Goal: Task Accomplishment & Management: Use online tool/utility

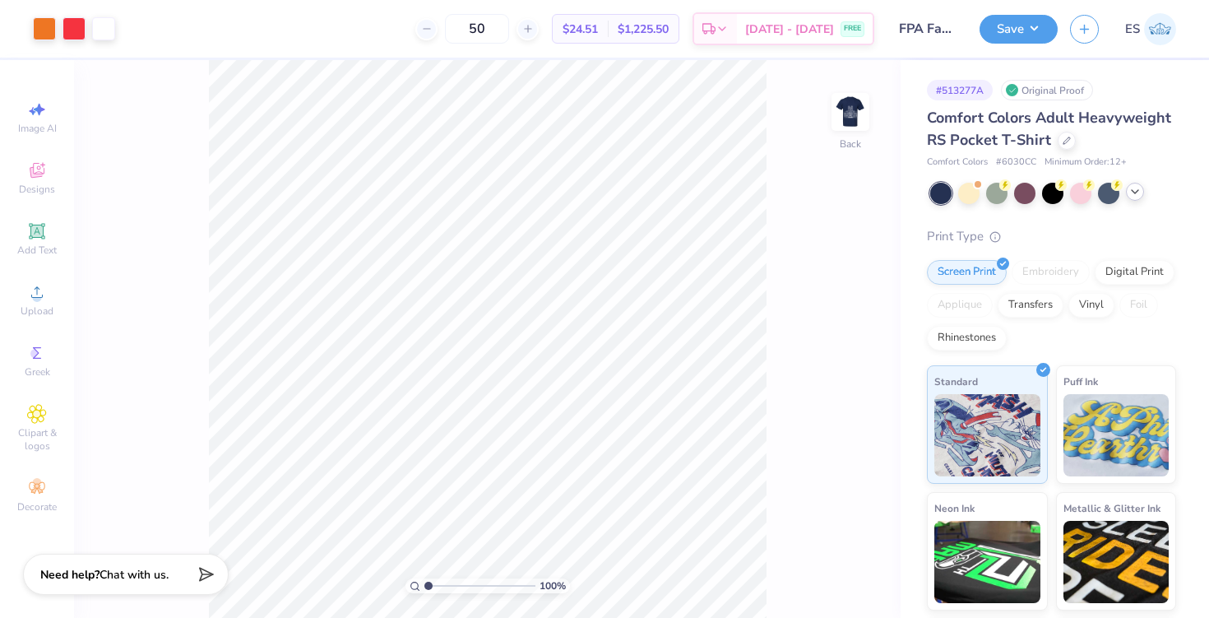
click at [1132, 191] on icon at bounding box center [1135, 191] width 13 height 13
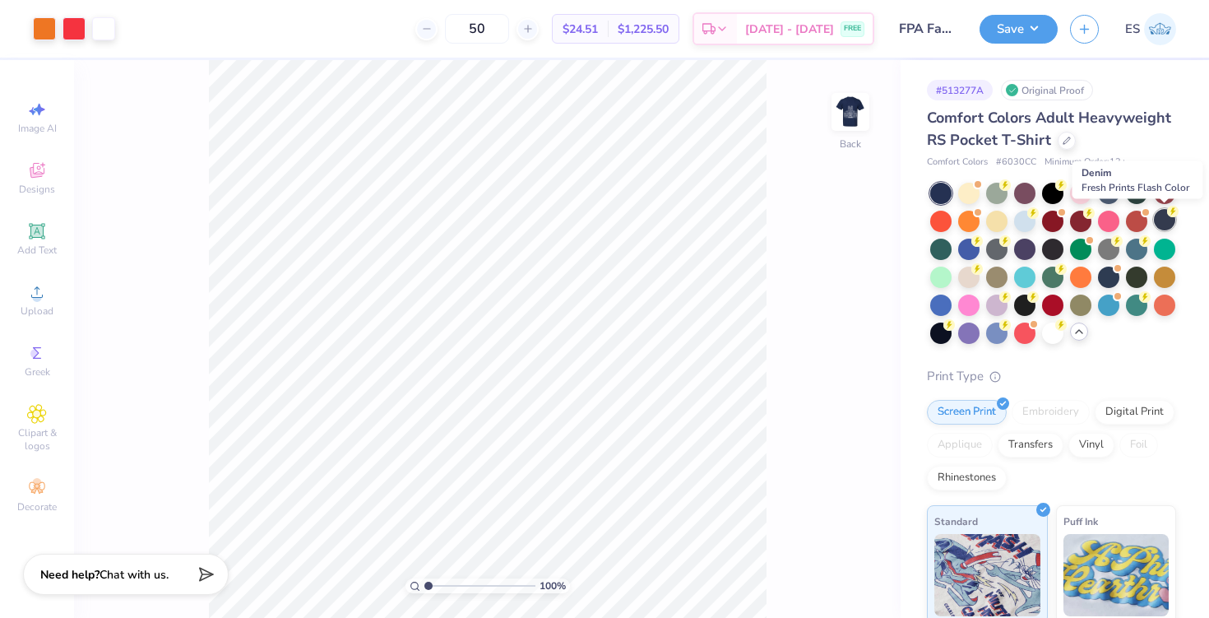
click at [1163, 225] on div at bounding box center [1164, 219] width 21 height 21
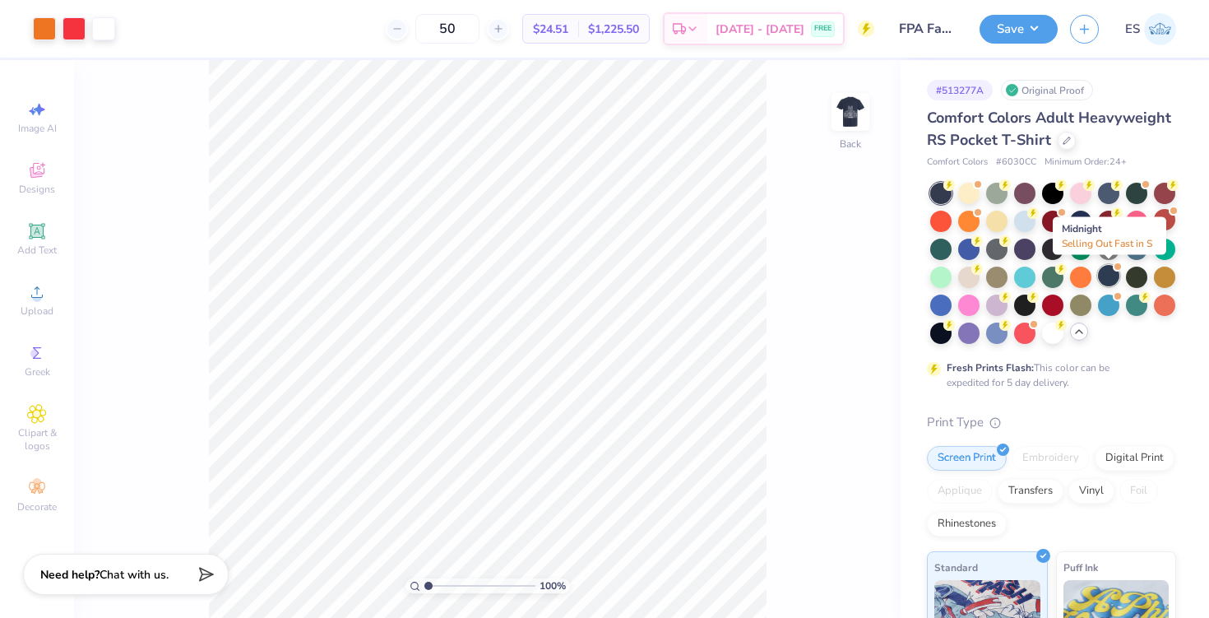
click at [1104, 274] on div at bounding box center [1108, 275] width 21 height 21
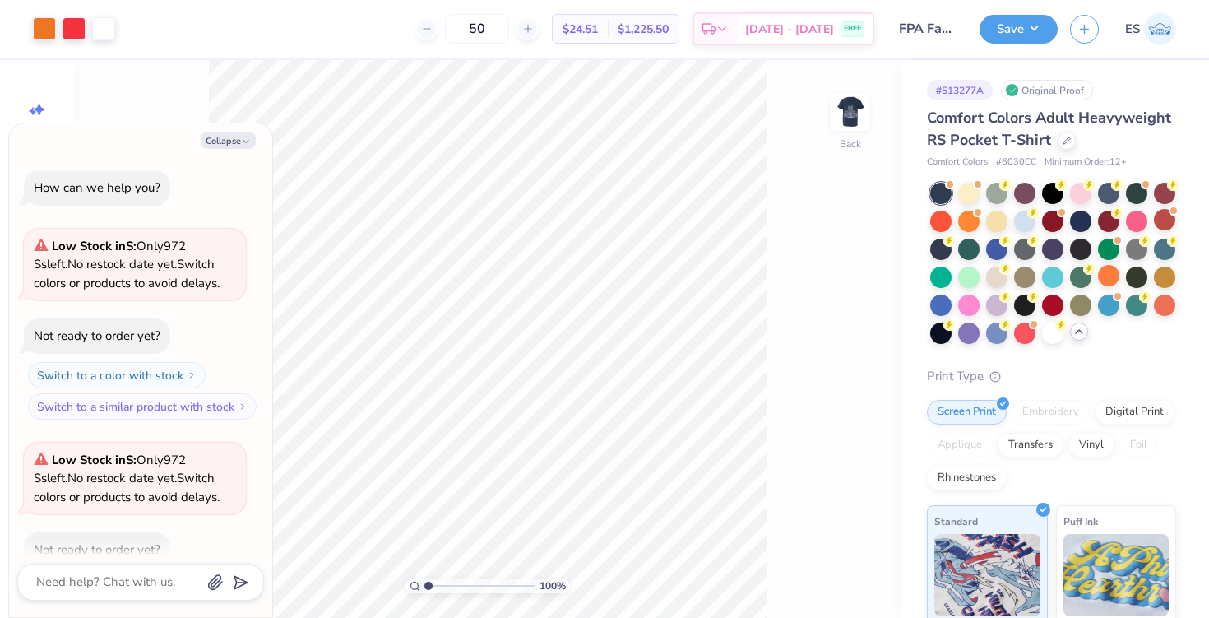
scroll to position [91, 0]
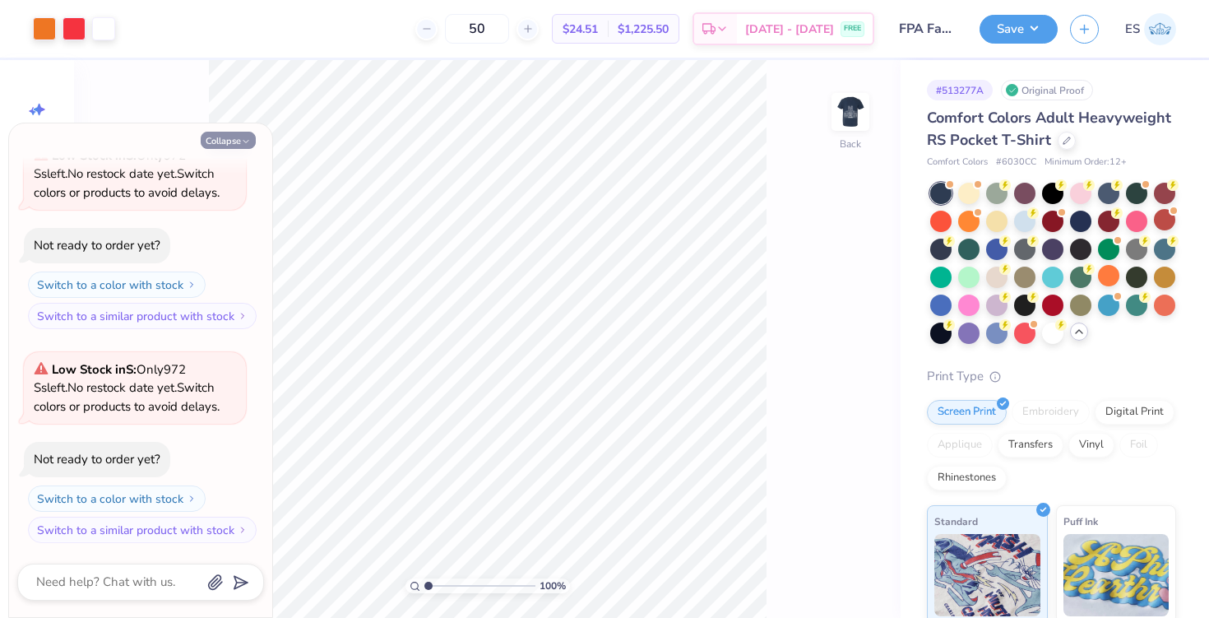
click at [241, 142] on icon "button" at bounding box center [246, 142] width 10 height 10
type textarea "x"
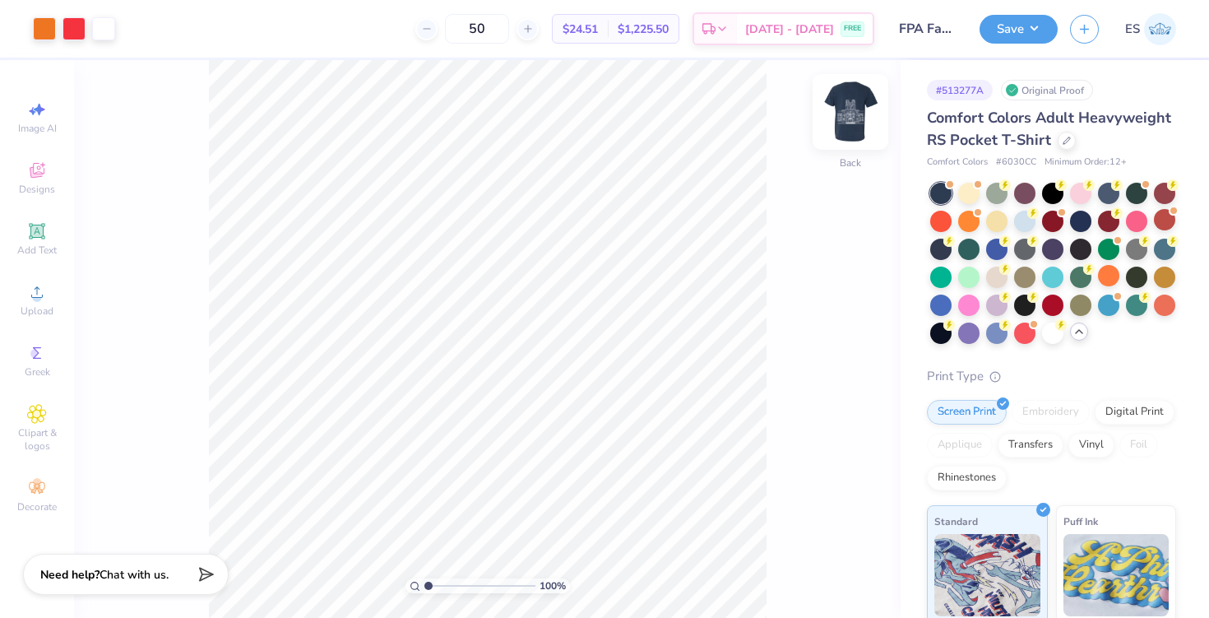
click at [859, 106] on img at bounding box center [851, 112] width 66 height 66
click at [859, 106] on img at bounding box center [850, 111] width 33 height 33
click at [852, 136] on img at bounding box center [851, 112] width 66 height 66
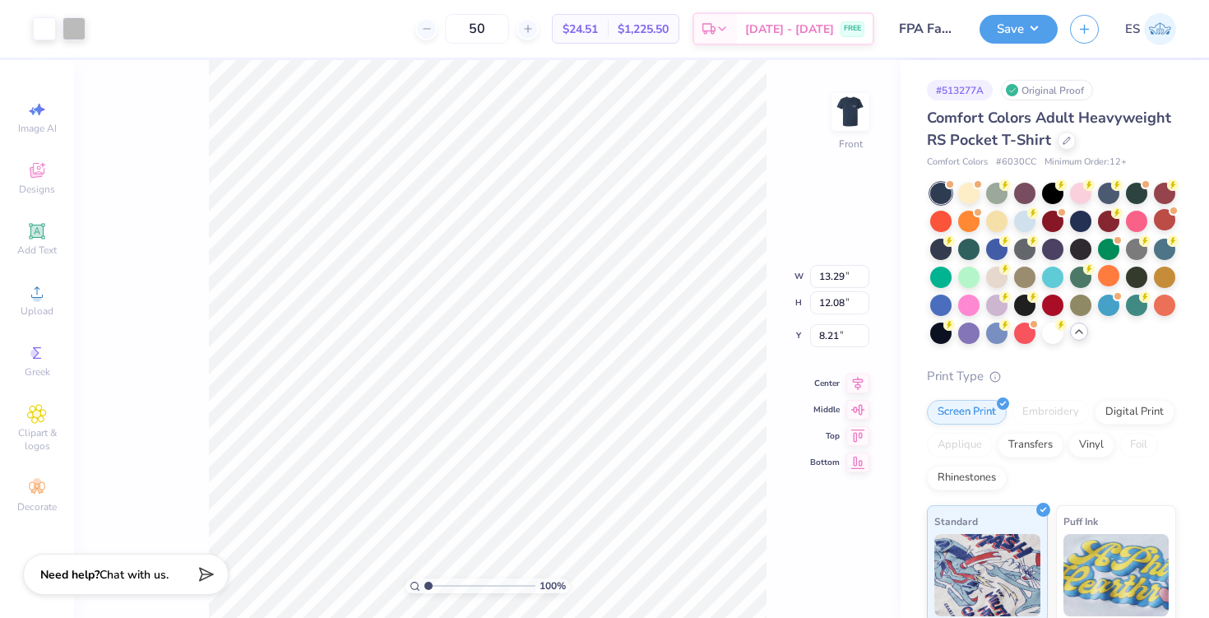
type input "6.18"
click at [48, 233] on div "Add Text" at bounding box center [37, 239] width 58 height 49
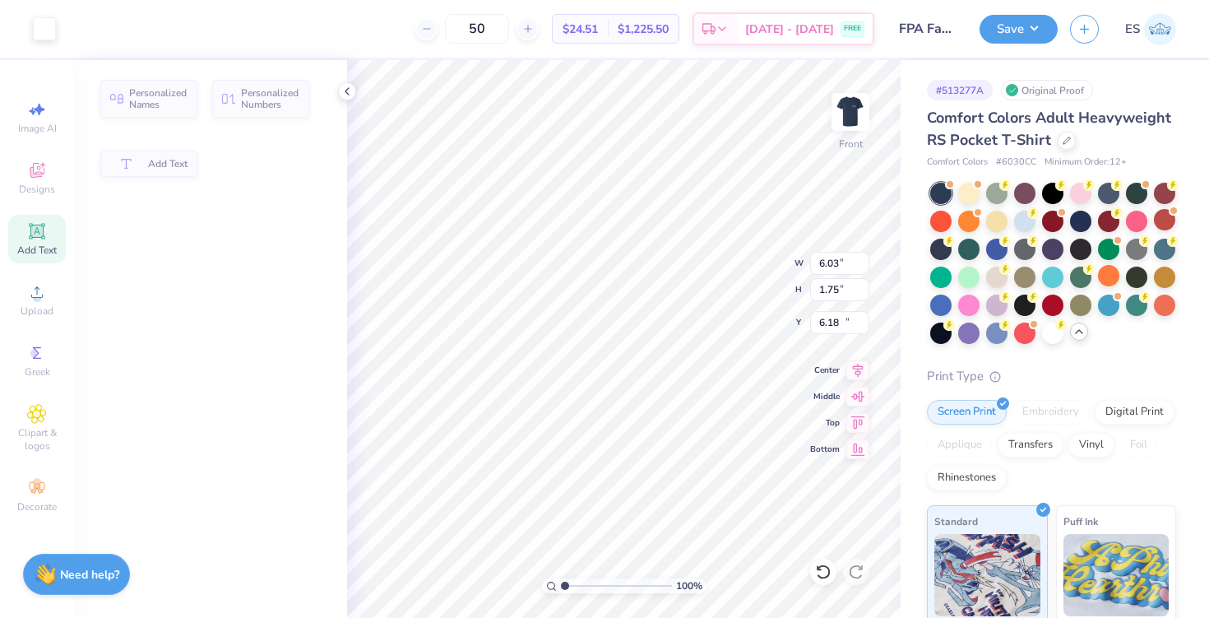
type input "6.03"
type input "1.75"
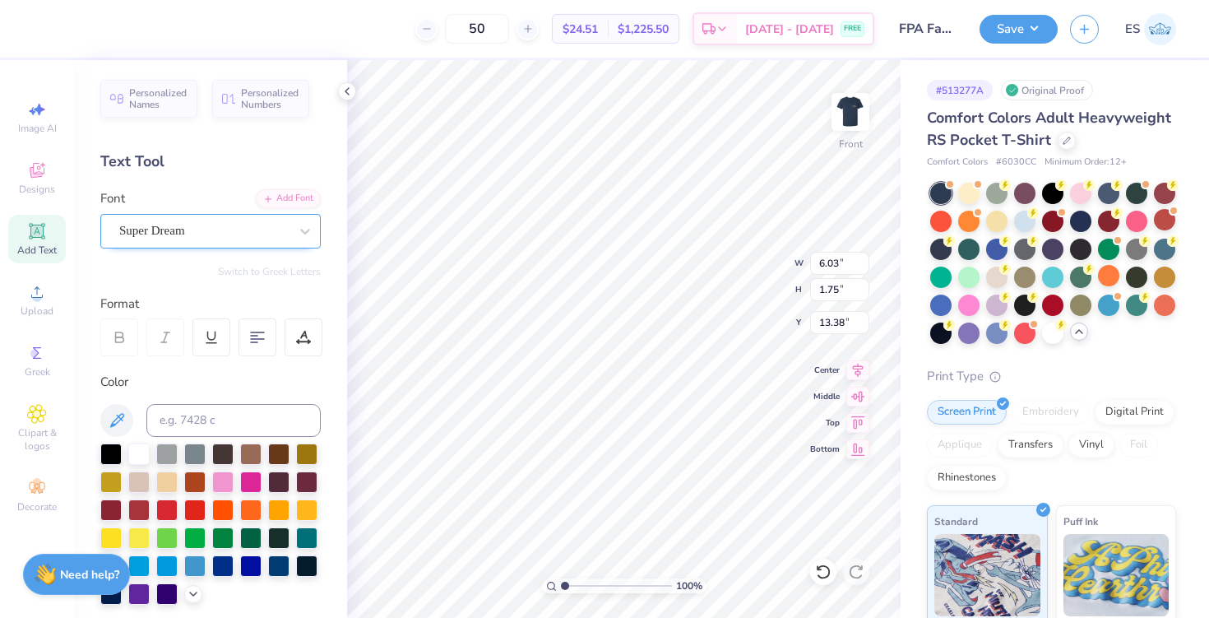
click at [280, 232] on div "Super Dream" at bounding box center [204, 231] width 173 height 26
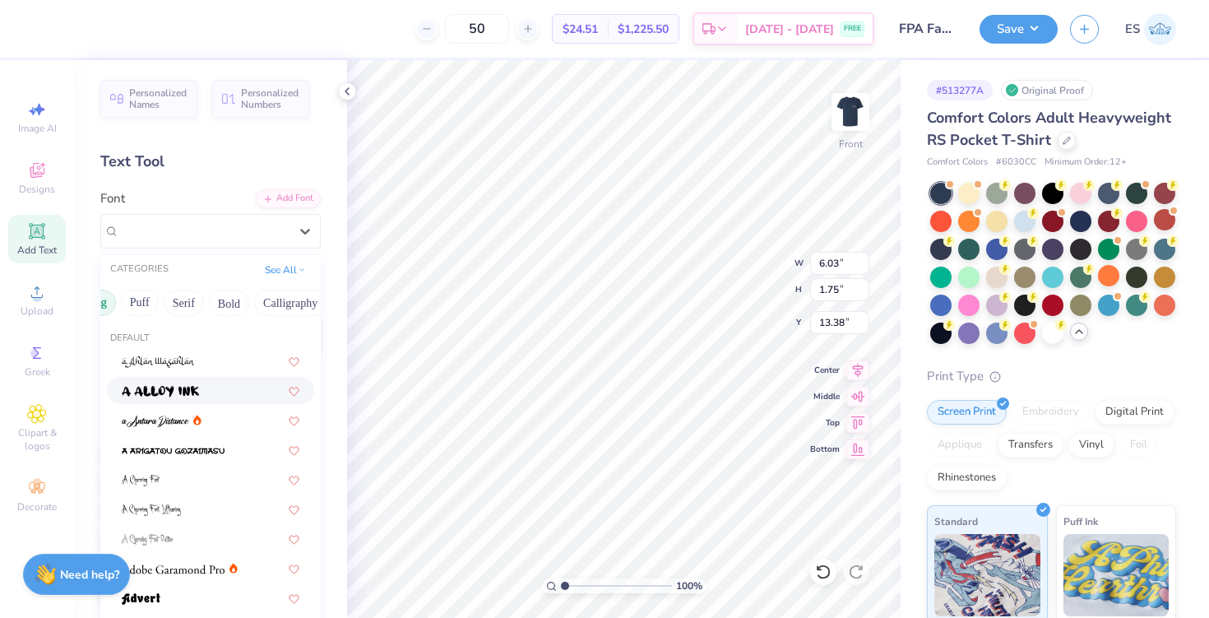
scroll to position [0, 119]
click at [174, 294] on button "Serif" at bounding box center [182, 303] width 40 height 26
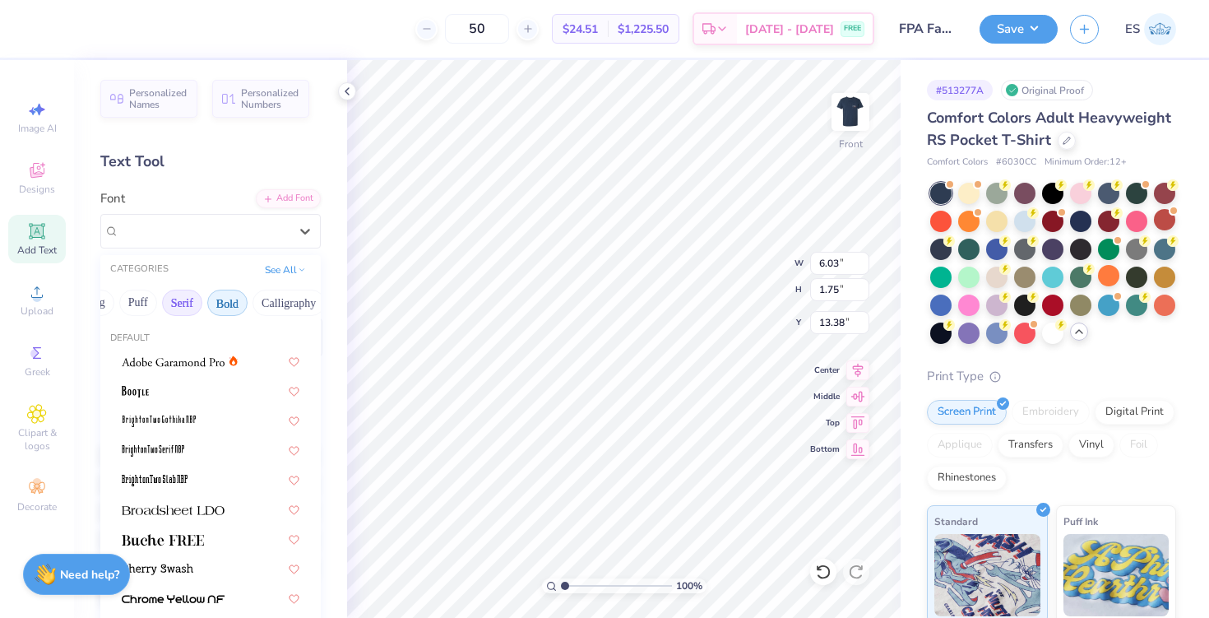
click at [221, 304] on button "Bold" at bounding box center [227, 303] width 40 height 26
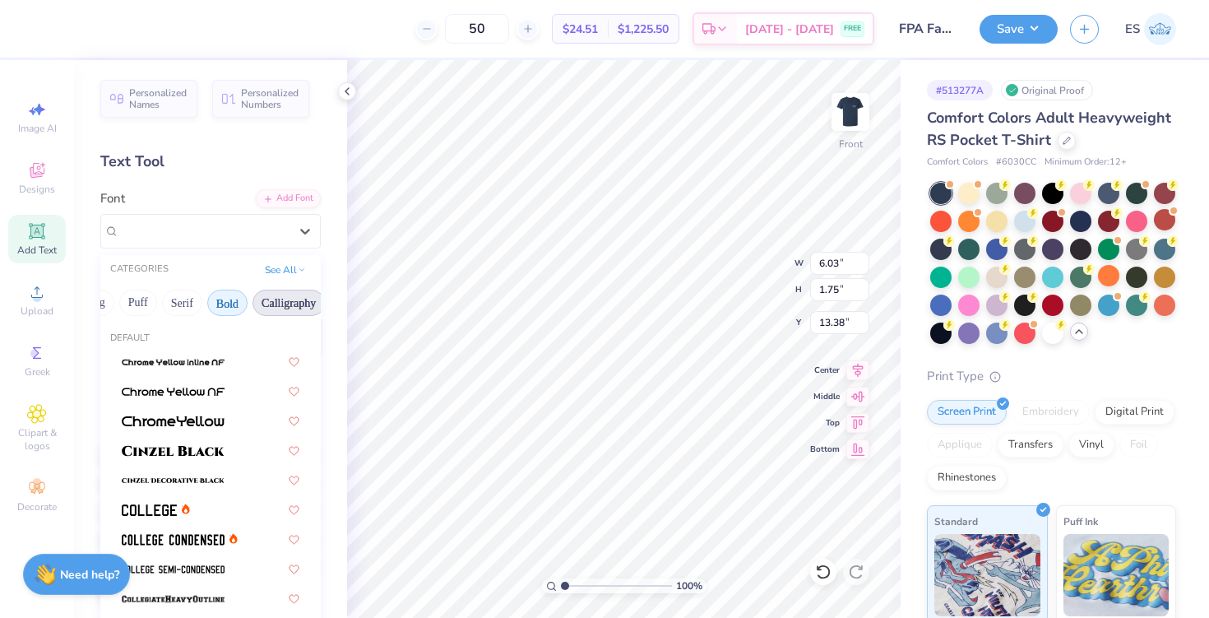
click at [279, 304] on button "Calligraphy" at bounding box center [289, 303] width 72 height 26
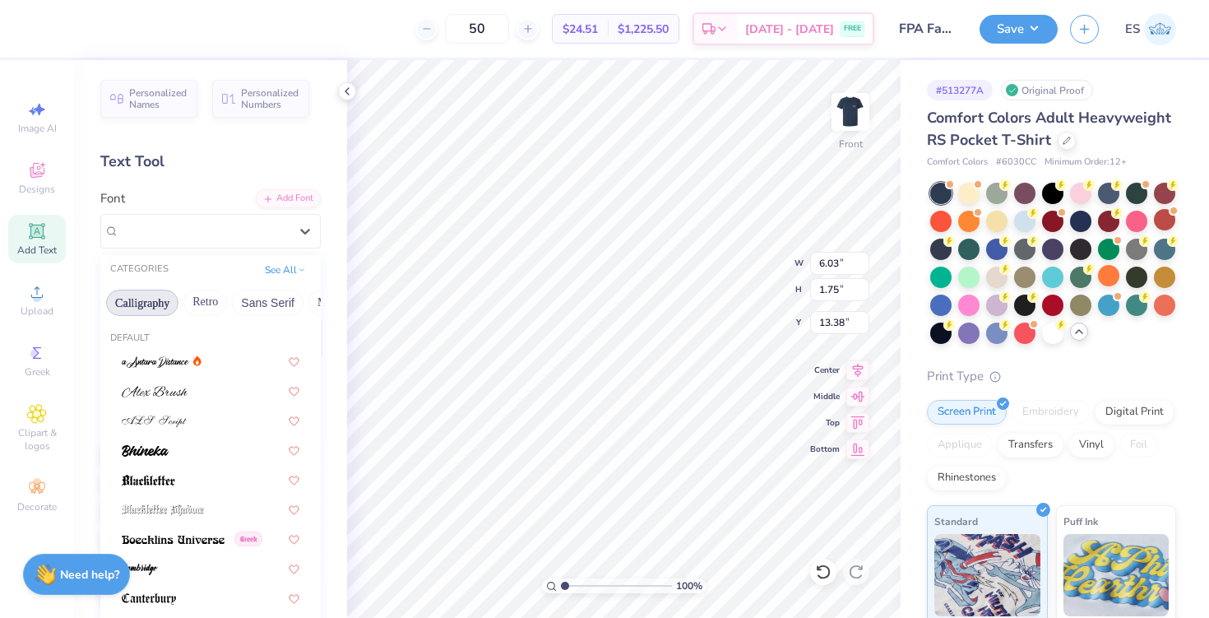
scroll to position [0, 271]
click at [219, 298] on button "Retro" at bounding box center [201, 303] width 44 height 26
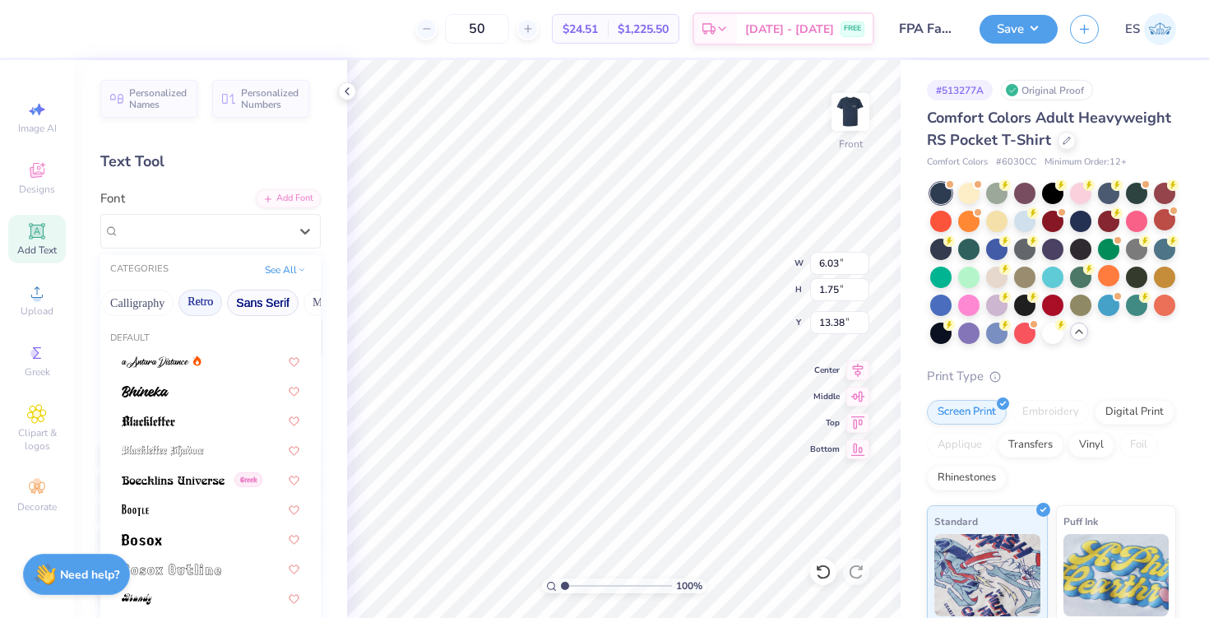
click at [256, 299] on button "Sans Serif" at bounding box center [263, 303] width 72 height 26
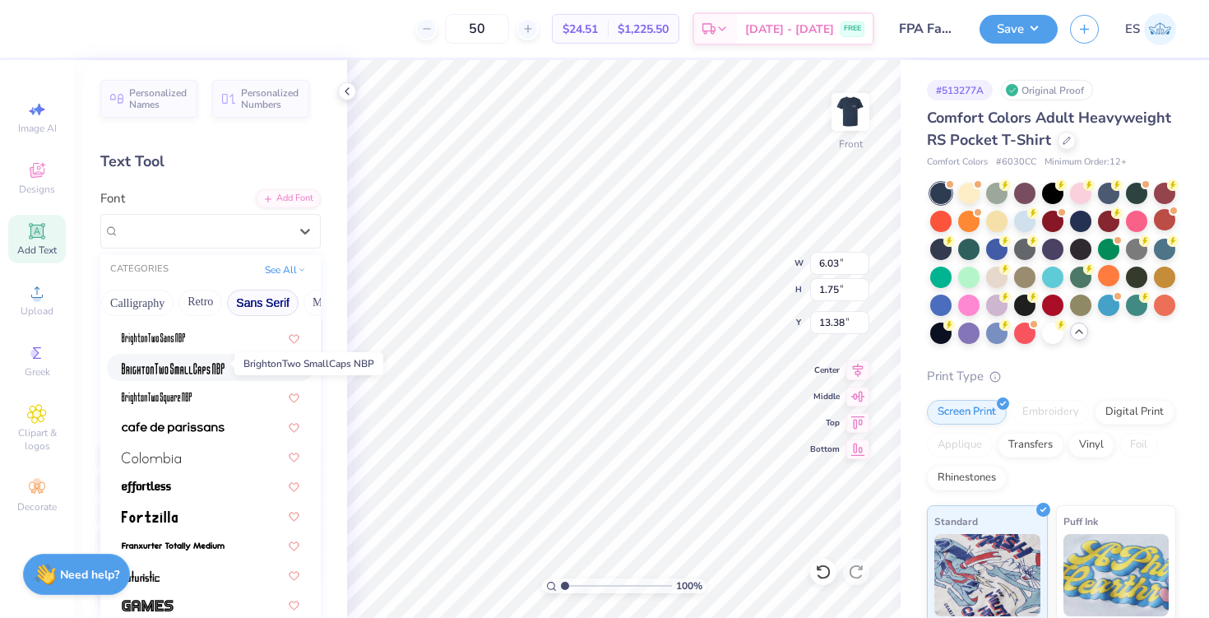
scroll to position [123, 0]
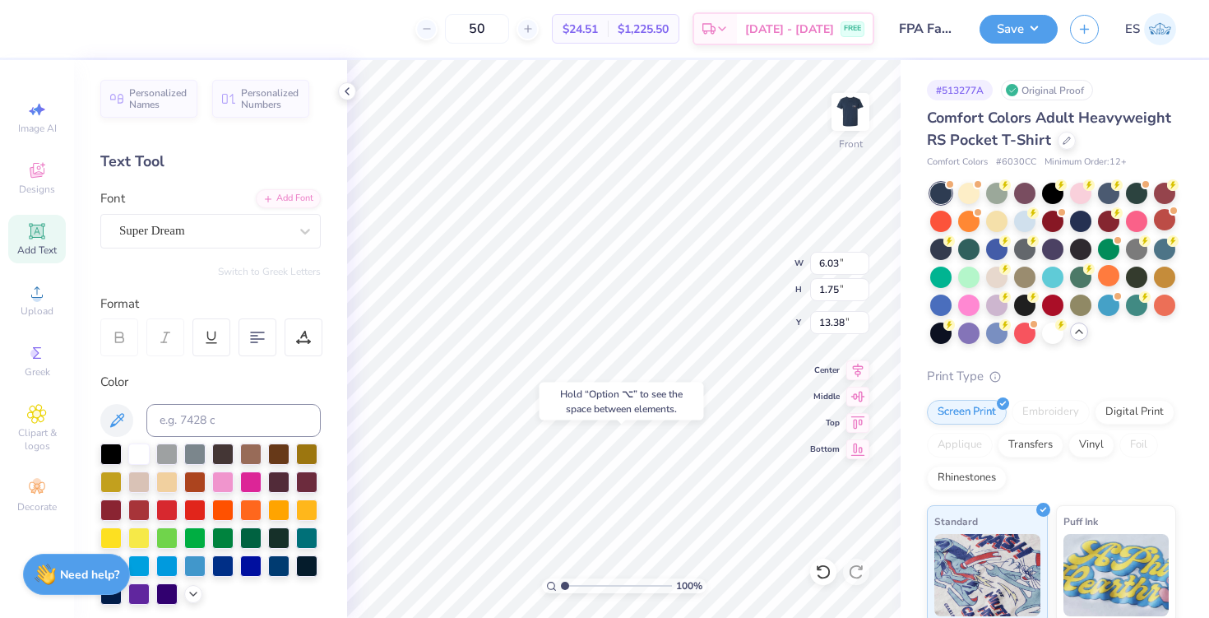
type input "20.12"
click at [851, 104] on img at bounding box center [851, 112] width 66 height 66
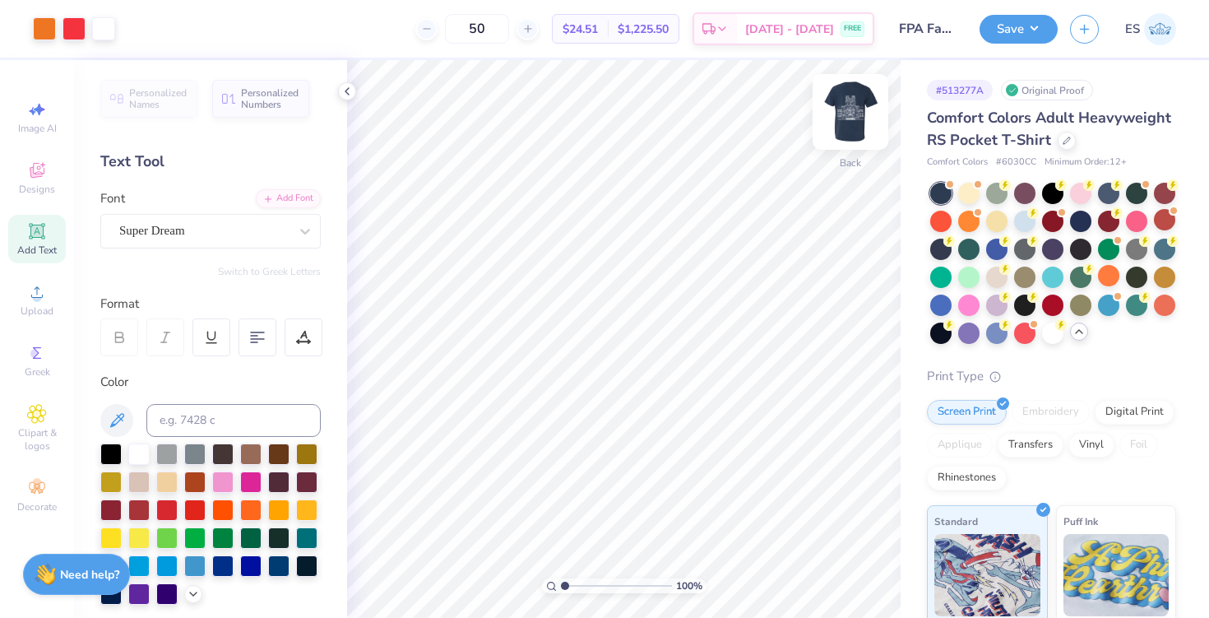
click at [849, 107] on img at bounding box center [851, 112] width 66 height 66
click at [67, 31] on div at bounding box center [74, 27] width 23 height 23
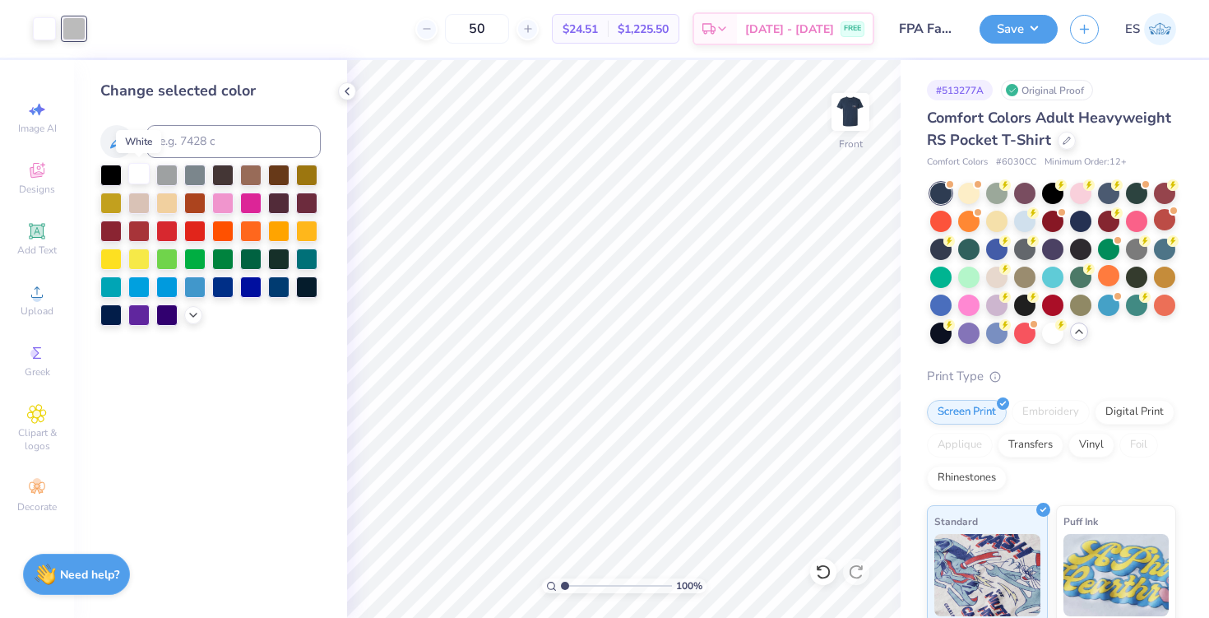
click at [132, 170] on div at bounding box center [138, 173] width 21 height 21
click at [860, 110] on img at bounding box center [851, 112] width 66 height 66
click at [860, 110] on img at bounding box center [850, 111] width 33 height 33
click at [842, 105] on img at bounding box center [851, 112] width 66 height 66
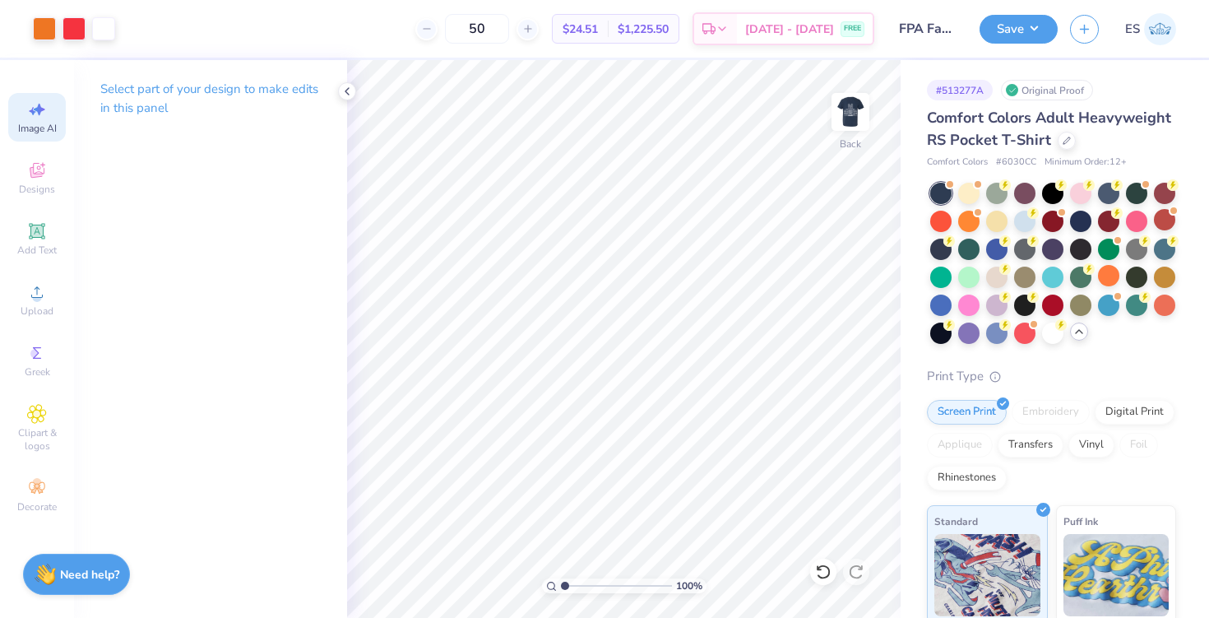
click at [43, 129] on span "Image AI" at bounding box center [37, 128] width 39 height 13
select select "4"
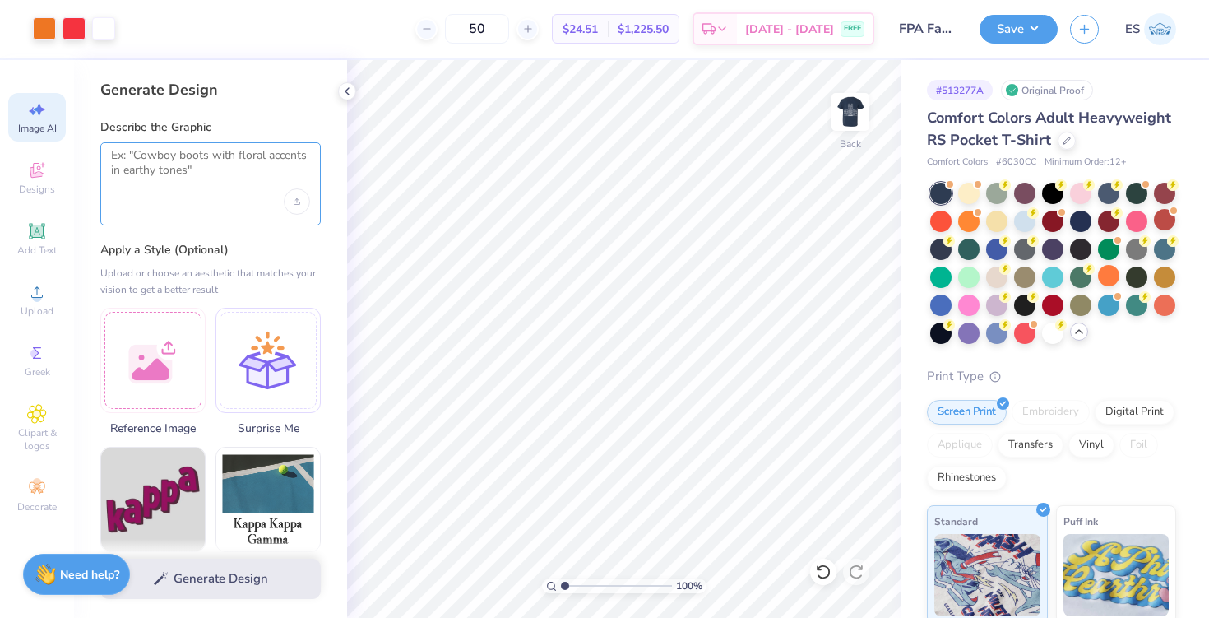
click at [164, 165] on textarea at bounding box center [210, 168] width 199 height 41
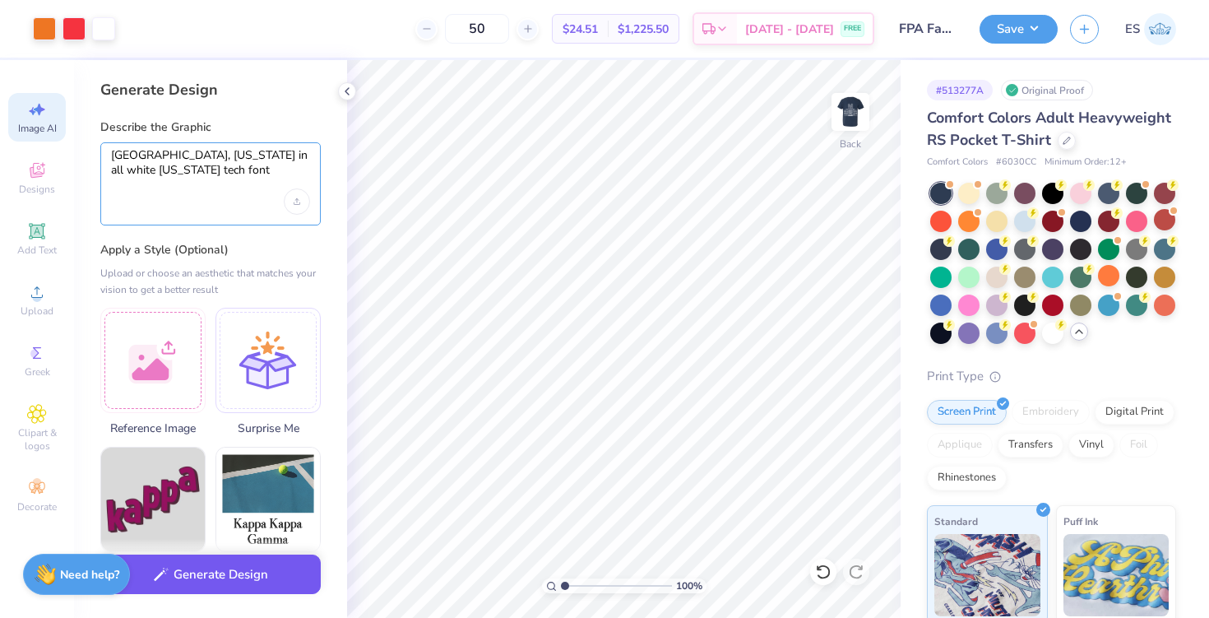
type textarea "[GEOGRAPHIC_DATA], [US_STATE] in all white [US_STATE] tech font"
click at [185, 586] on button "Generate Design" at bounding box center [210, 575] width 220 height 40
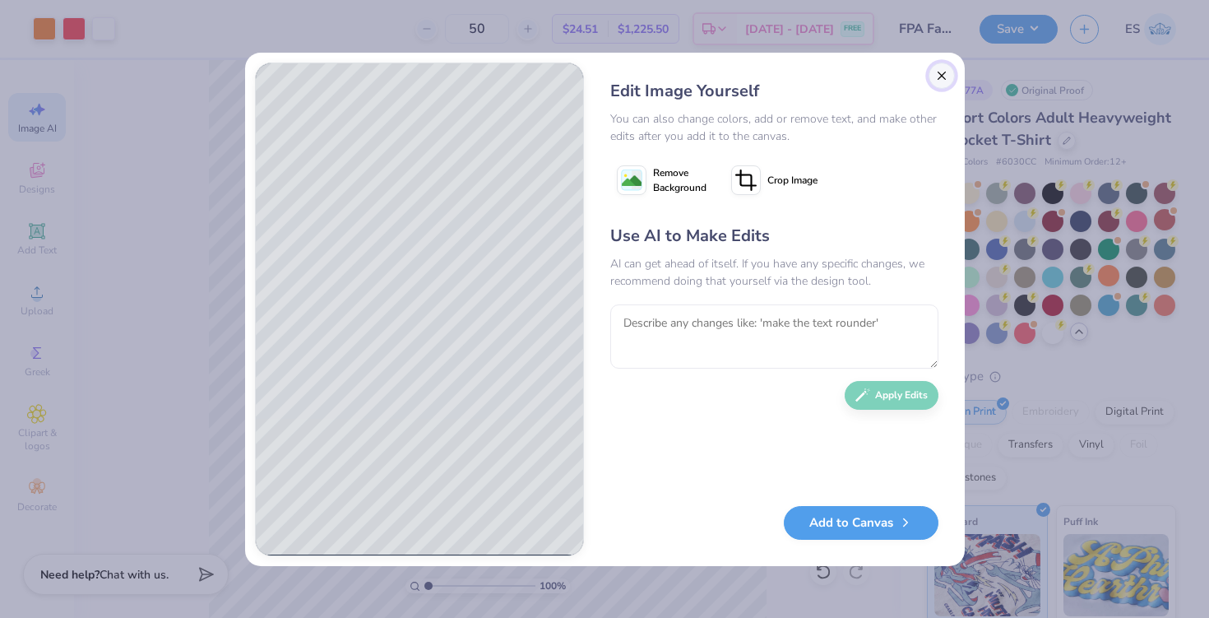
click at [942, 77] on button "Close" at bounding box center [942, 76] width 26 height 26
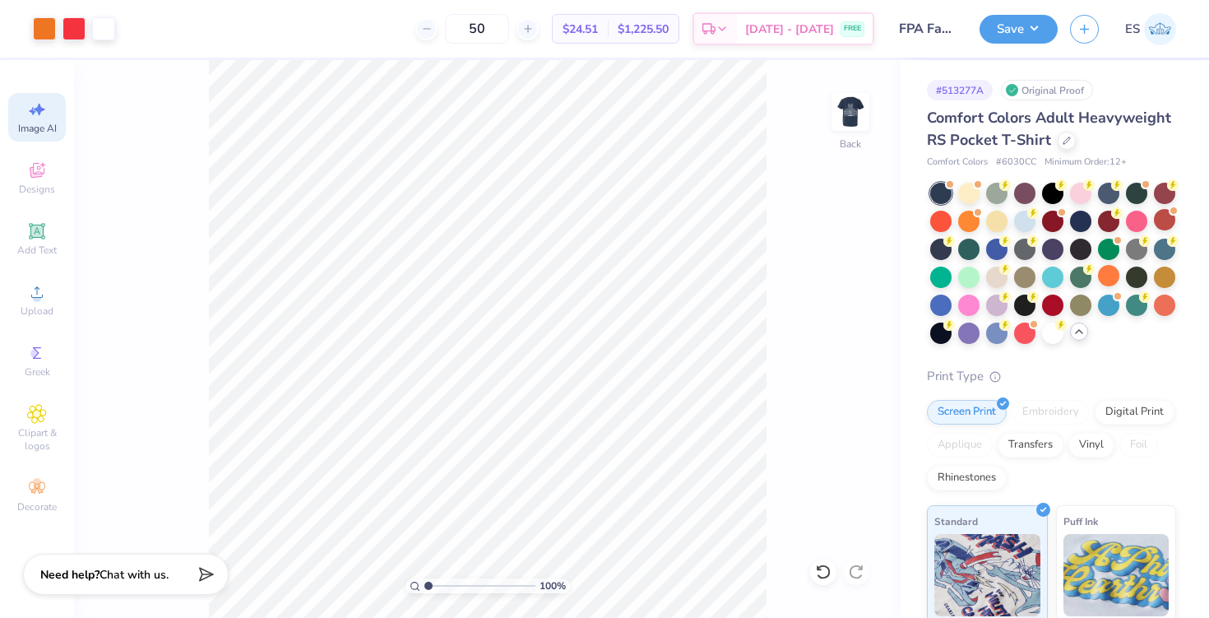
scroll to position [0, 37]
click at [39, 244] on span "Add Text" at bounding box center [36, 250] width 39 height 13
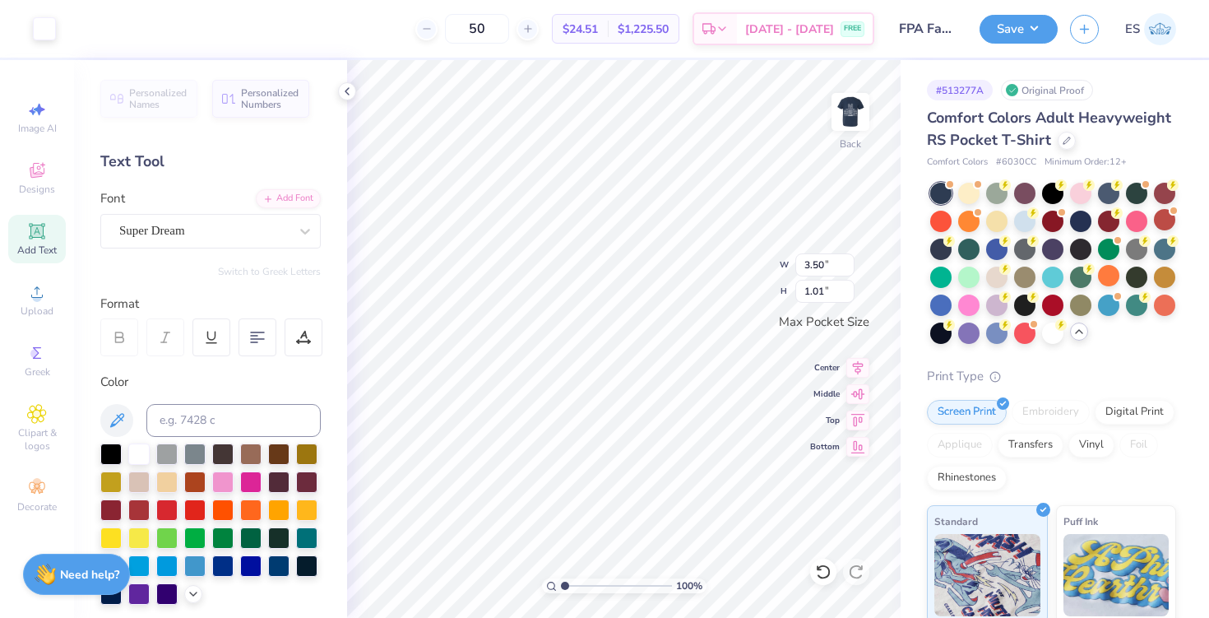
scroll to position [0, 0]
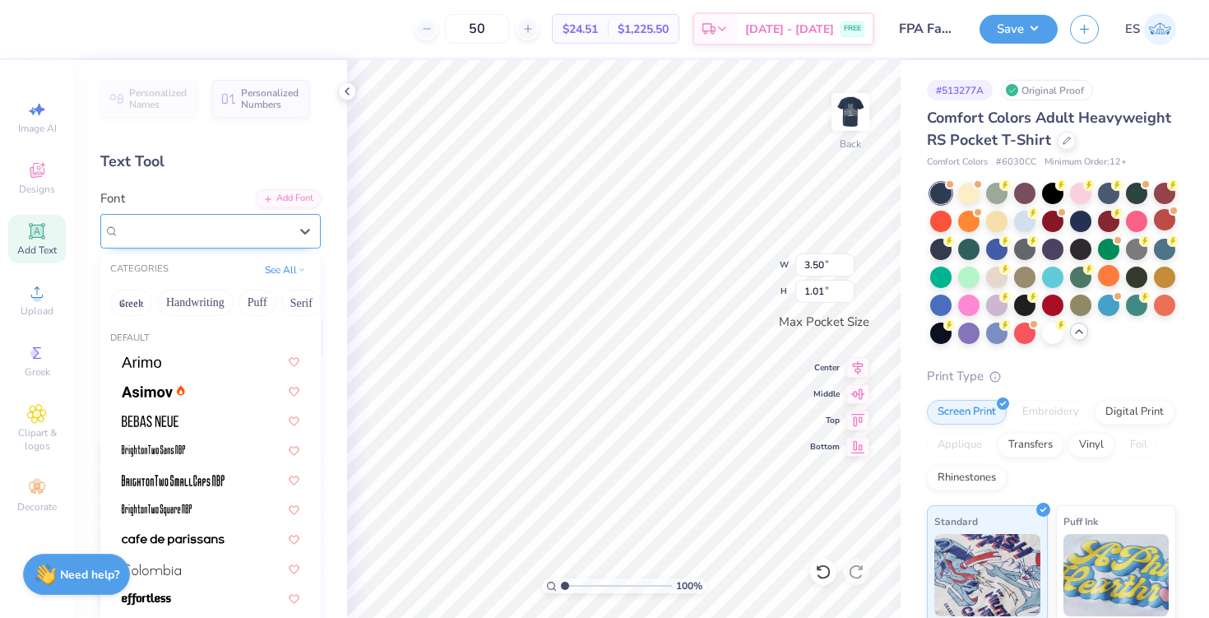
click at [228, 225] on div "Super Dream" at bounding box center [204, 231] width 173 height 26
click at [233, 308] on button "Techno" at bounding box center [238, 303] width 52 height 26
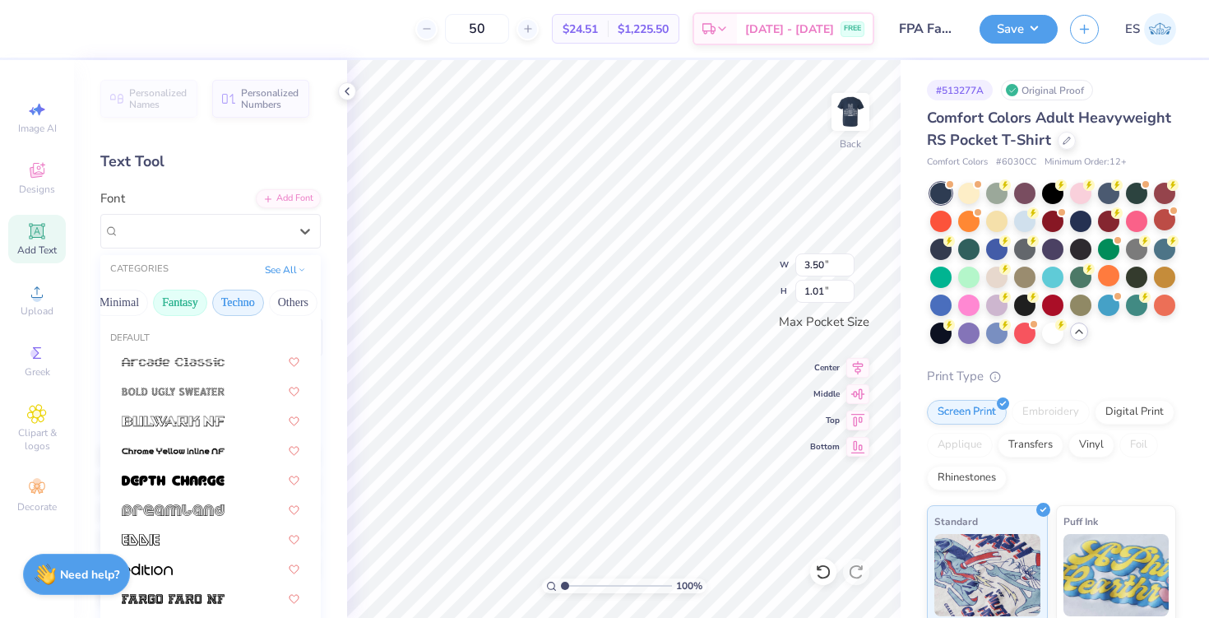
click at [158, 299] on button "Fantasy" at bounding box center [180, 303] width 54 height 26
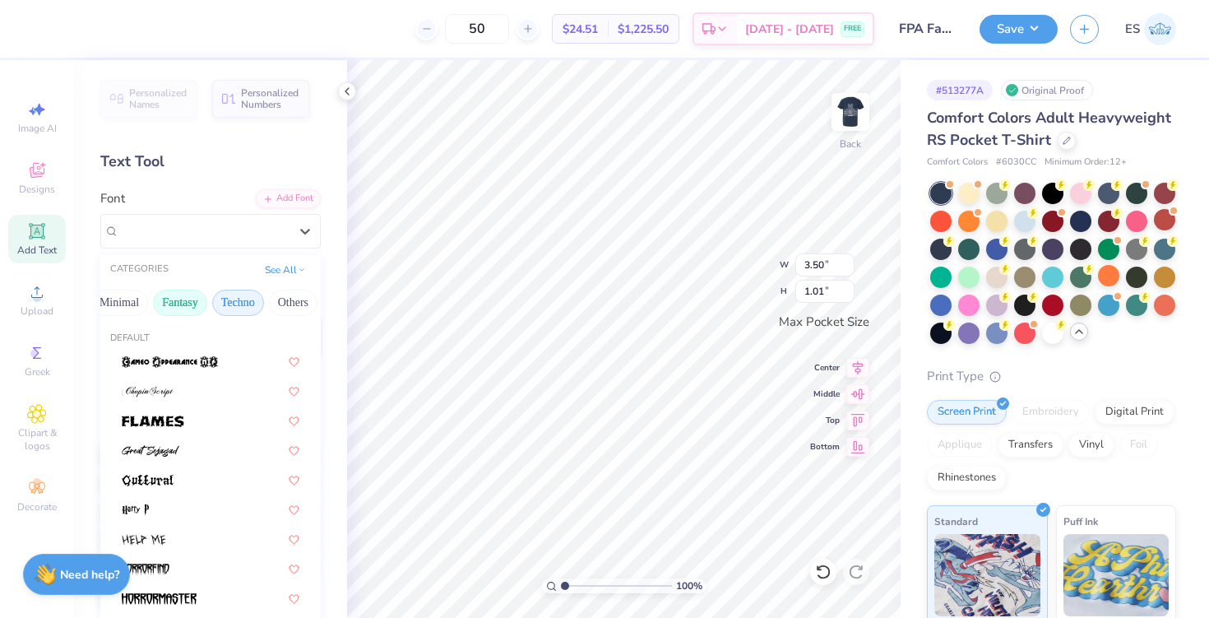
click at [225, 297] on button "Techno" at bounding box center [238, 303] width 52 height 26
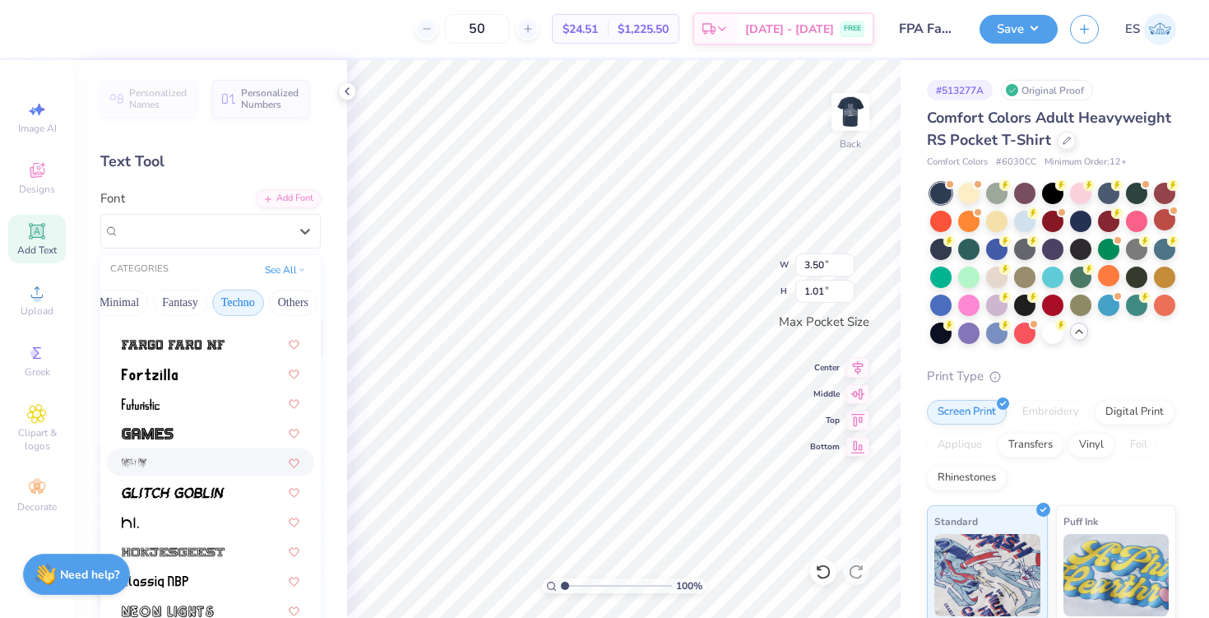
scroll to position [285, 0]
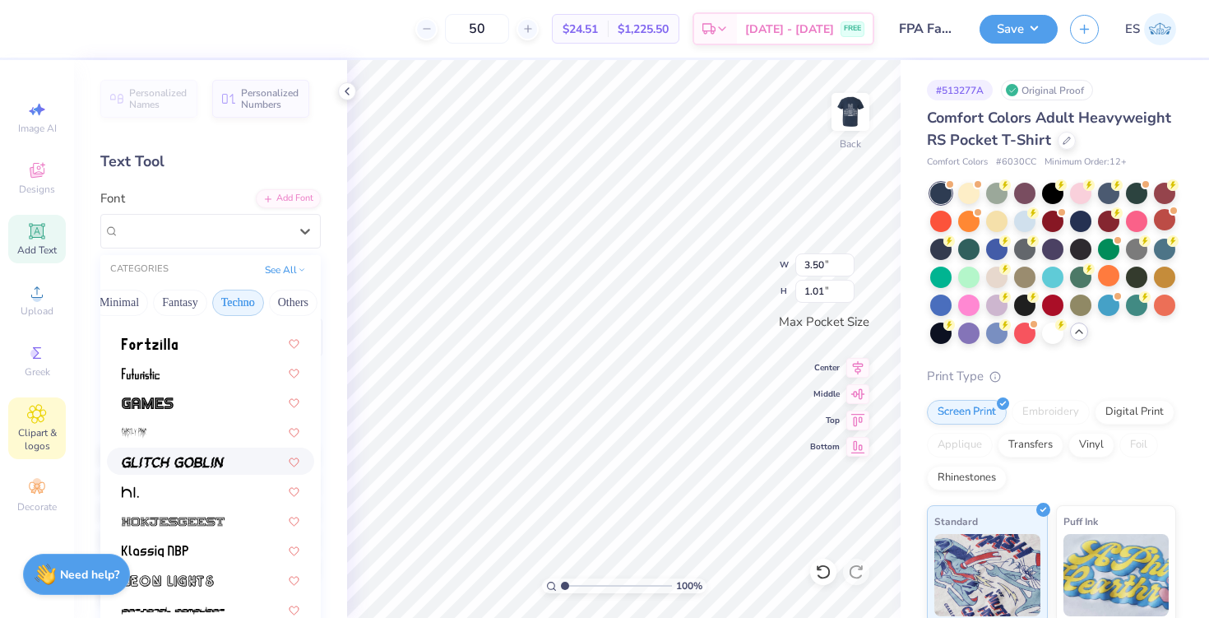
click at [19, 420] on div "Clipart & logos" at bounding box center [37, 428] width 58 height 62
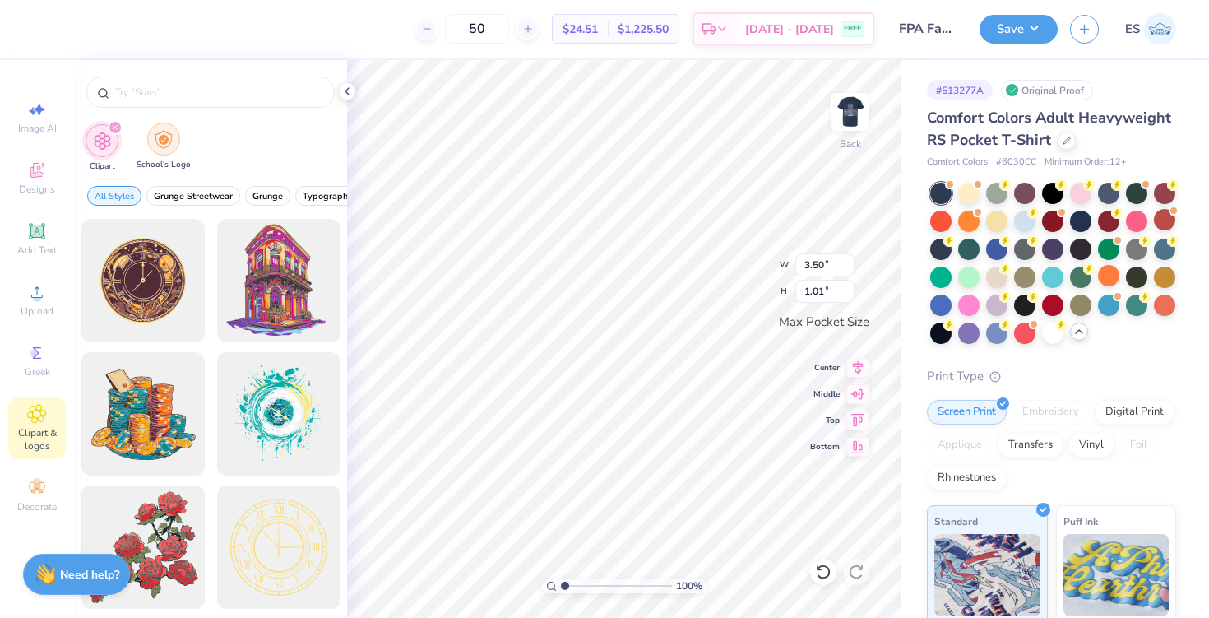
click at [160, 131] on img "filter for School's Logo" at bounding box center [164, 139] width 18 height 19
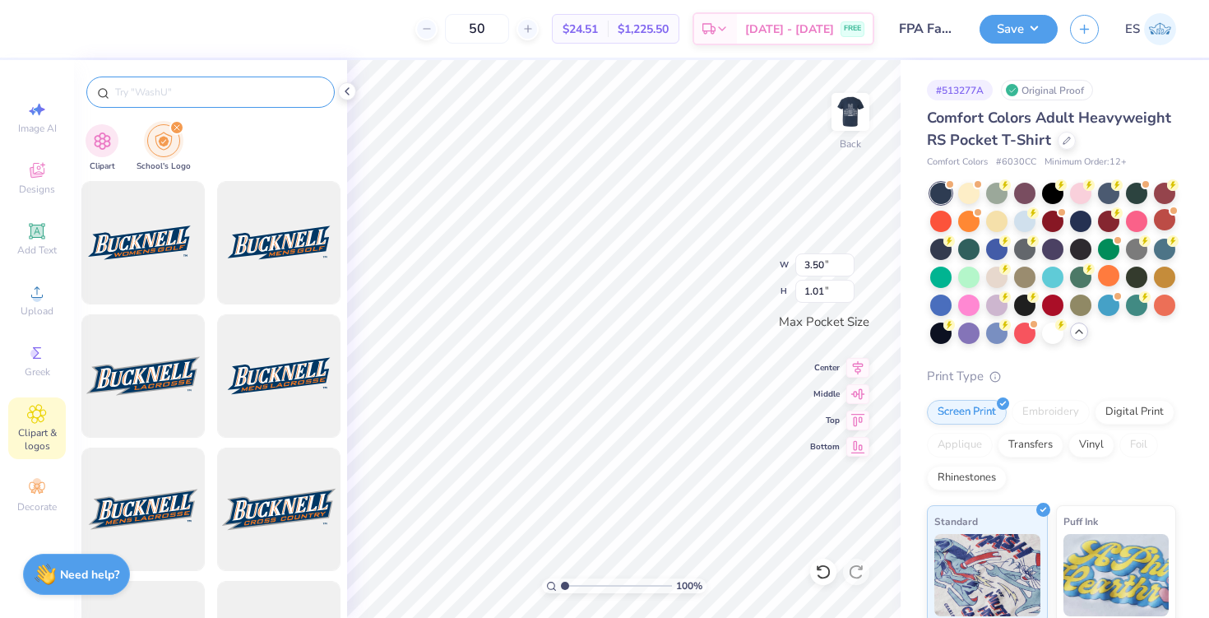
click at [176, 93] on input "text" at bounding box center [219, 92] width 211 height 16
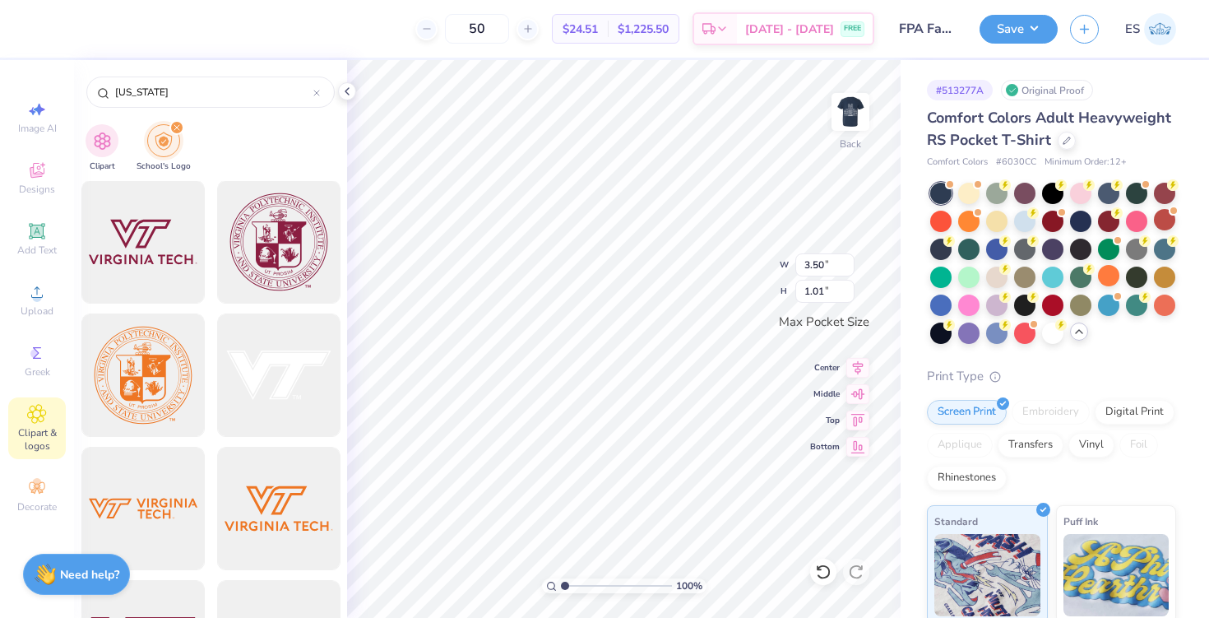
scroll to position [11866, 0]
type input "[US_STATE]"
click at [157, 280] on div at bounding box center [143, 240] width 136 height 136
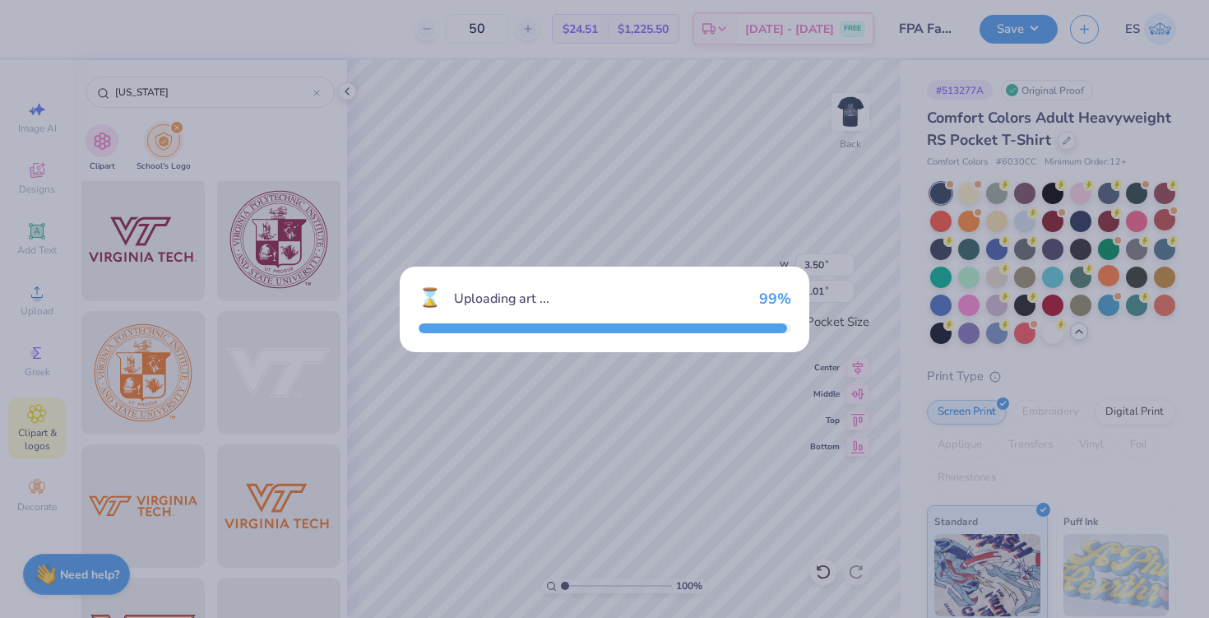
type input "3.44"
type input "1.42"
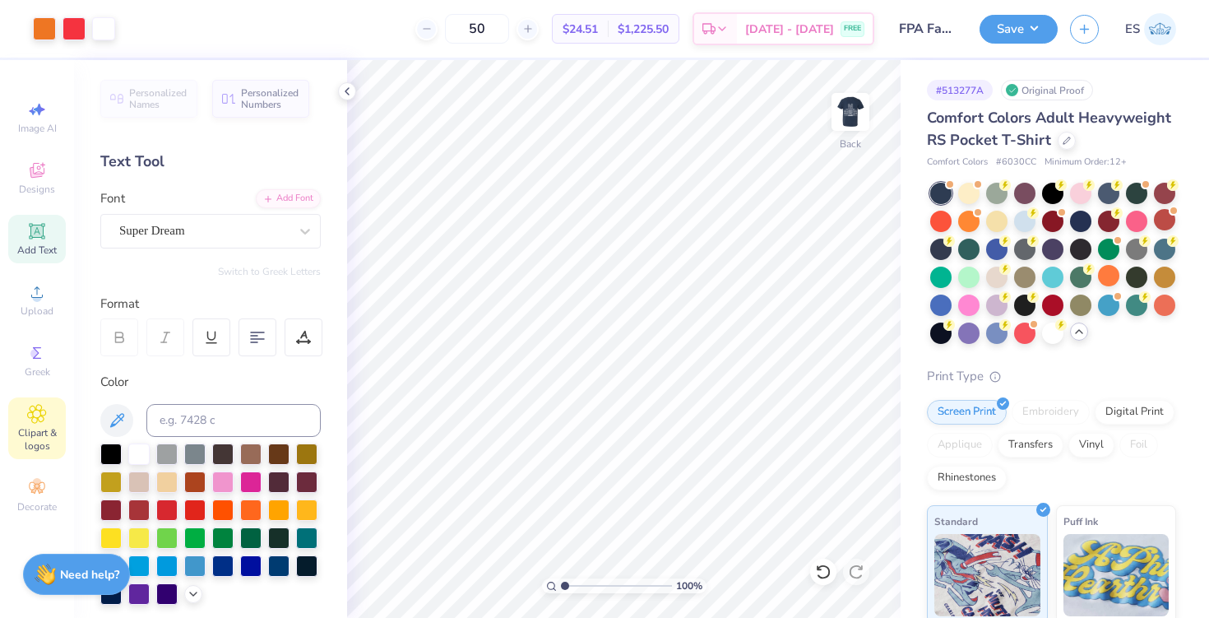
click at [52, 426] on span "Clipart & logos" at bounding box center [37, 439] width 58 height 26
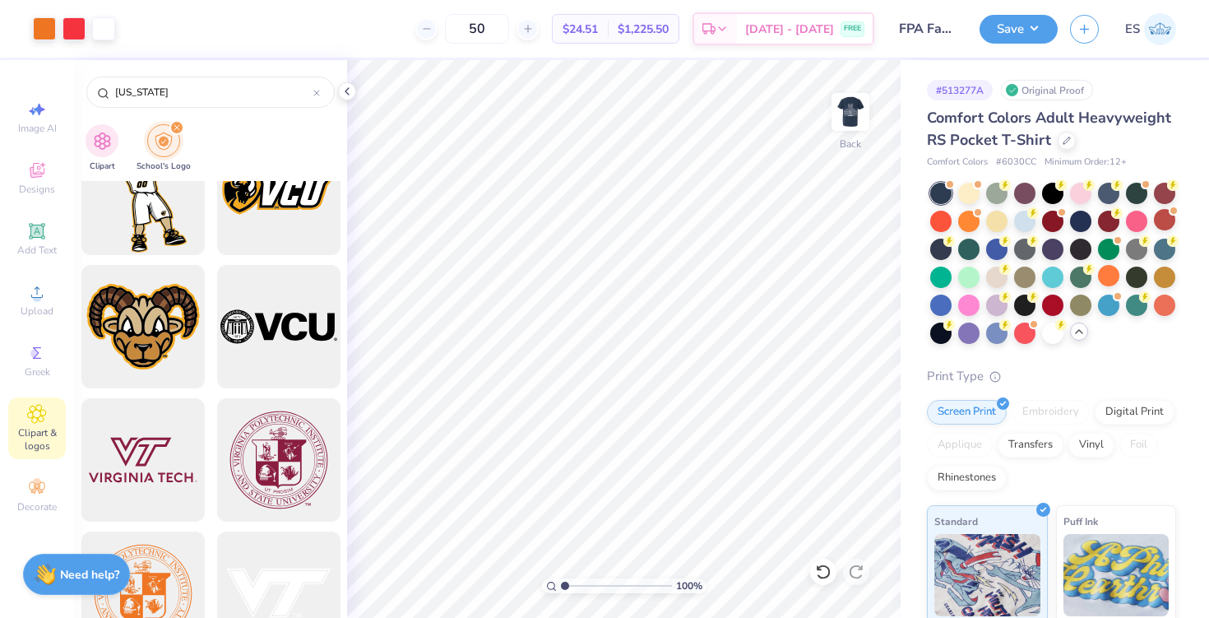
scroll to position [11646, 0]
click at [851, 95] on img at bounding box center [851, 112] width 66 height 66
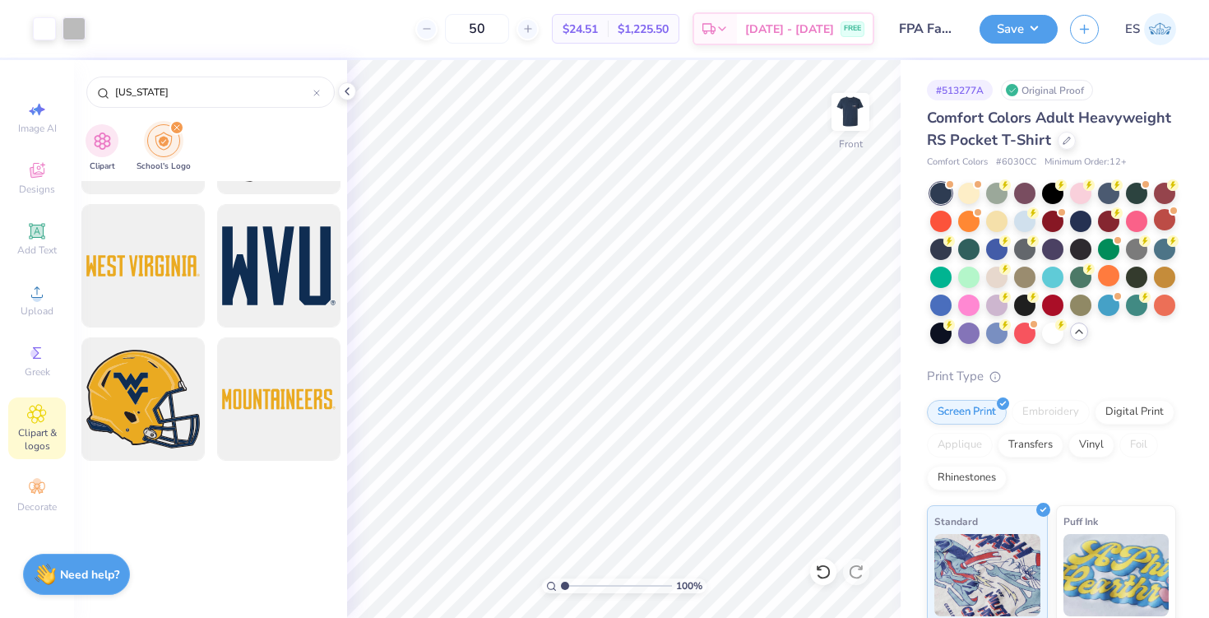
scroll to position [0, 0]
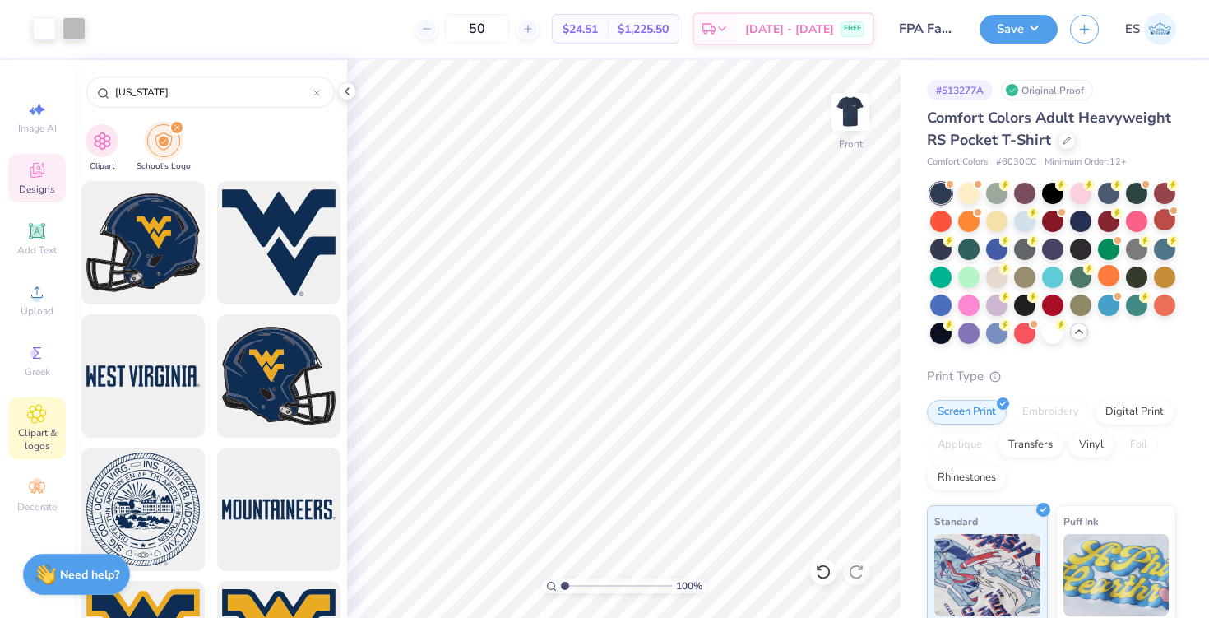
click at [25, 175] on div "Designs" at bounding box center [37, 178] width 58 height 49
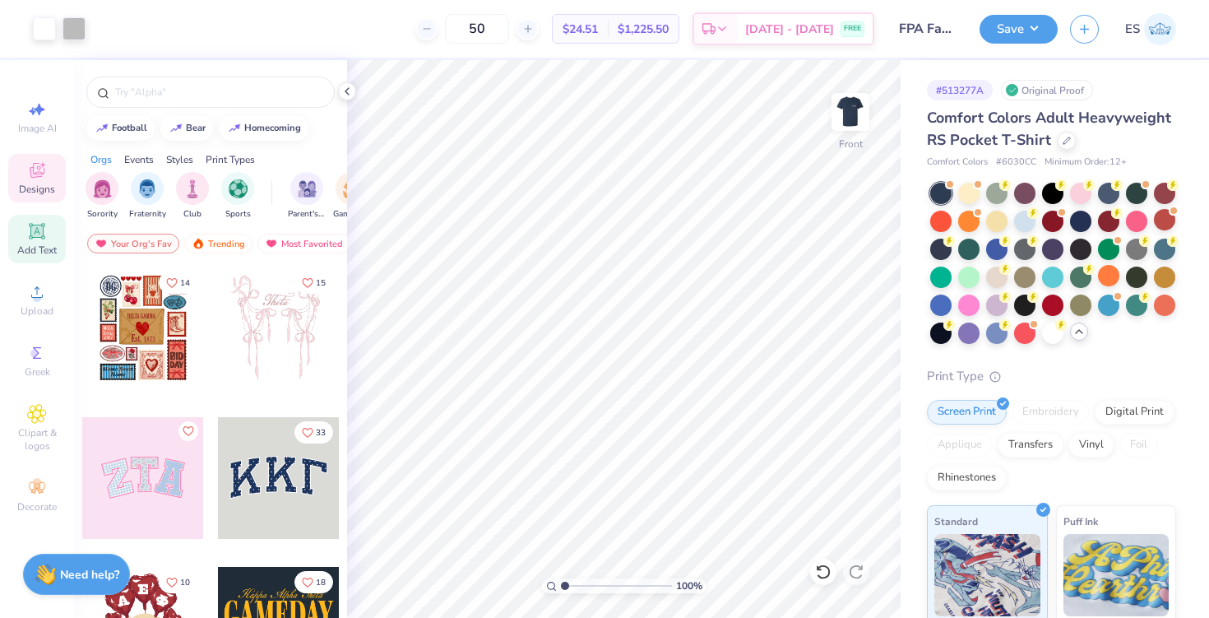
click at [42, 235] on icon at bounding box center [37, 231] width 16 height 16
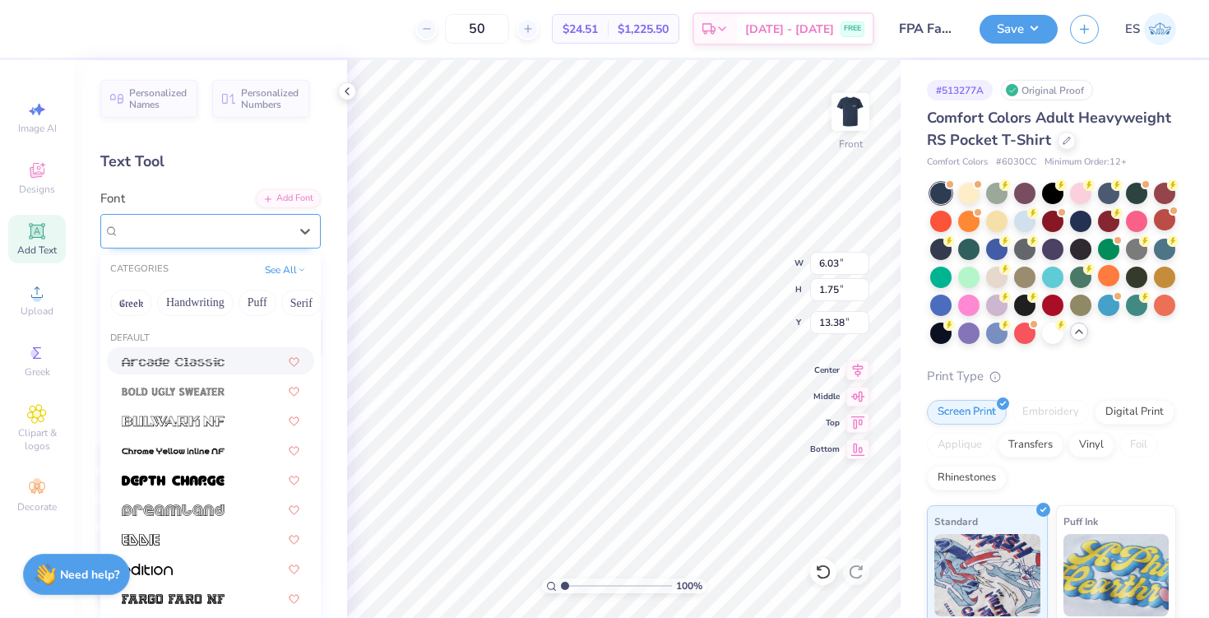
click at [146, 228] on div "Super Dream" at bounding box center [204, 231] width 173 height 26
click at [215, 302] on button "Handwriting" at bounding box center [195, 303] width 77 height 26
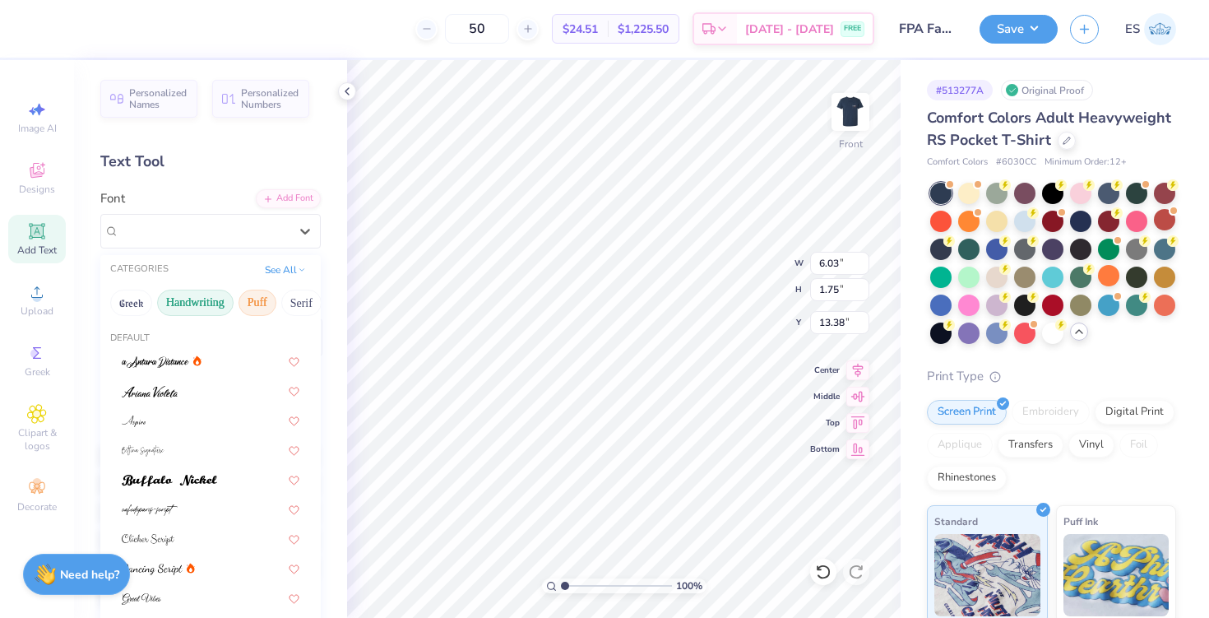
click at [262, 298] on button "Puff" at bounding box center [258, 303] width 38 height 26
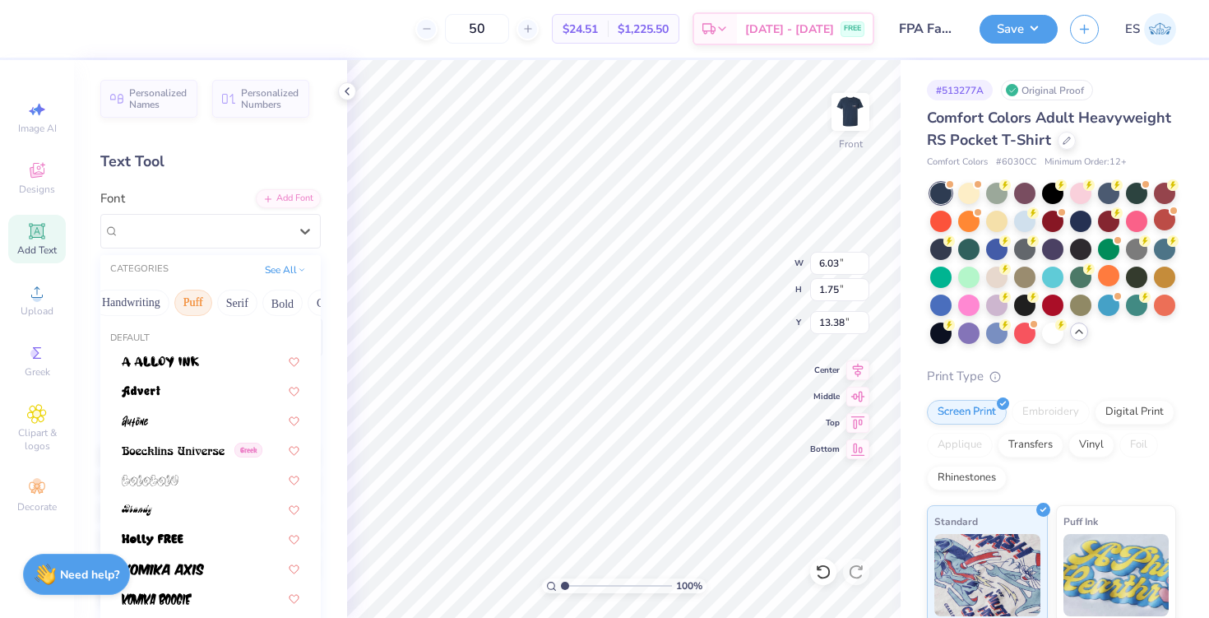
scroll to position [0, 89]
click at [219, 297] on button "Serif" at bounding box center [213, 303] width 40 height 26
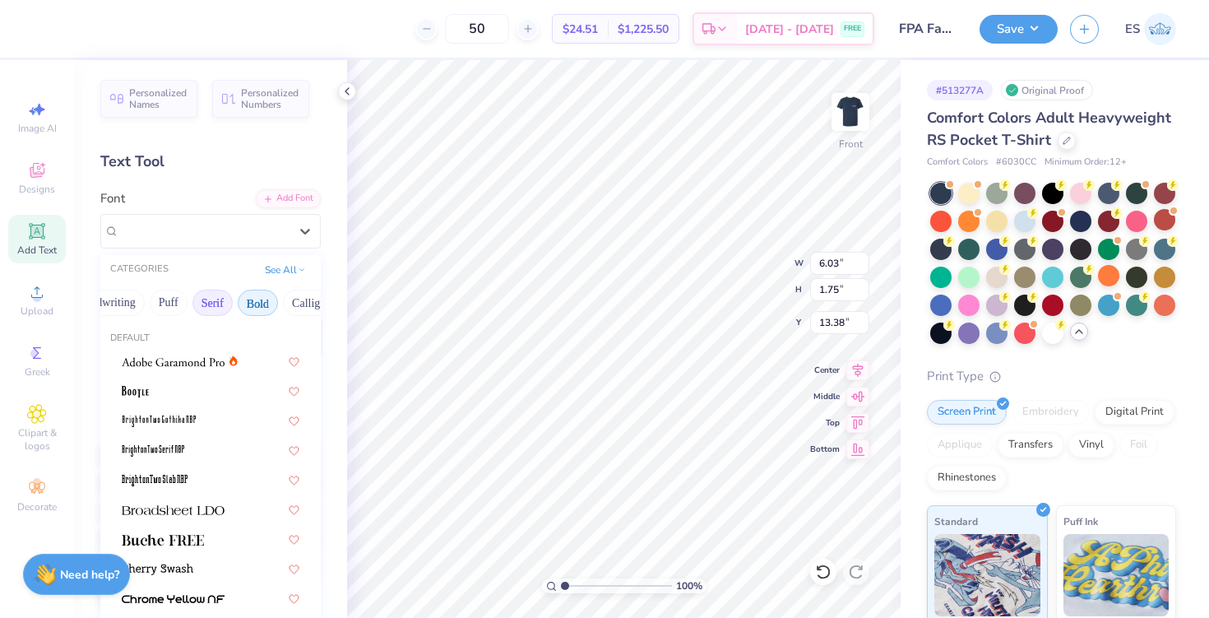
click at [247, 299] on button "Bold" at bounding box center [258, 303] width 40 height 26
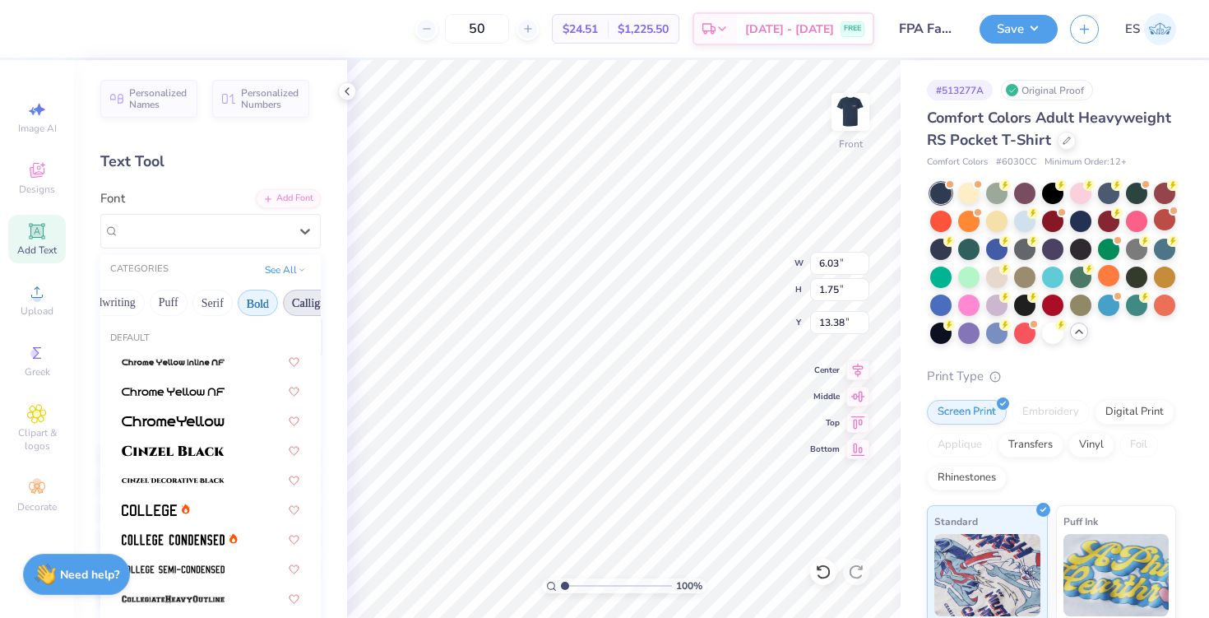
click at [302, 304] on button "Calligraphy" at bounding box center [319, 303] width 72 height 26
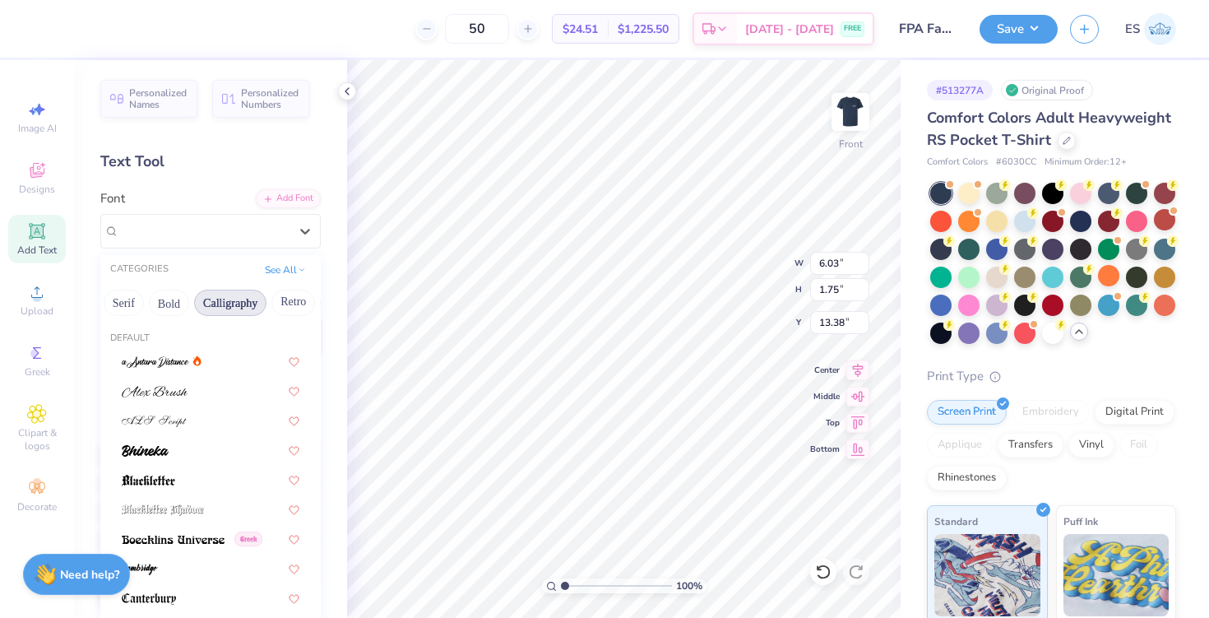
scroll to position [0, 213]
click at [258, 298] on button "Retro" at bounding box center [258, 303] width 44 height 26
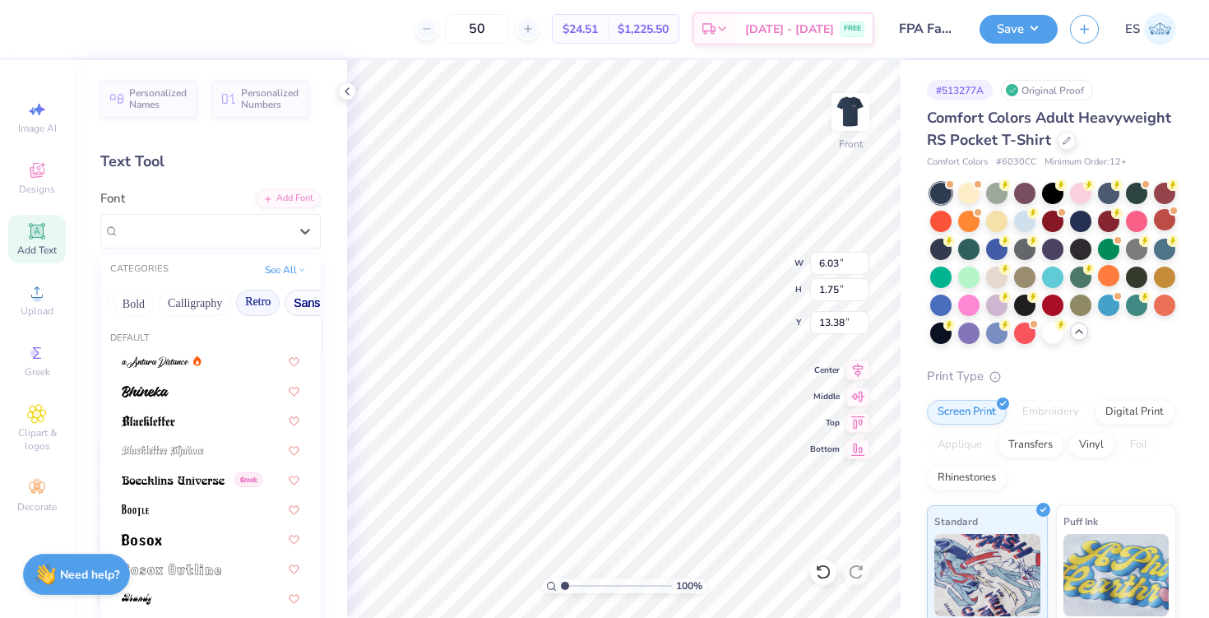
click at [288, 303] on button "Sans Serif" at bounding box center [321, 303] width 72 height 26
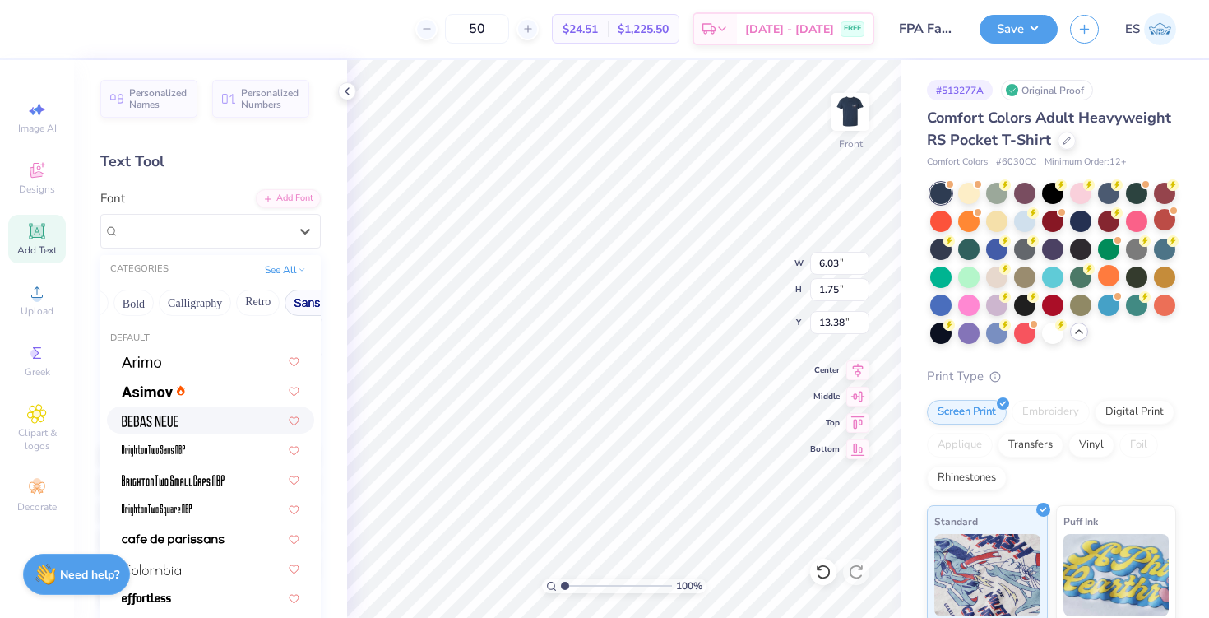
click at [199, 428] on div at bounding box center [211, 419] width 178 height 17
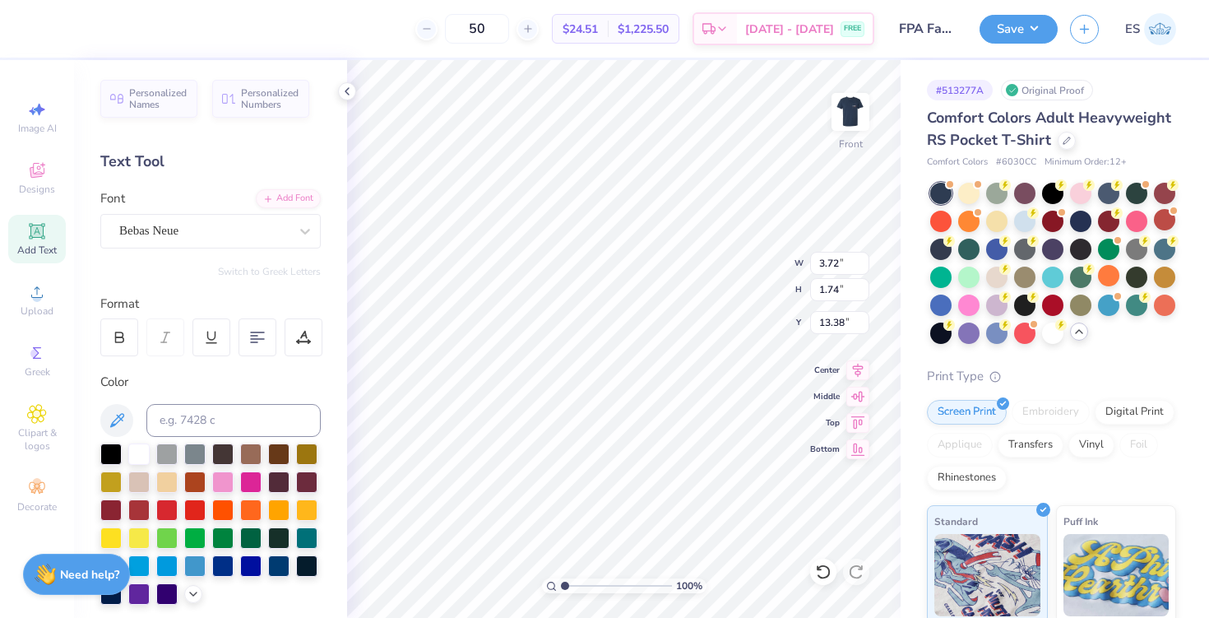
type input "3.72"
type input "1.74"
type input "18.90"
type textarea "[GEOGRAPHIC_DATA], [US_STATE]"
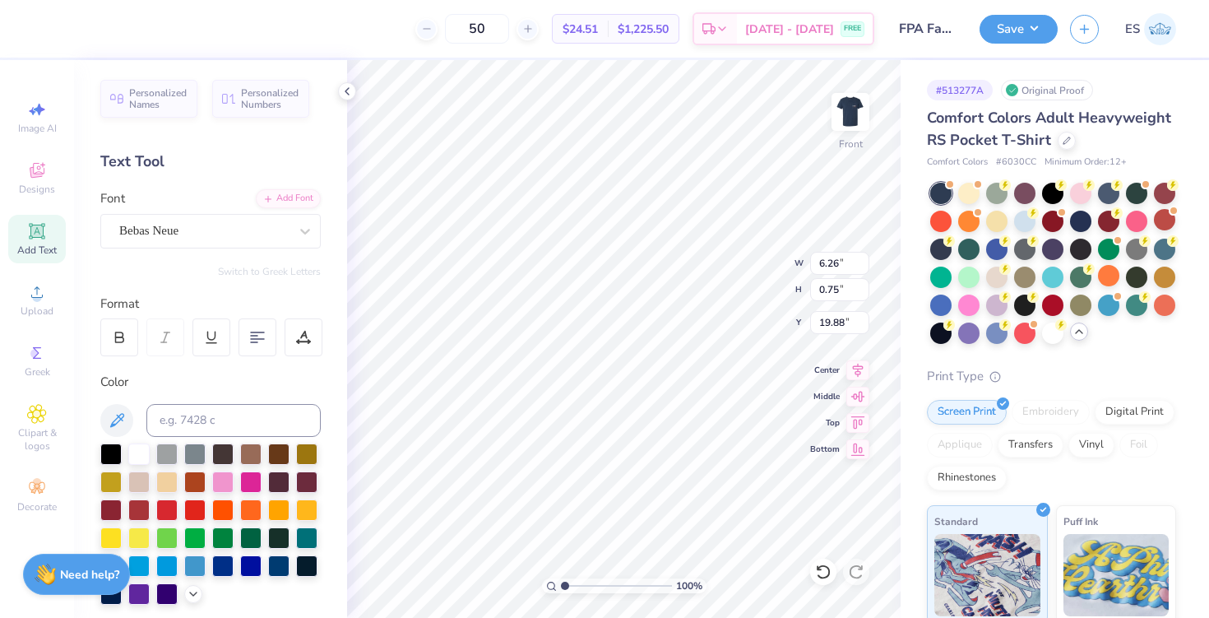
type input "6.26"
type input "0.75"
type input "19.88"
type input "18.59"
click at [853, 105] on img at bounding box center [851, 112] width 66 height 66
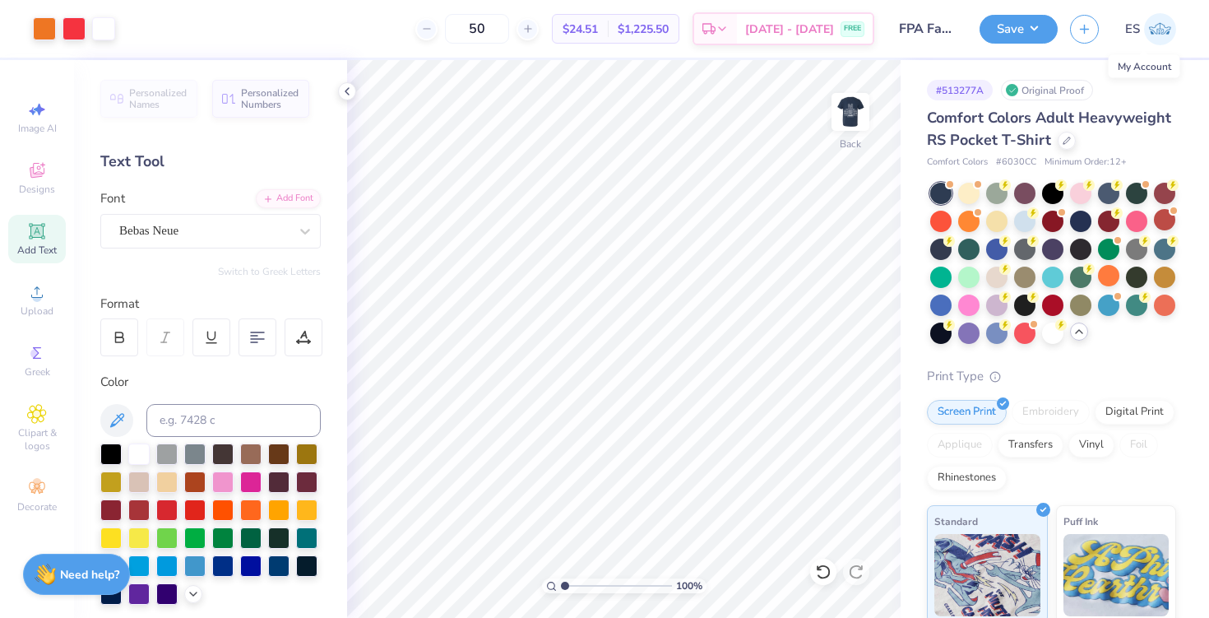
click at [1152, 30] on img at bounding box center [1160, 29] width 32 height 32
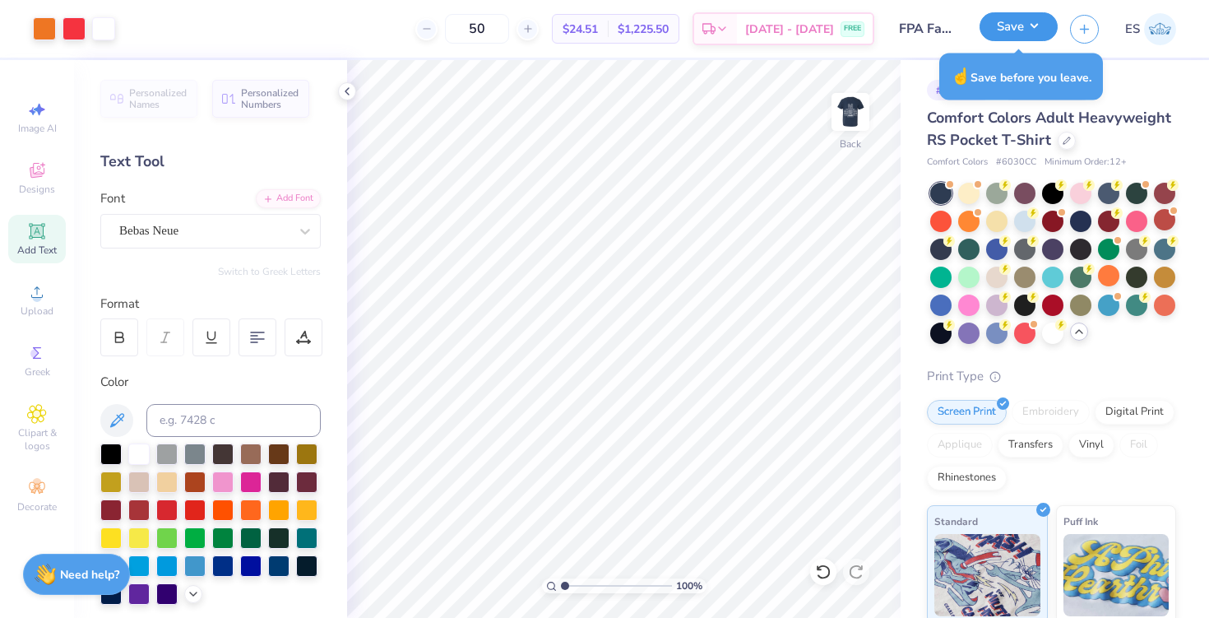
click at [1031, 30] on button "Save" at bounding box center [1019, 26] width 78 height 29
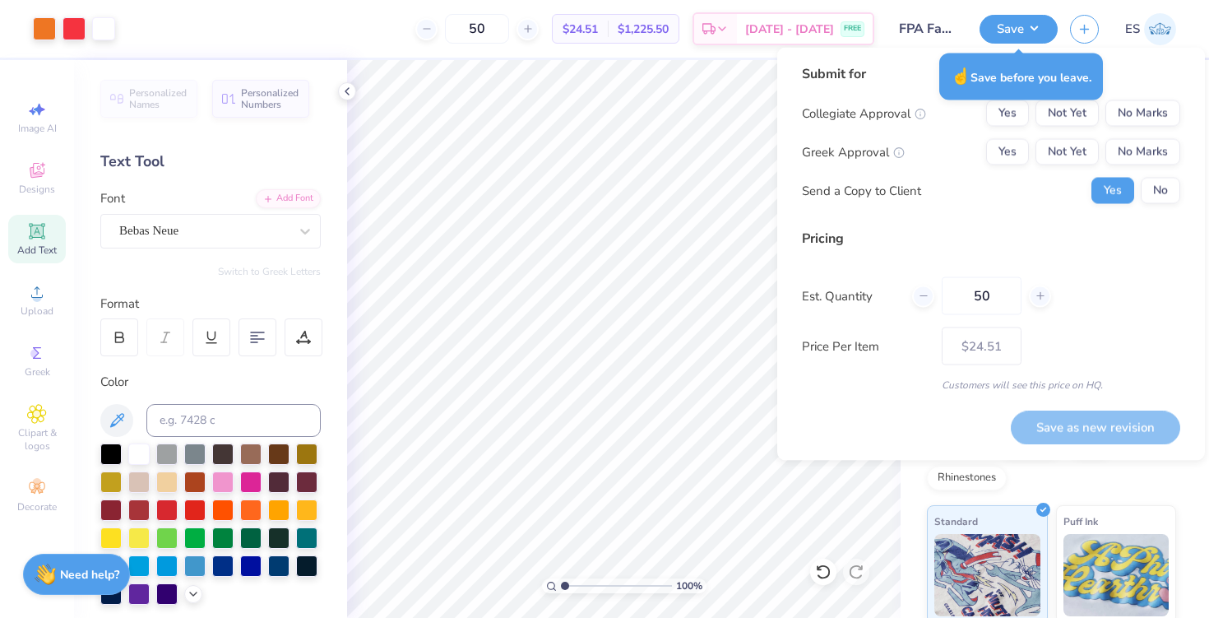
click at [920, 110] on icon at bounding box center [921, 115] width 12 height 12
click at [948, 107] on div "Collegiate Approval Yes Not Yet No Marks" at bounding box center [991, 113] width 378 height 26
click at [1077, 115] on button "Not Yet" at bounding box center [1067, 113] width 63 height 26
click at [1139, 155] on button "No Marks" at bounding box center [1143, 152] width 75 height 26
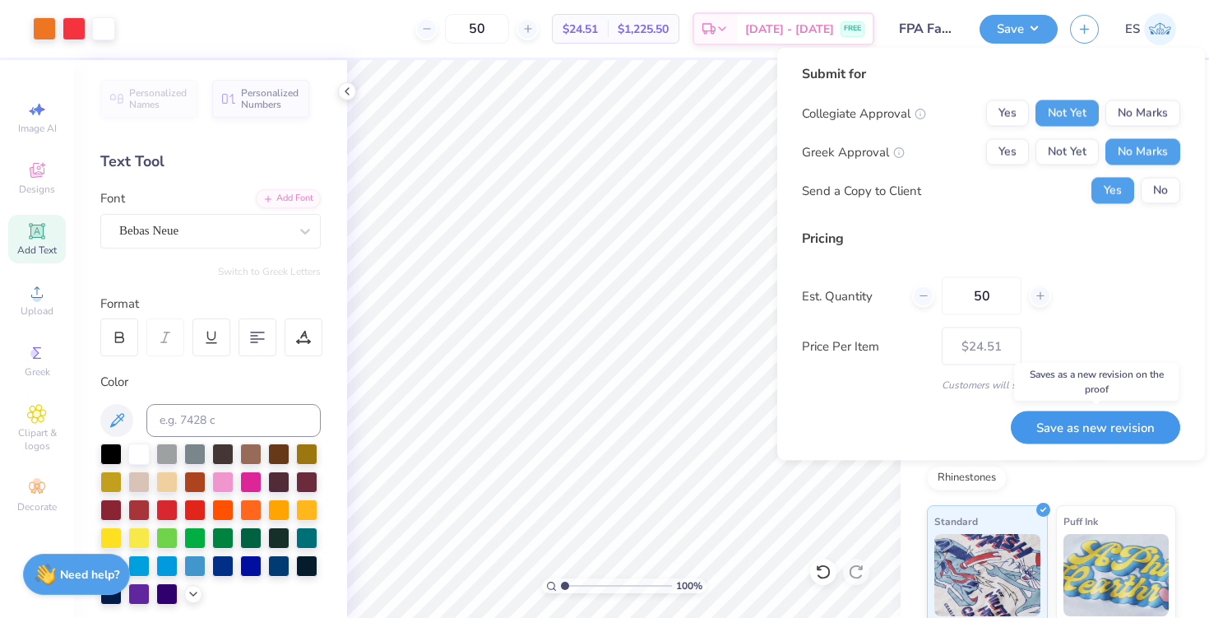
click at [1090, 434] on button "Save as new revision" at bounding box center [1095, 428] width 169 height 34
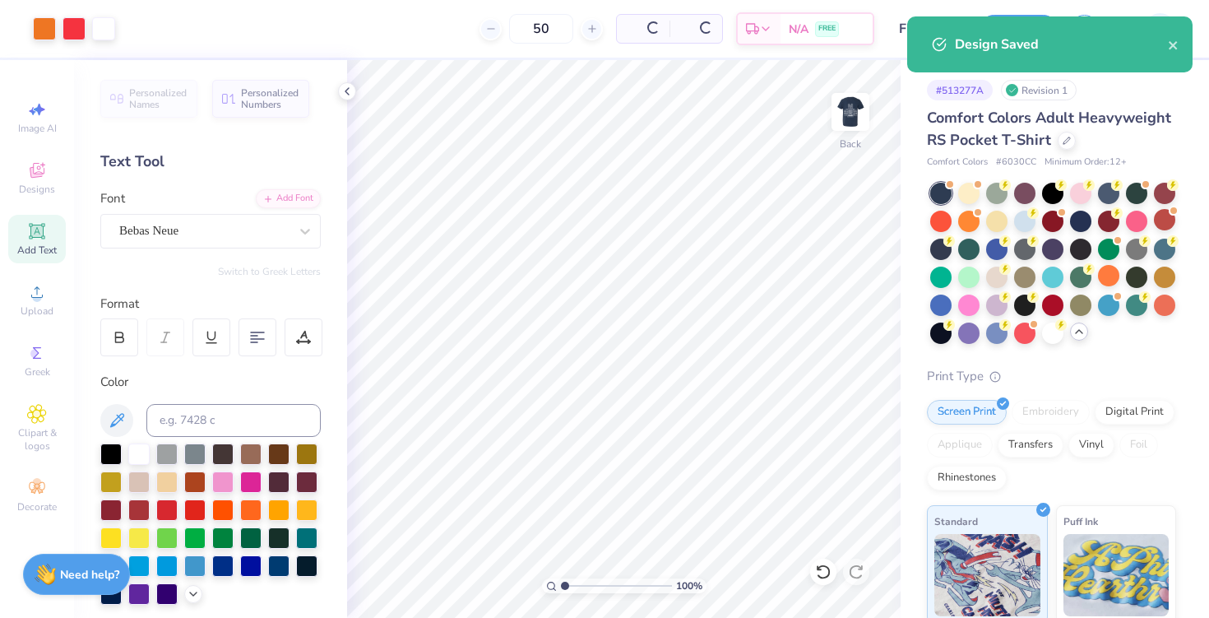
type input "$24.51"
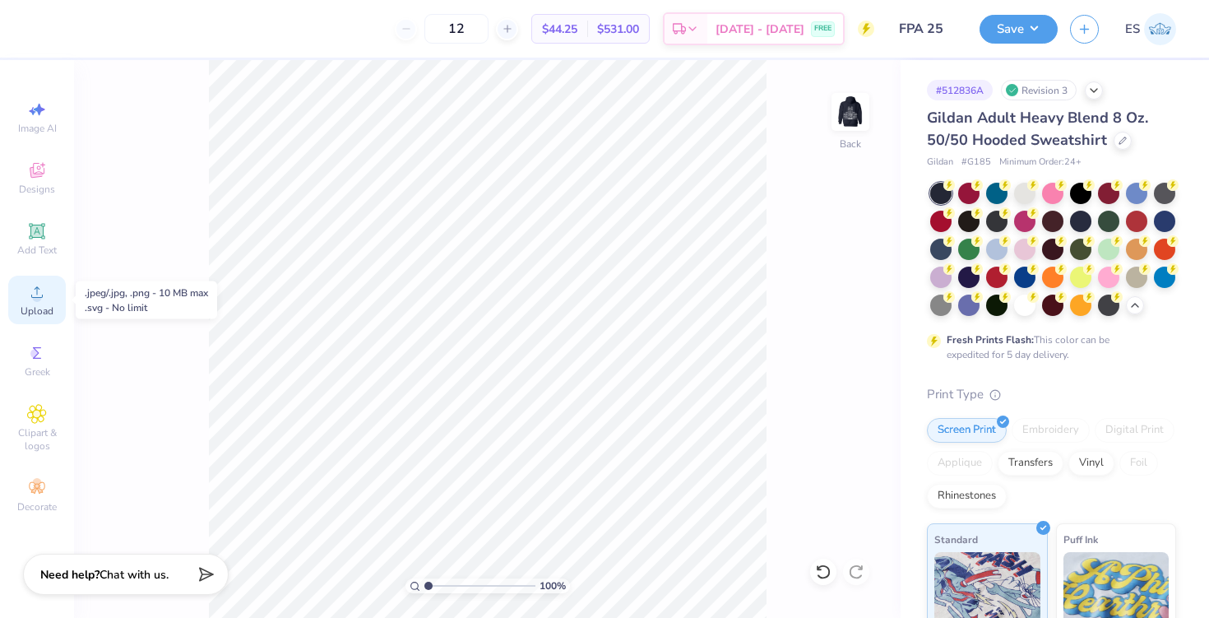
click at [35, 307] on span "Upload" at bounding box center [37, 310] width 33 height 13
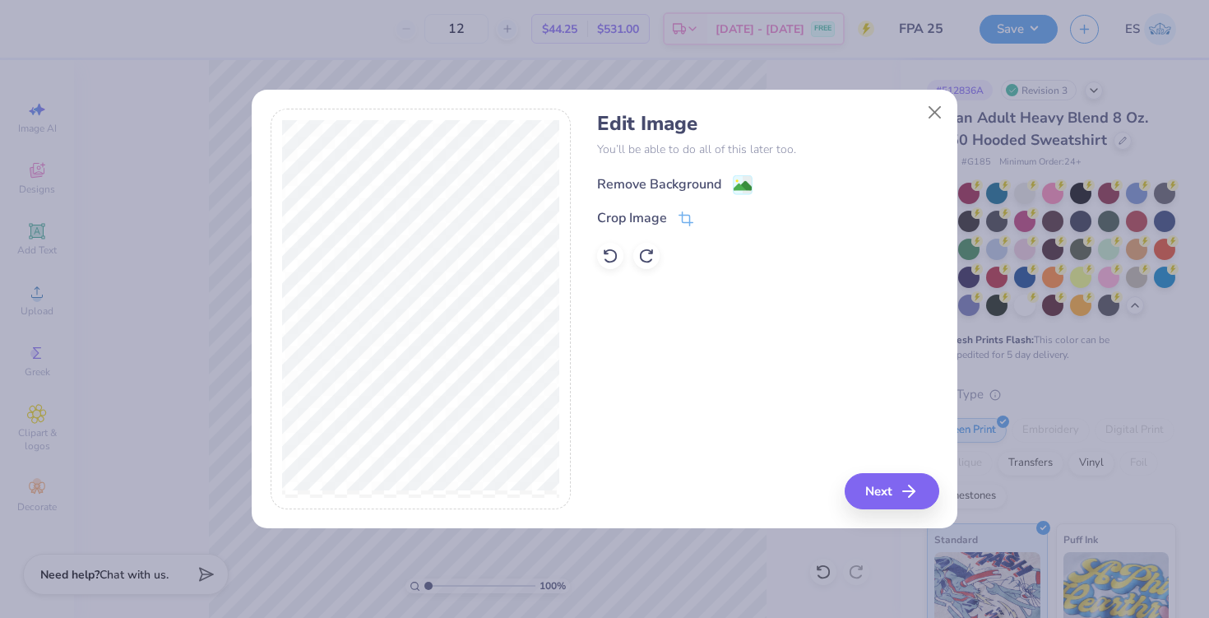
click at [738, 188] on image at bounding box center [743, 186] width 18 height 18
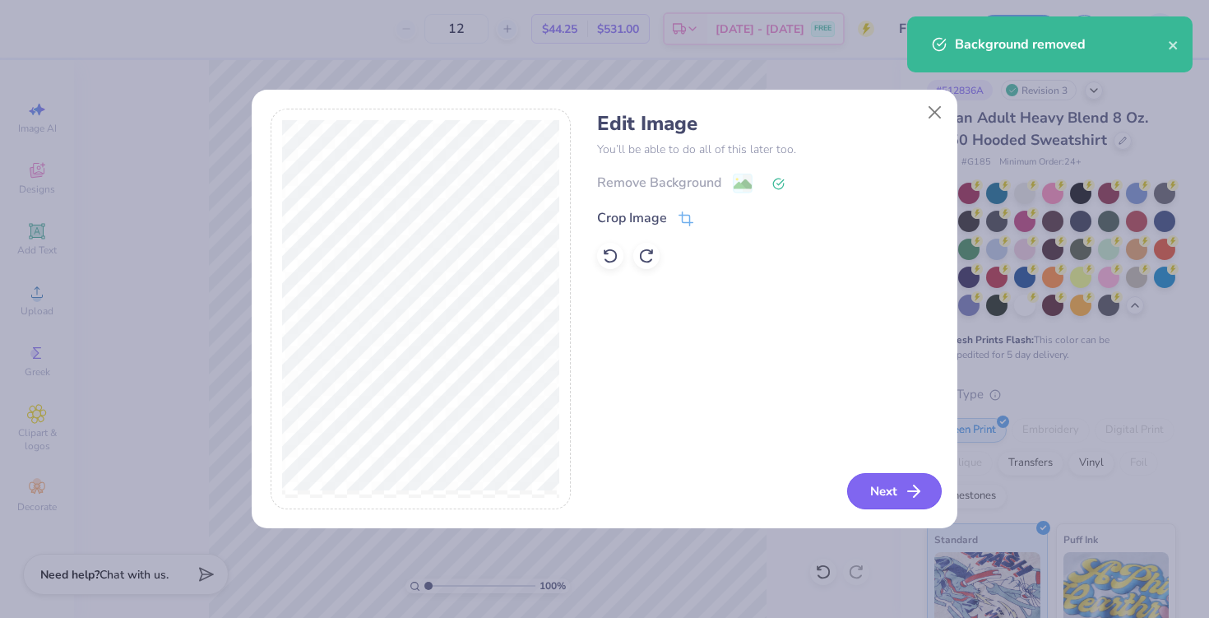
click at [886, 495] on button "Next" at bounding box center [894, 491] width 95 height 36
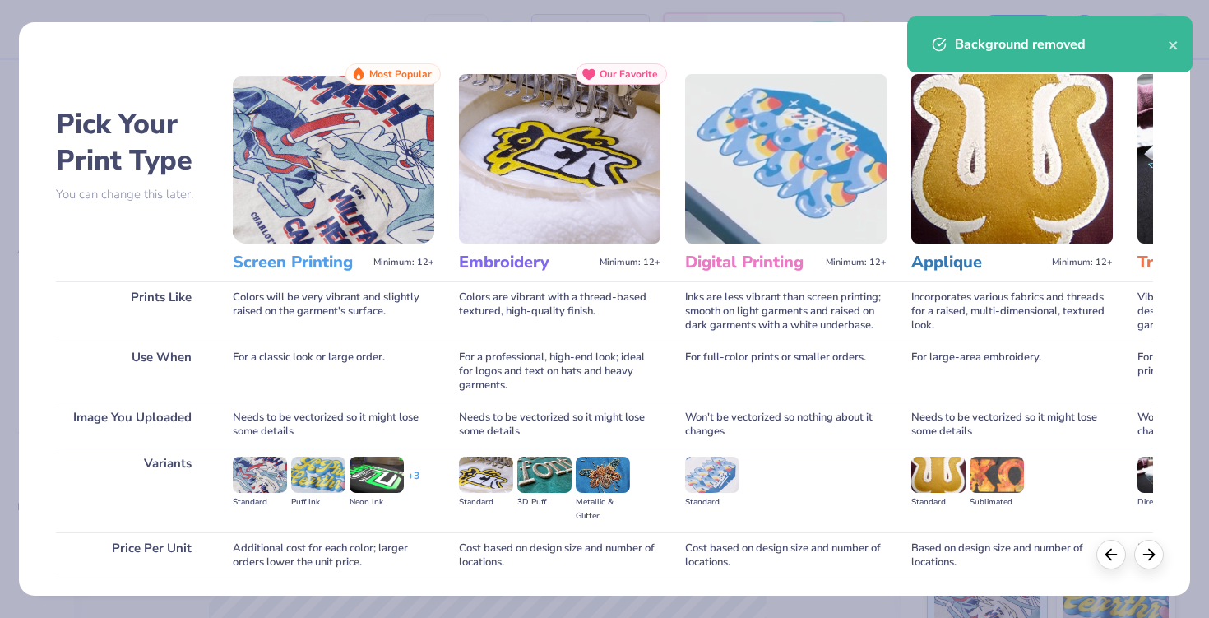
scroll to position [120, 0]
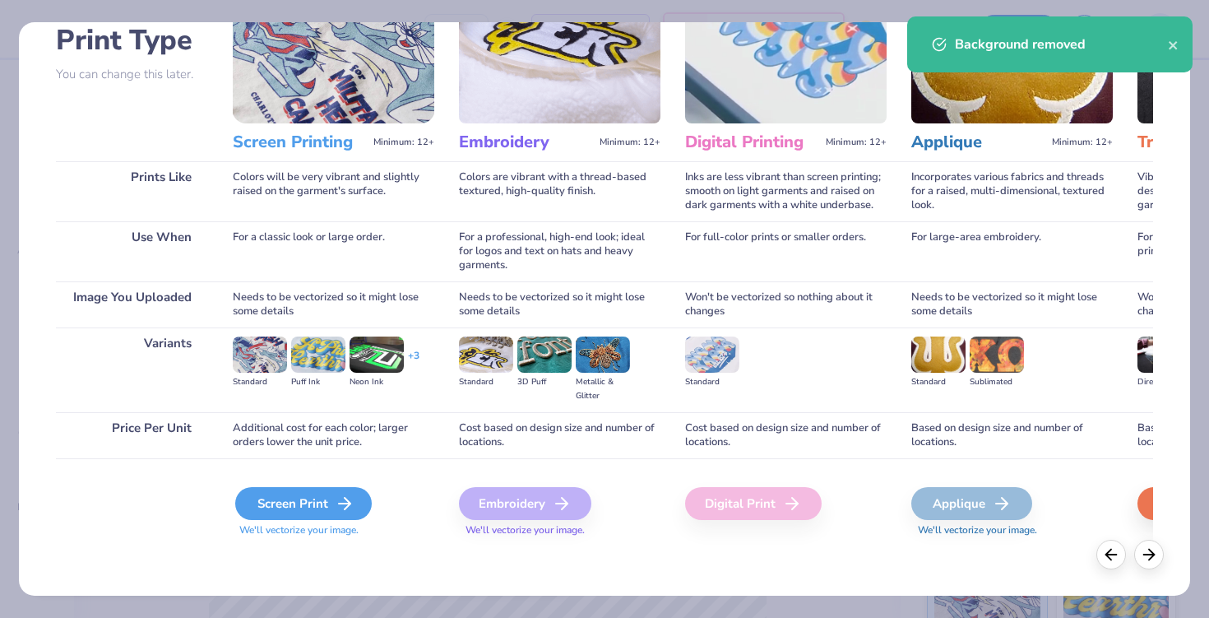
click at [321, 498] on div "Screen Print" at bounding box center [303, 503] width 137 height 33
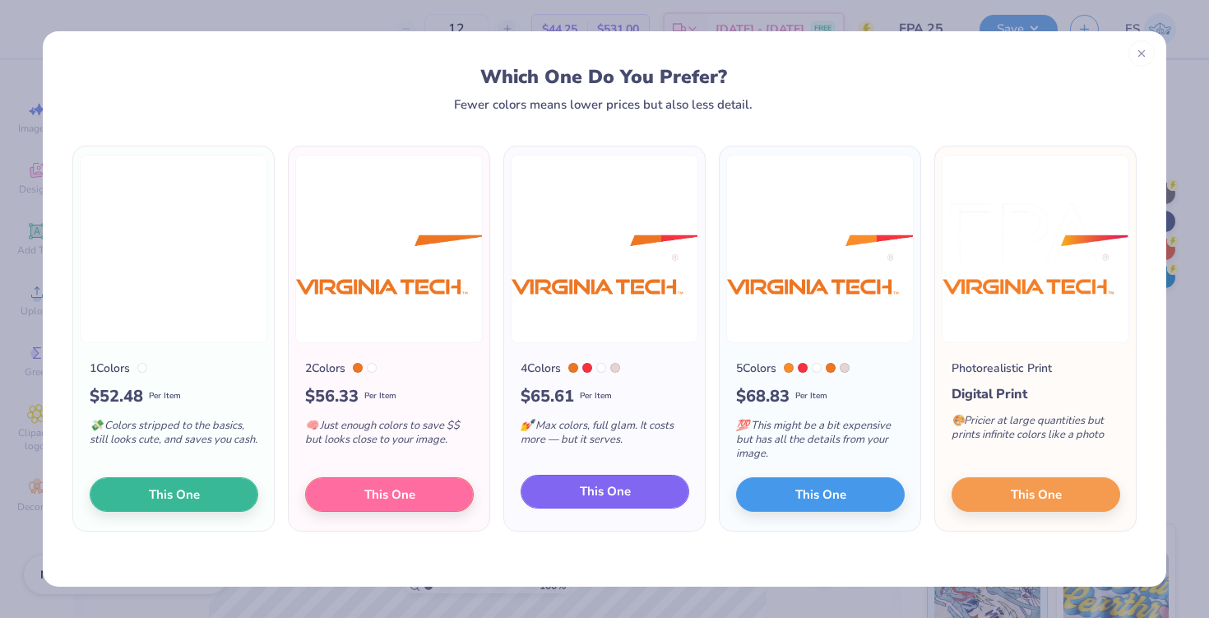
click at [577, 480] on button "This One" at bounding box center [605, 492] width 169 height 35
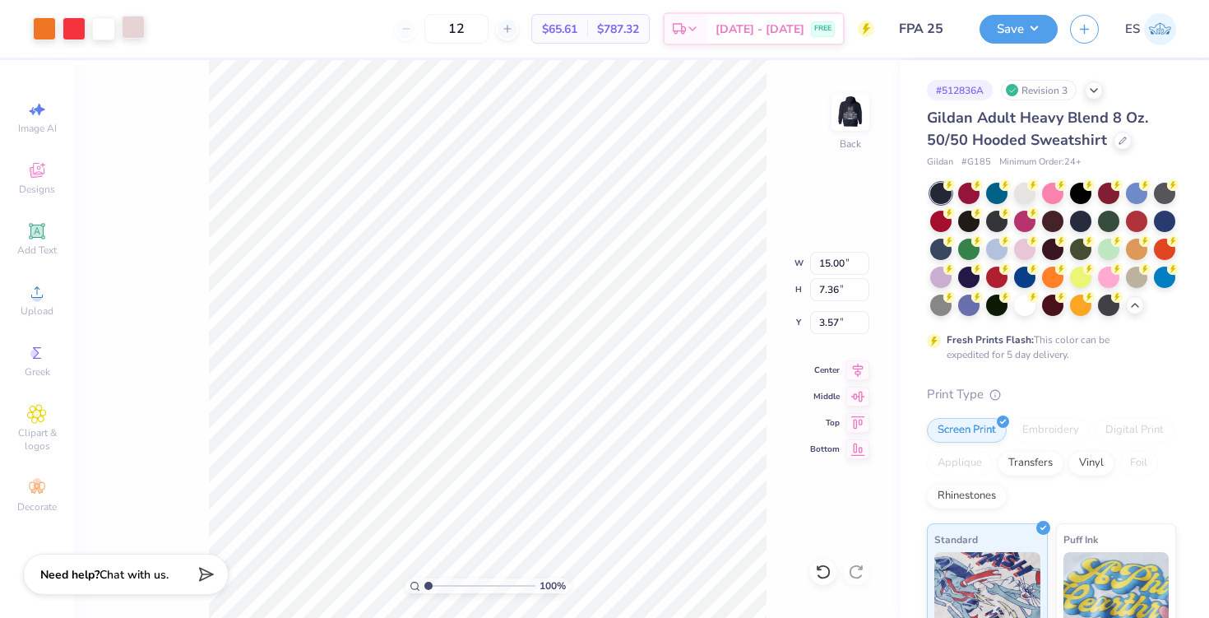
click at [140, 25] on div at bounding box center [133, 27] width 23 height 23
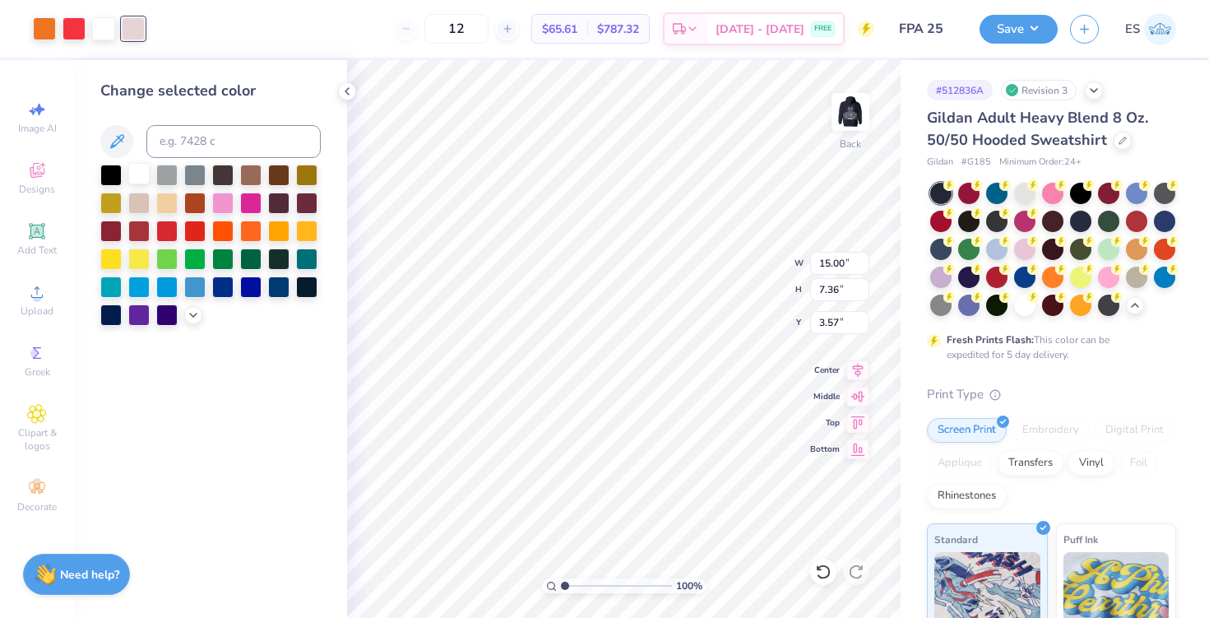
click at [143, 171] on div at bounding box center [138, 173] width 21 height 21
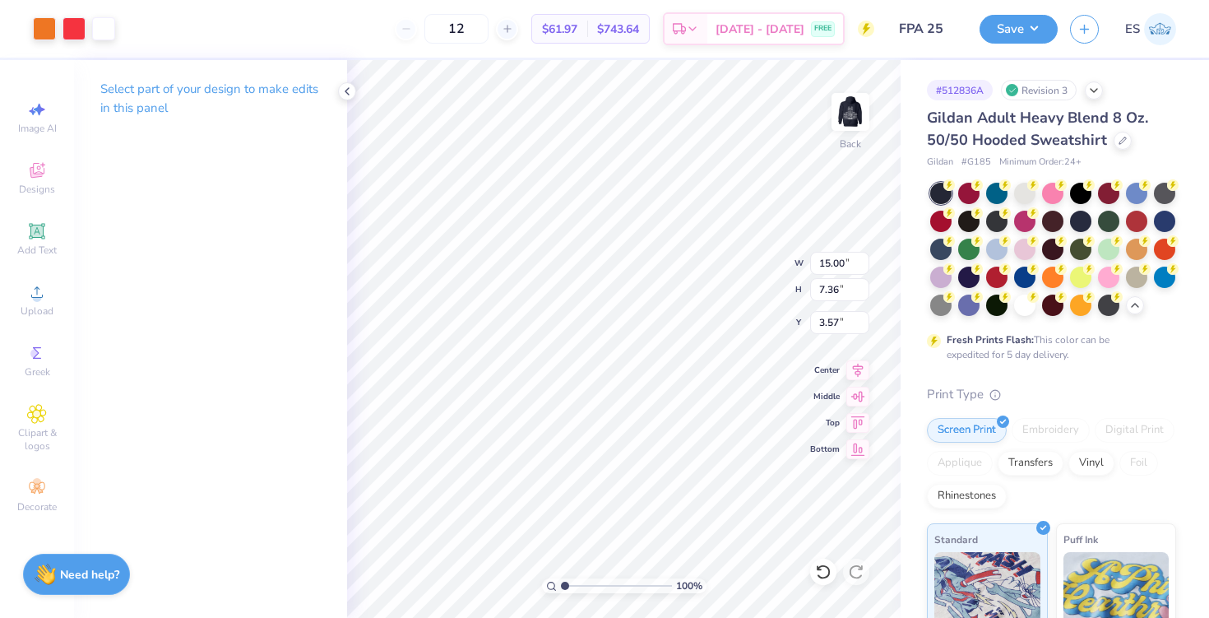
type input "4.19"
type input "2.06"
type input "4.02"
click at [839, 116] on img at bounding box center [851, 112] width 66 height 66
click at [313, 289] on div "Select part of your design to make edits in this panel" at bounding box center [210, 339] width 273 height 558
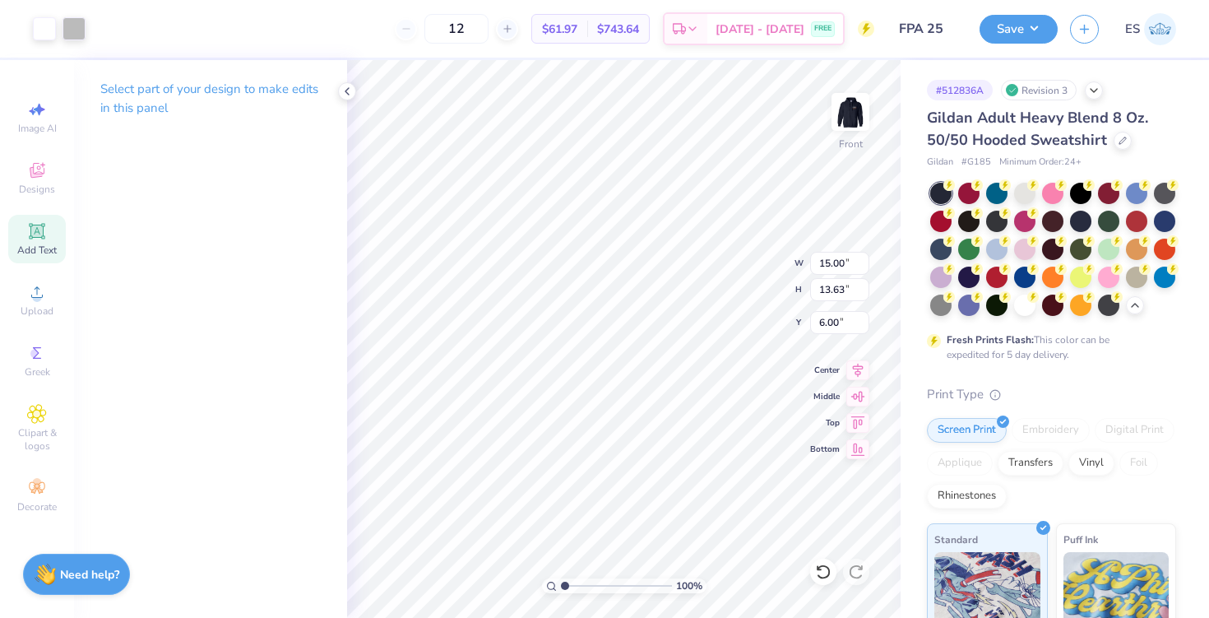
click at [45, 235] on icon at bounding box center [37, 231] width 20 height 20
type input "6.58"
type input "1.91"
type input "15.05"
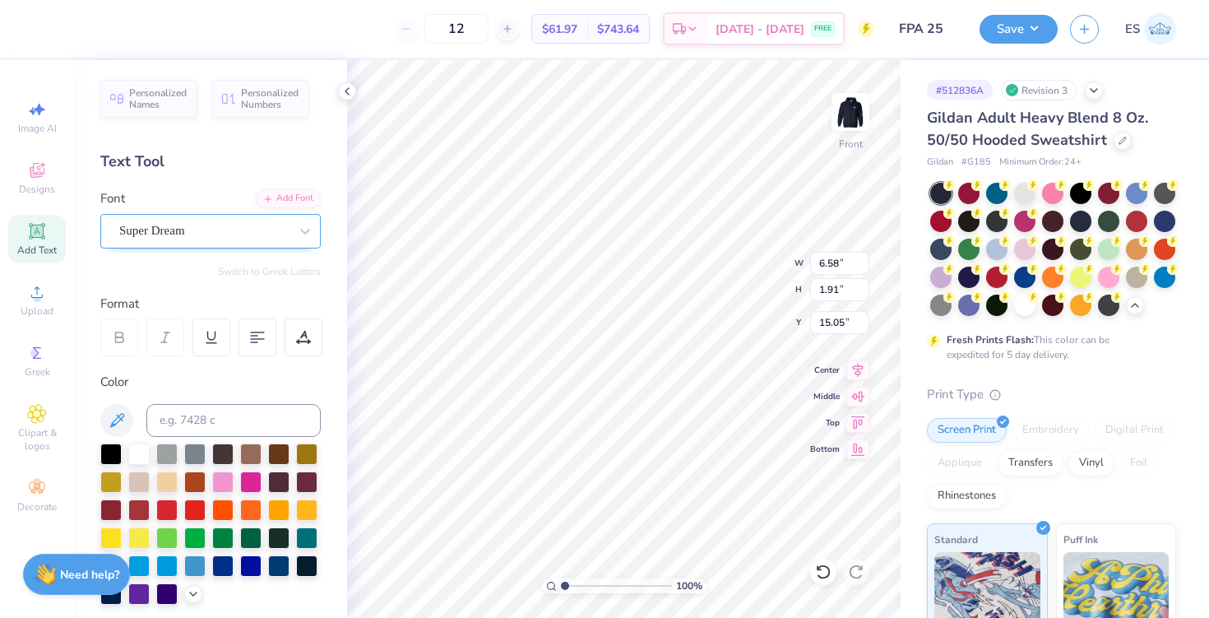
click at [251, 235] on div "Super Dream" at bounding box center [204, 231] width 173 height 26
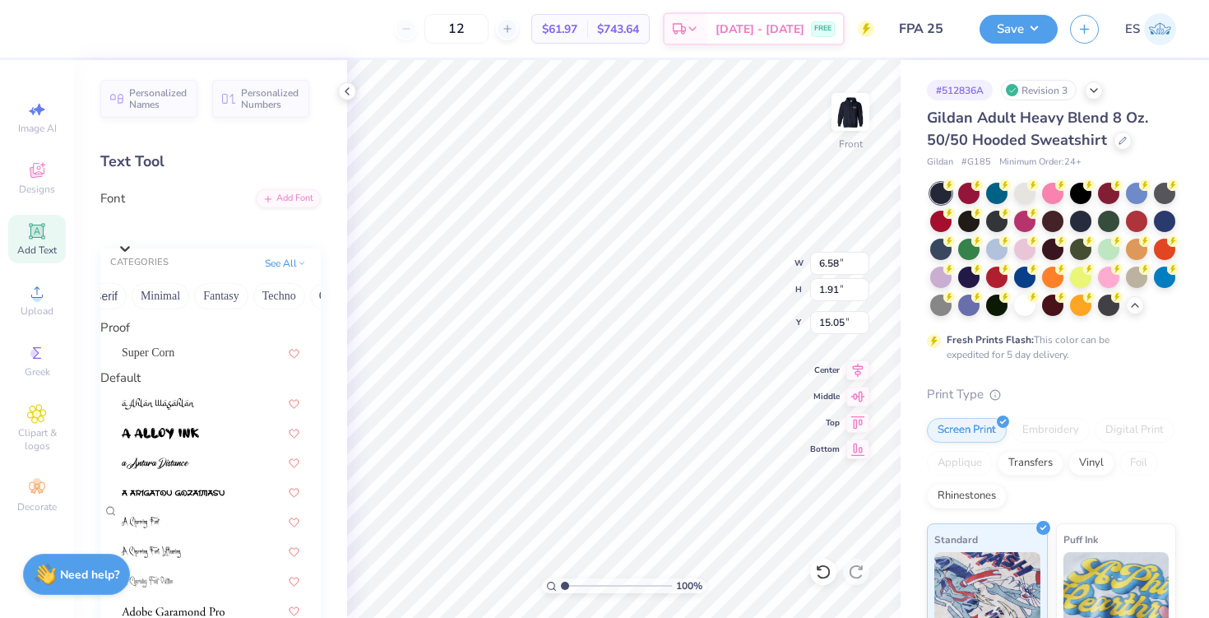
scroll to position [0, 484]
click at [133, 299] on button "Minimal" at bounding box center [120, 296] width 58 height 26
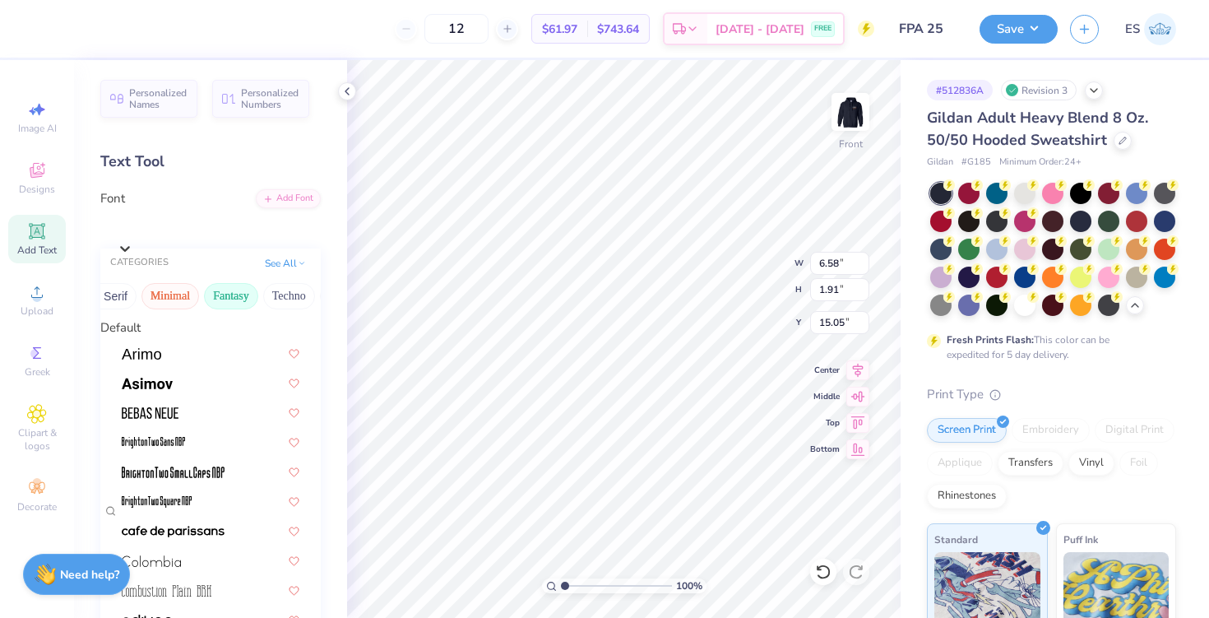
scroll to position [0, 423]
click at [118, 304] on button "Sans Serif" at bounding box center [111, 296] width 72 height 26
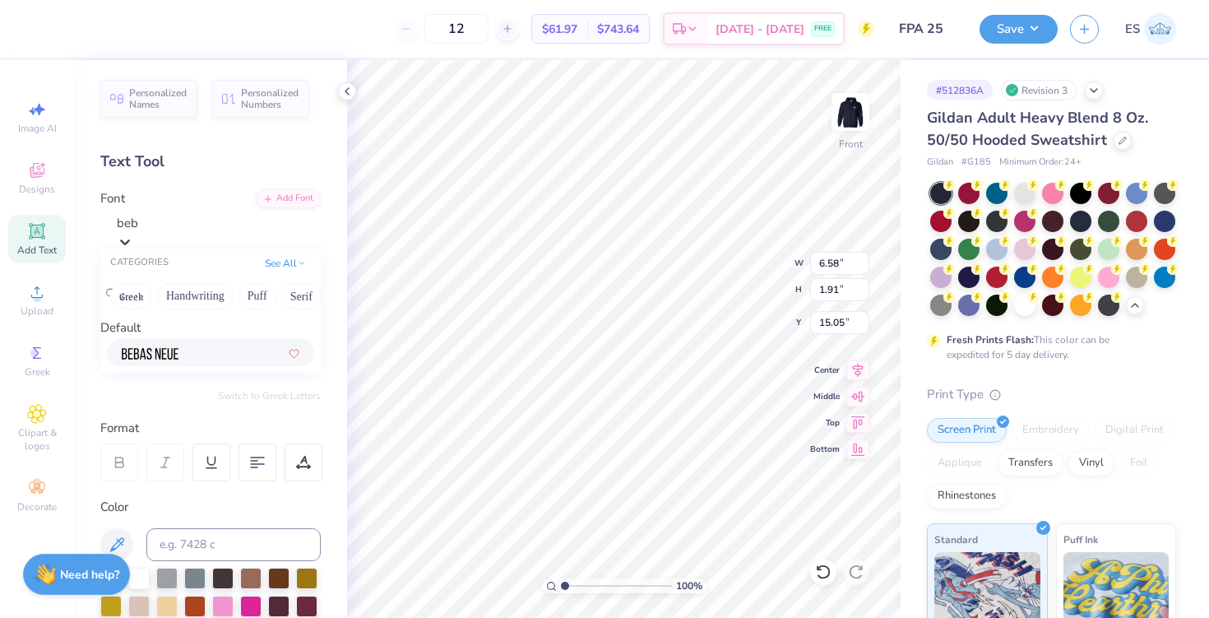
click at [209, 361] on div at bounding box center [211, 352] width 178 height 17
type input "beb"
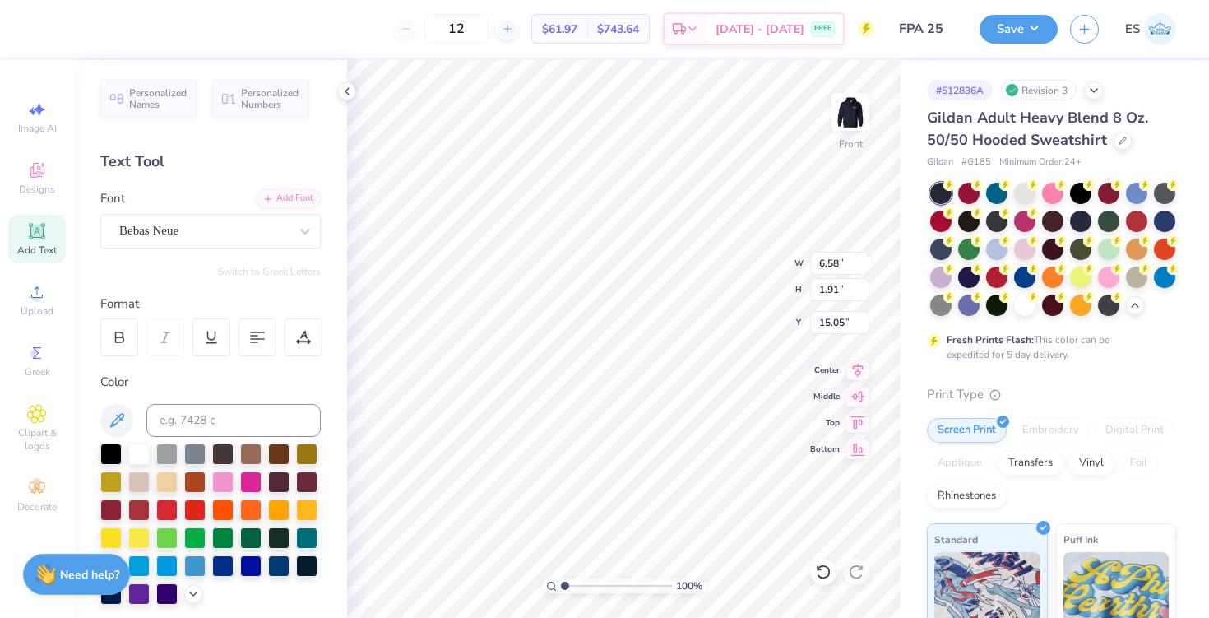
type input "4.06"
type input "1.90"
type textarea "[GEOGRAPHIC_DATA], [US_STATE]"
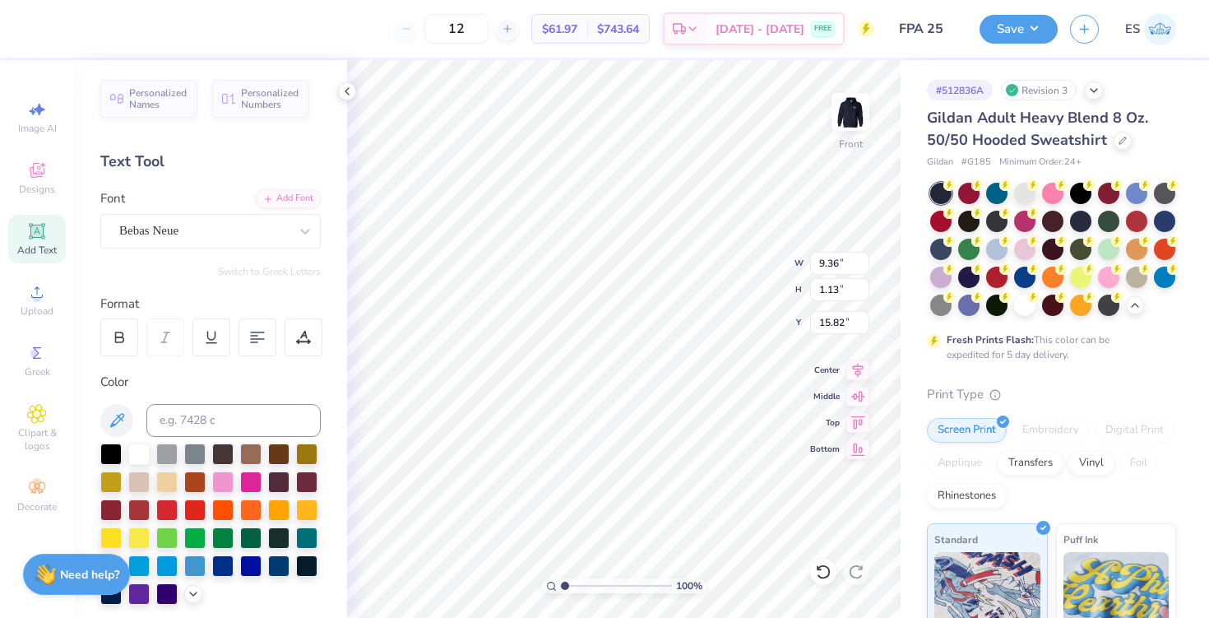
type input "9.36"
type input "1.13"
type input "19.98"
type input "7.39"
type input "0.89"
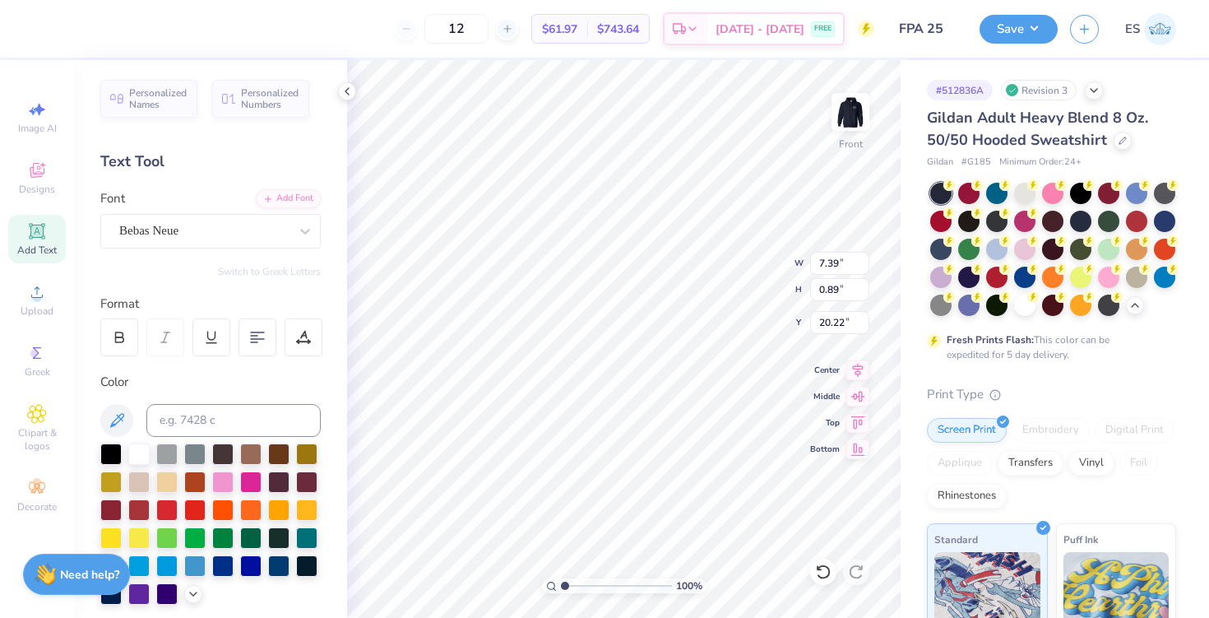
type input "20.01"
click at [857, 108] on img at bounding box center [851, 112] width 66 height 66
click at [49, 228] on div "Add Text" at bounding box center [37, 239] width 58 height 49
click at [204, 223] on div "Super Dream" at bounding box center [204, 231] width 173 height 26
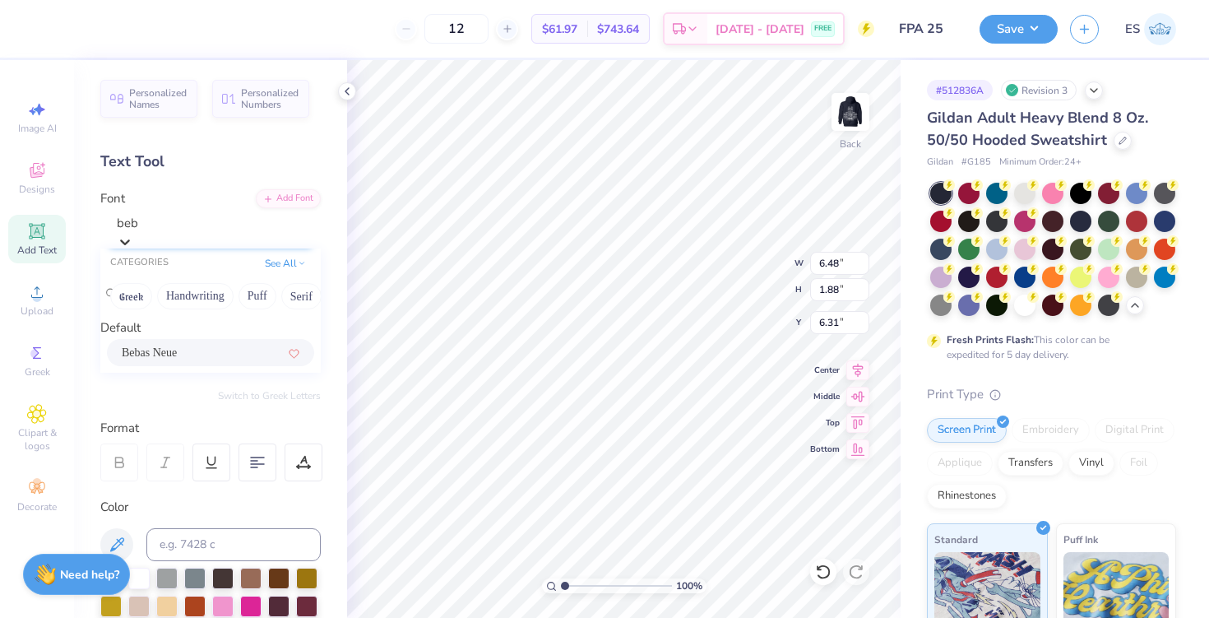
click at [174, 361] on div "Bebas Neue" at bounding box center [211, 352] width 178 height 17
type input "beb"
type input "4.00"
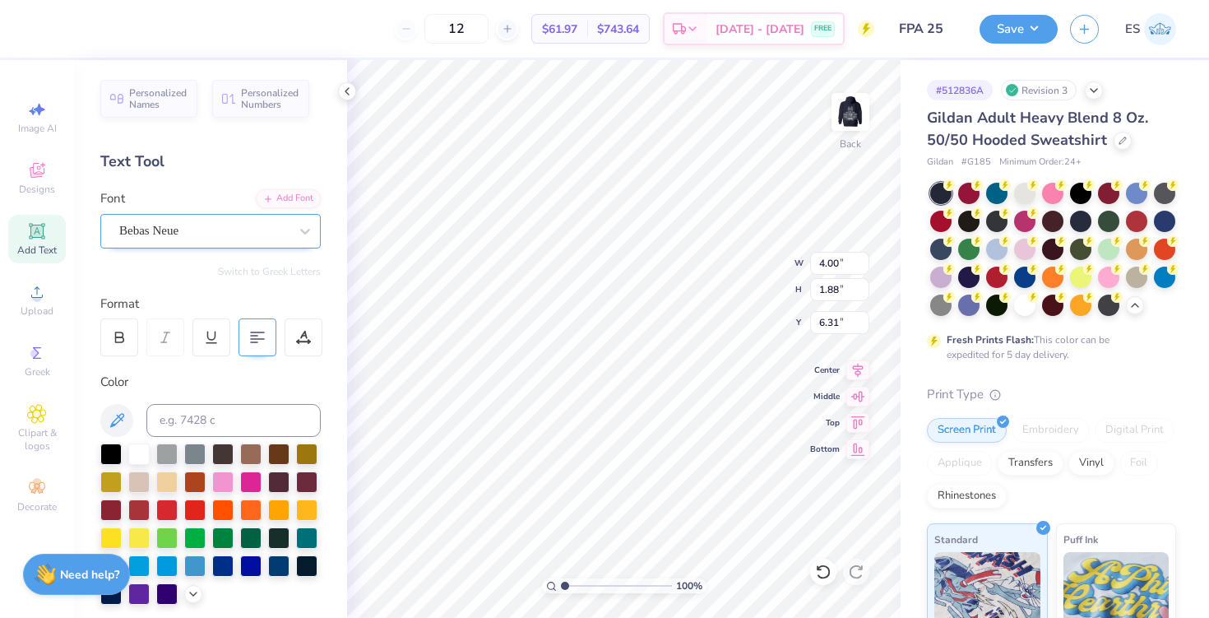
scroll to position [0, 0]
type textarea "EXEC BOARd"
type input "2.72"
type input "0.54"
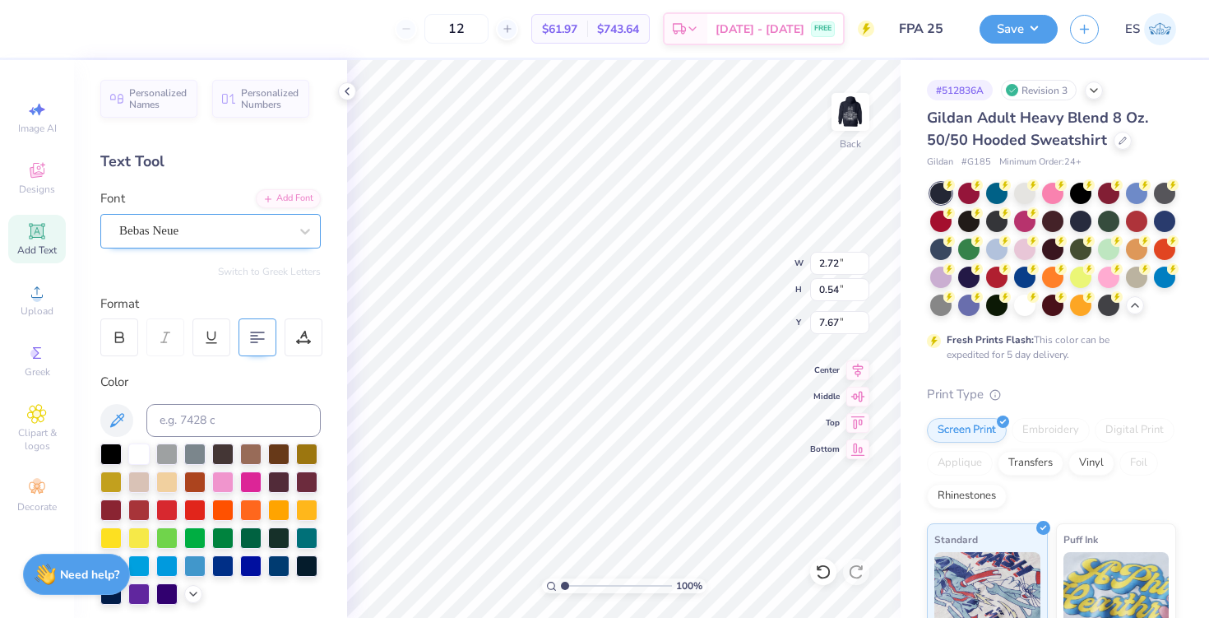
type input "6.42"
click at [348, 89] on icon at bounding box center [347, 91] width 13 height 13
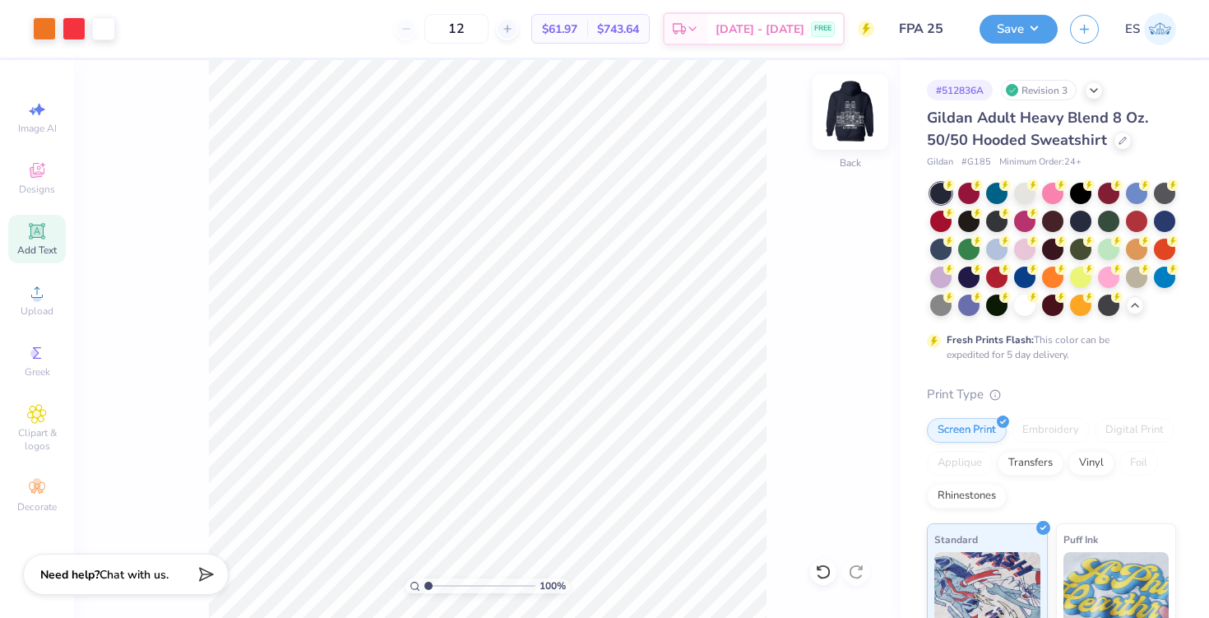
click at [869, 95] on img at bounding box center [851, 112] width 66 height 66
click at [876, 116] on img at bounding box center [851, 112] width 66 height 66
click at [845, 121] on img at bounding box center [851, 112] width 66 height 66
click at [841, 123] on img at bounding box center [851, 112] width 66 height 66
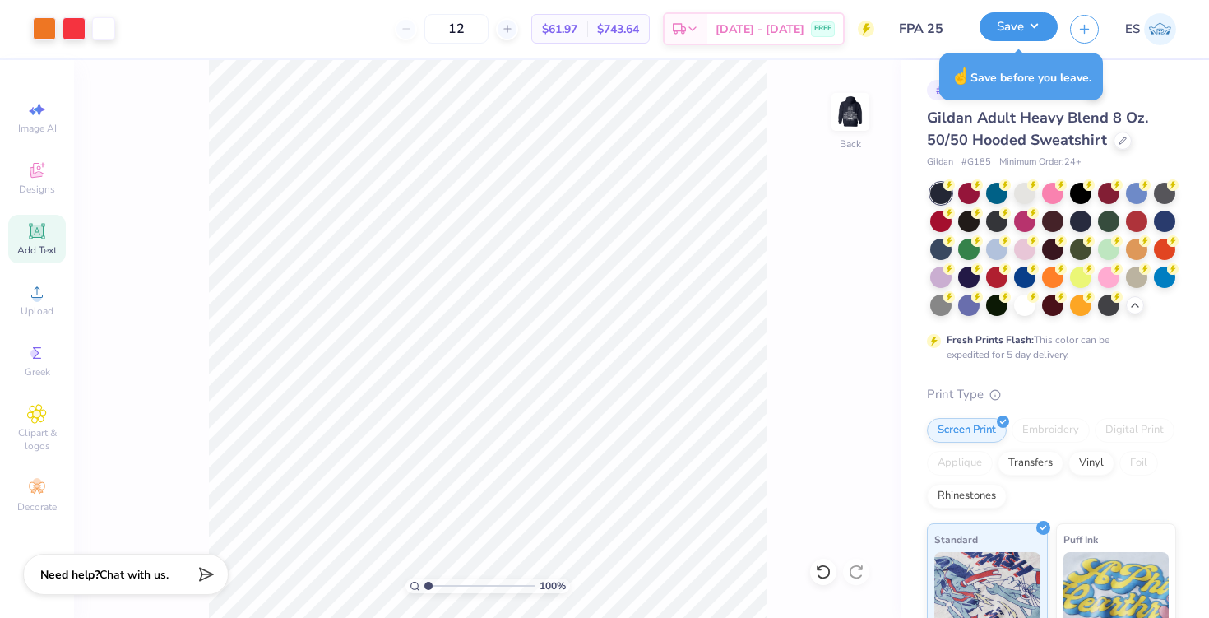
click at [1028, 23] on button "Save" at bounding box center [1019, 26] width 78 height 29
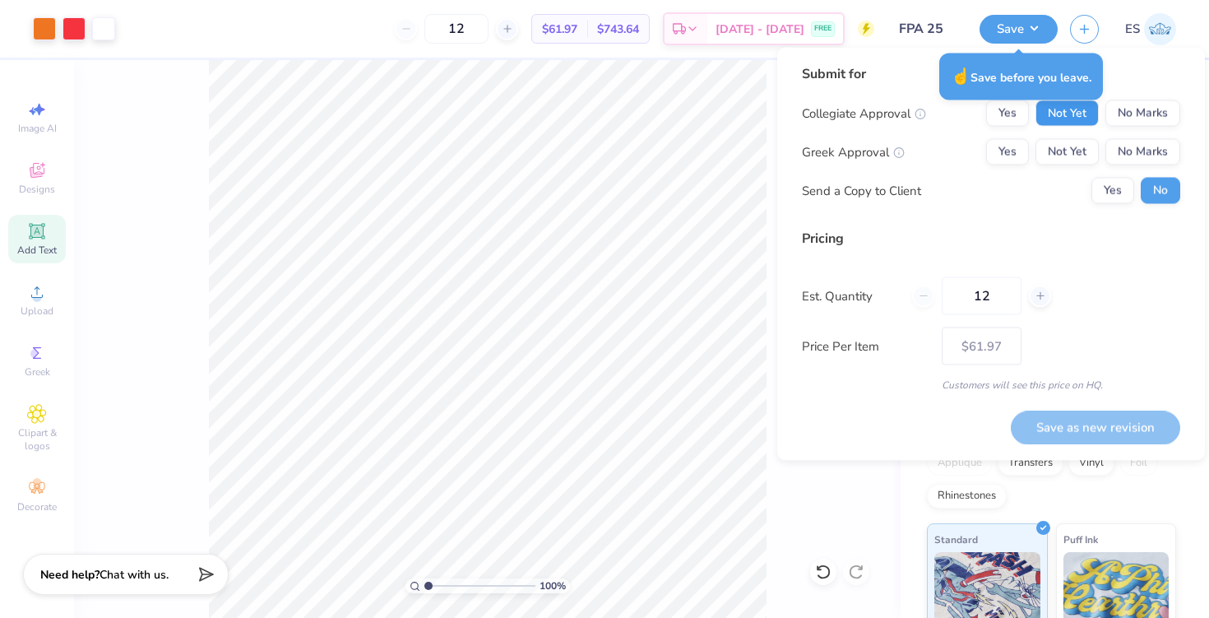
click at [1075, 123] on button "Not Yet" at bounding box center [1067, 113] width 63 height 26
click at [1122, 152] on button "No Marks" at bounding box center [1143, 152] width 75 height 26
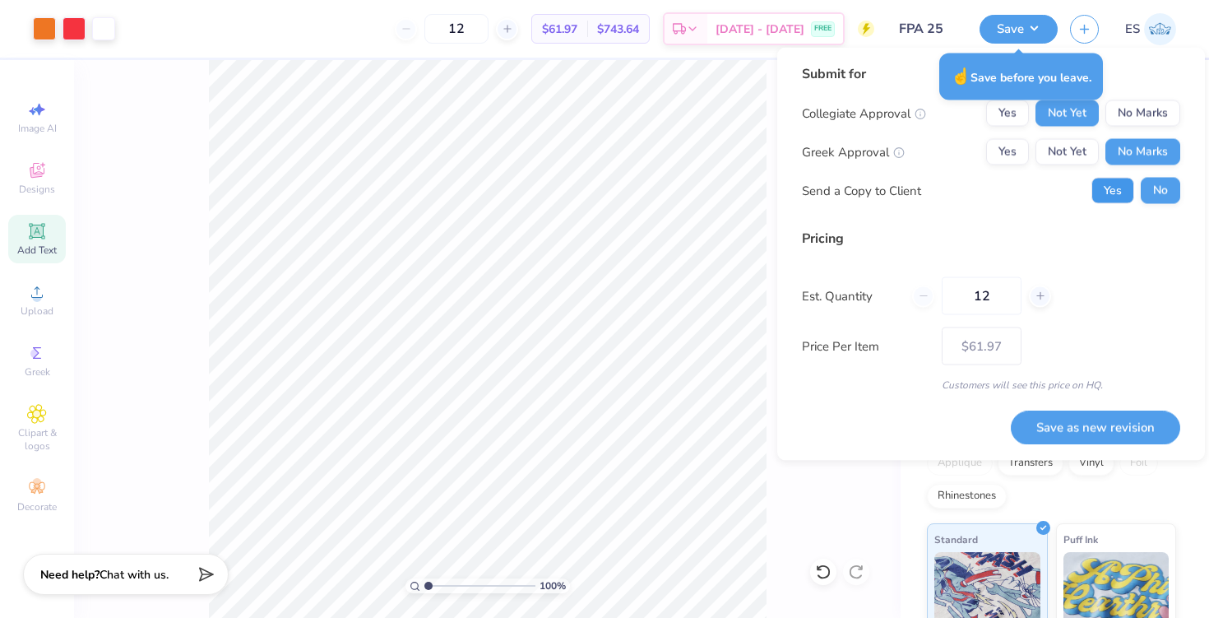
click at [1116, 195] on button "Yes" at bounding box center [1113, 191] width 43 height 26
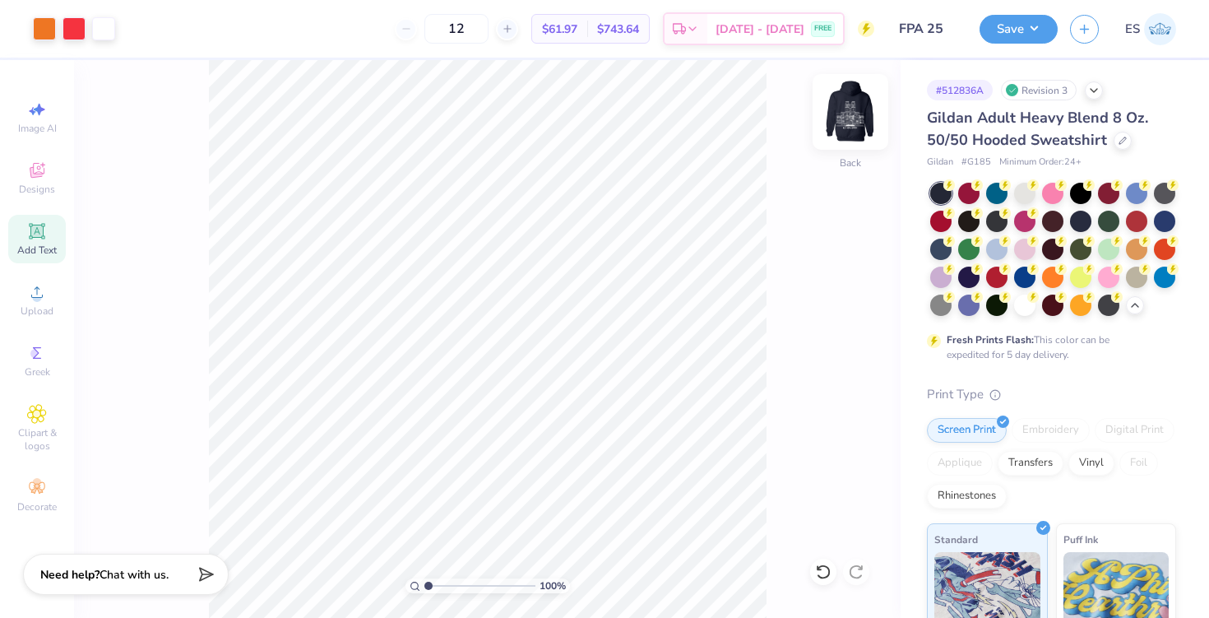
click at [866, 133] on img at bounding box center [851, 112] width 66 height 66
click at [847, 111] on img at bounding box center [851, 112] width 66 height 66
click at [852, 114] on img at bounding box center [851, 112] width 66 height 66
click at [852, 114] on img at bounding box center [850, 111] width 33 height 33
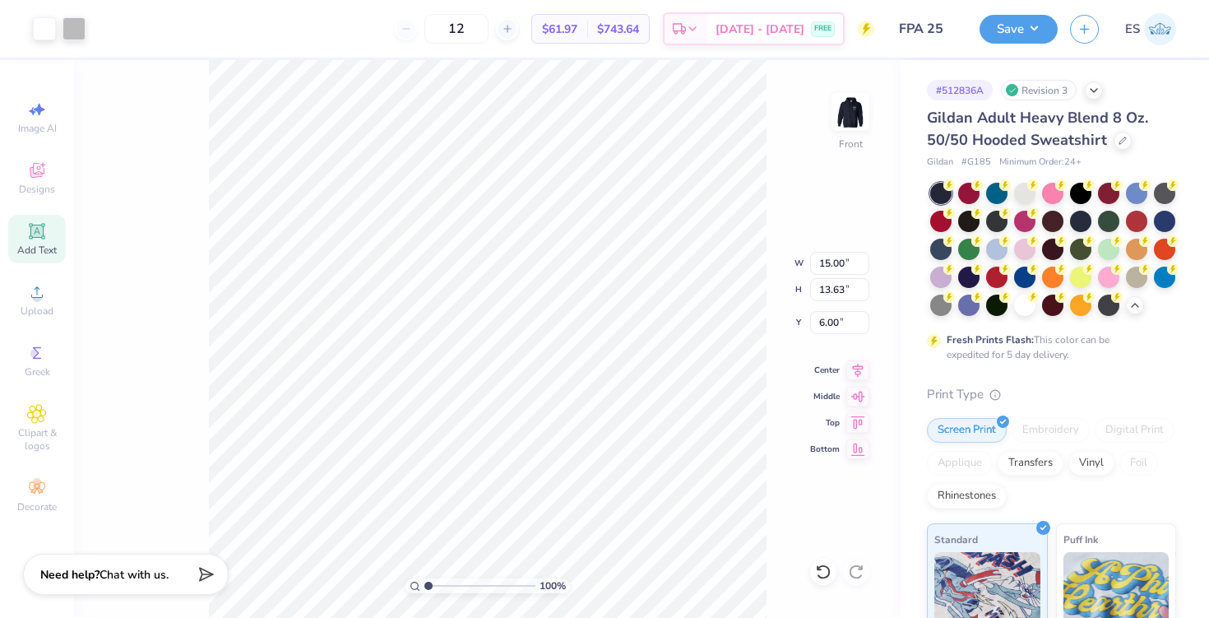
click at [70, 44] on div "Art colors" at bounding box center [43, 29] width 86 height 58
click at [76, 31] on div at bounding box center [74, 27] width 23 height 23
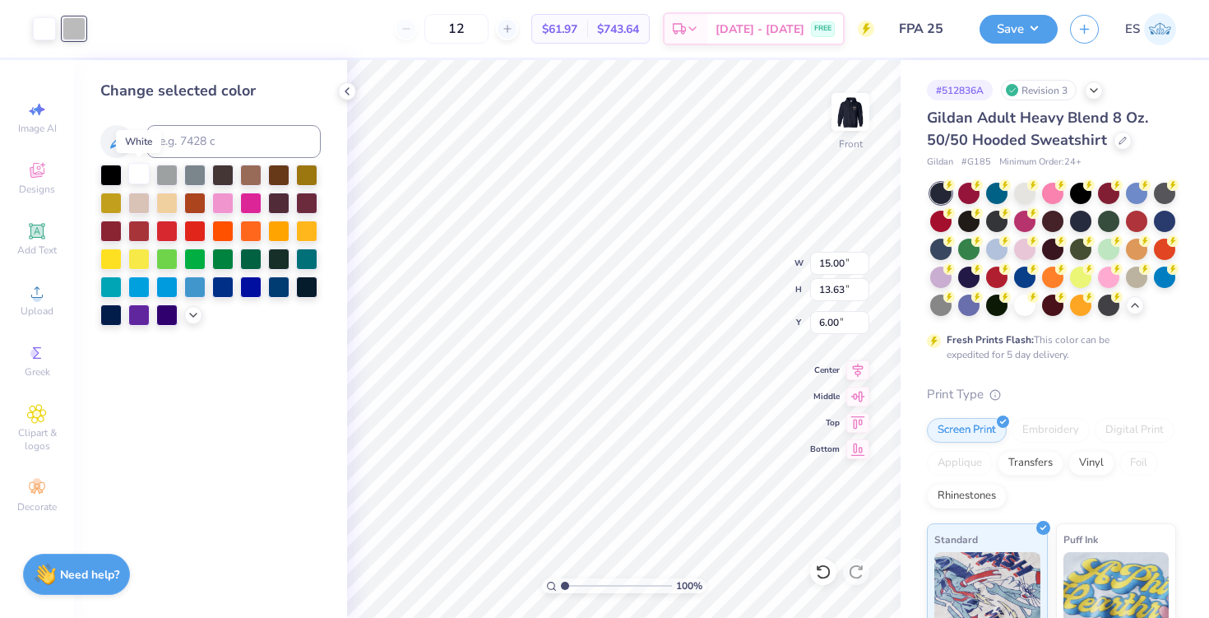
click at [138, 175] on div at bounding box center [138, 173] width 21 height 21
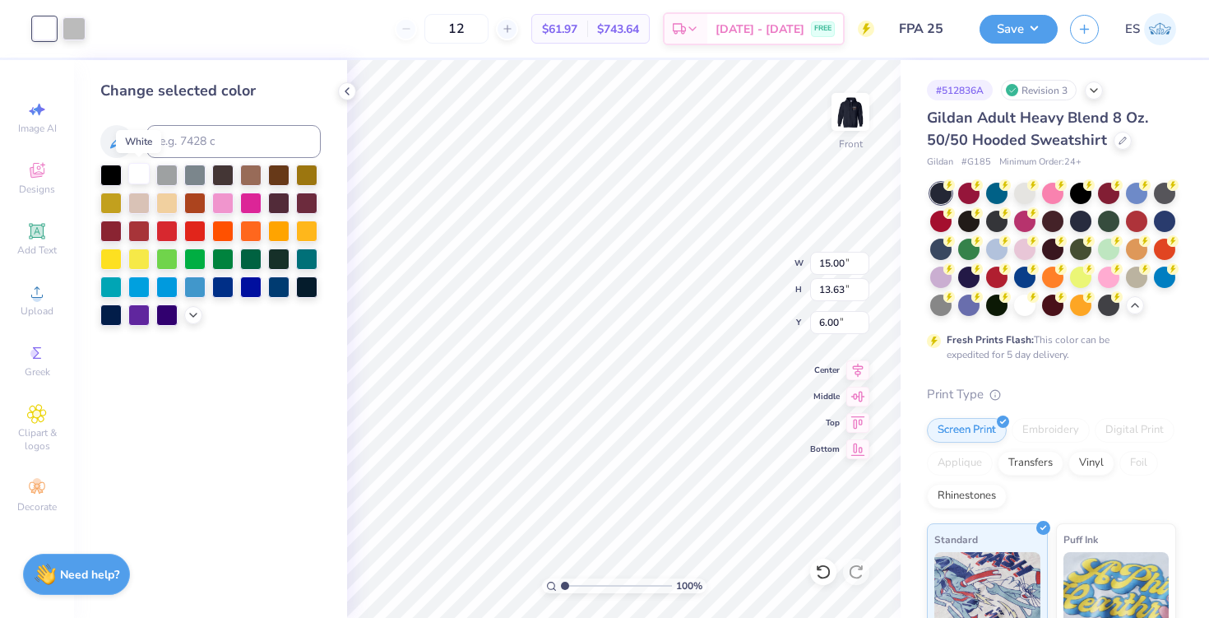
click at [138, 175] on div at bounding box center [138, 173] width 21 height 21
click at [163, 173] on div at bounding box center [166, 173] width 21 height 21
click at [132, 176] on div at bounding box center [138, 173] width 21 height 21
click at [81, 28] on div at bounding box center [74, 27] width 23 height 23
click at [120, 141] on icon at bounding box center [117, 142] width 20 height 20
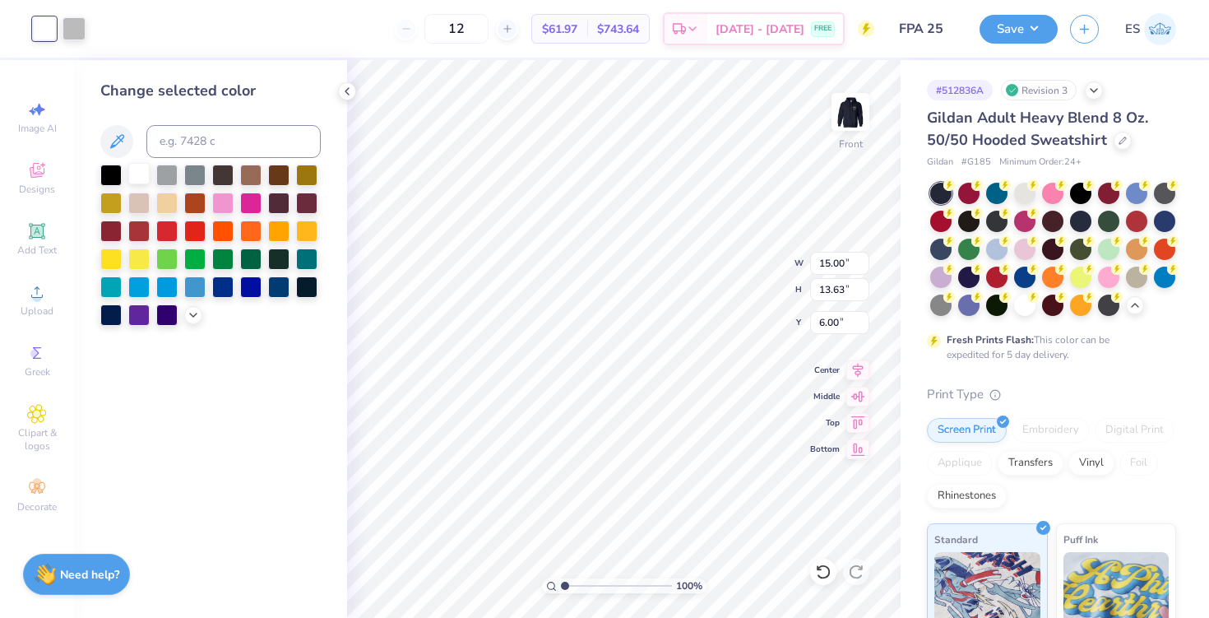
click at [142, 175] on div at bounding box center [138, 173] width 21 height 21
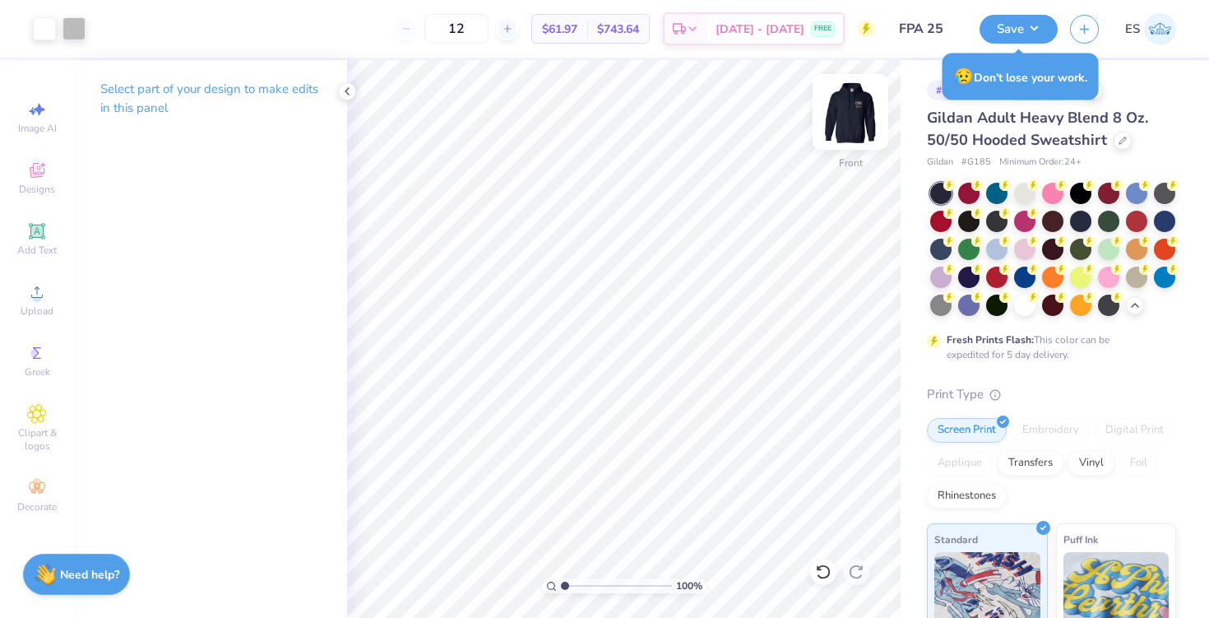
click at [840, 100] on img at bounding box center [851, 112] width 66 height 66
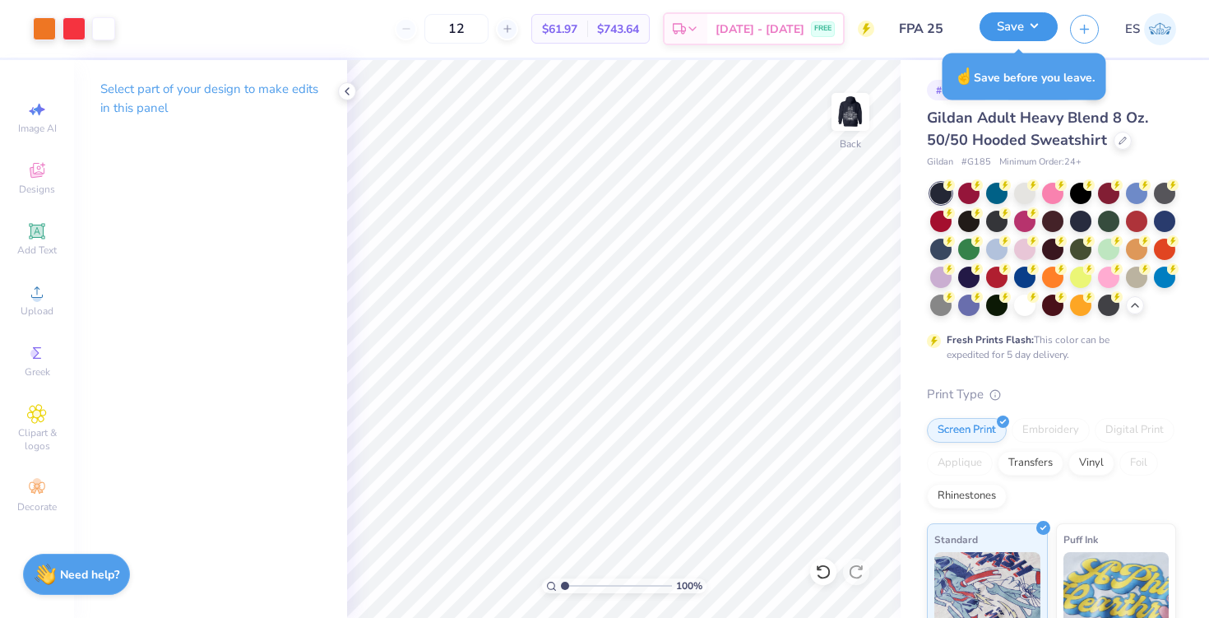
click at [1013, 26] on button "Save" at bounding box center [1019, 26] width 78 height 29
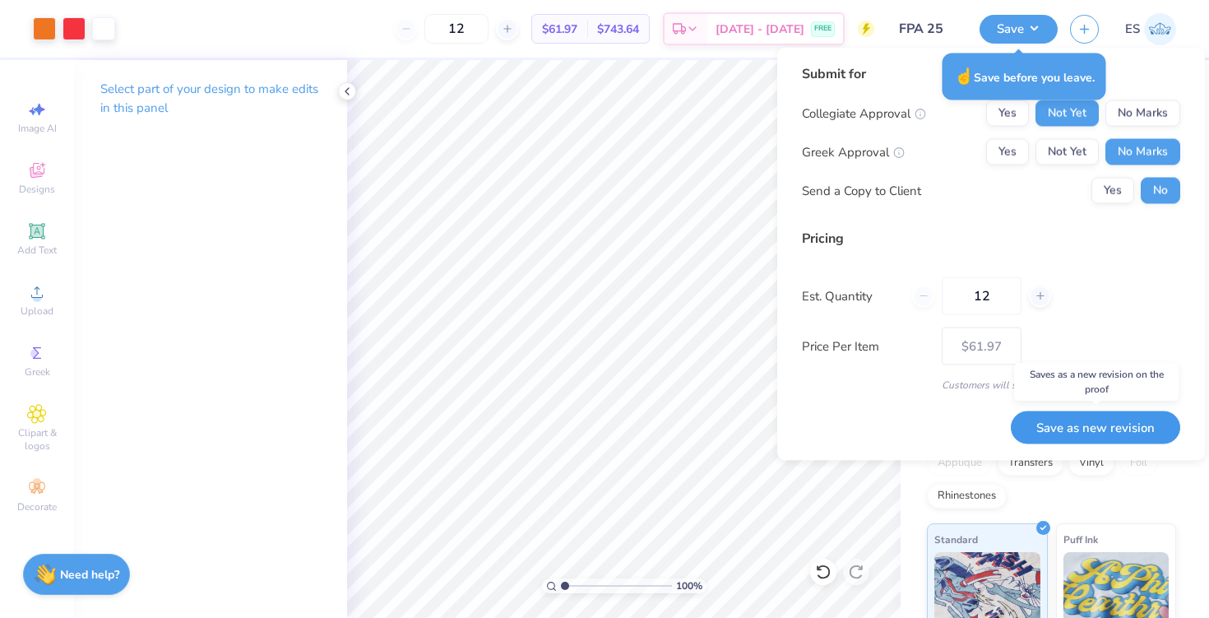
click at [1079, 437] on button "Save as new revision" at bounding box center [1095, 428] width 169 height 34
type input "$61.97"
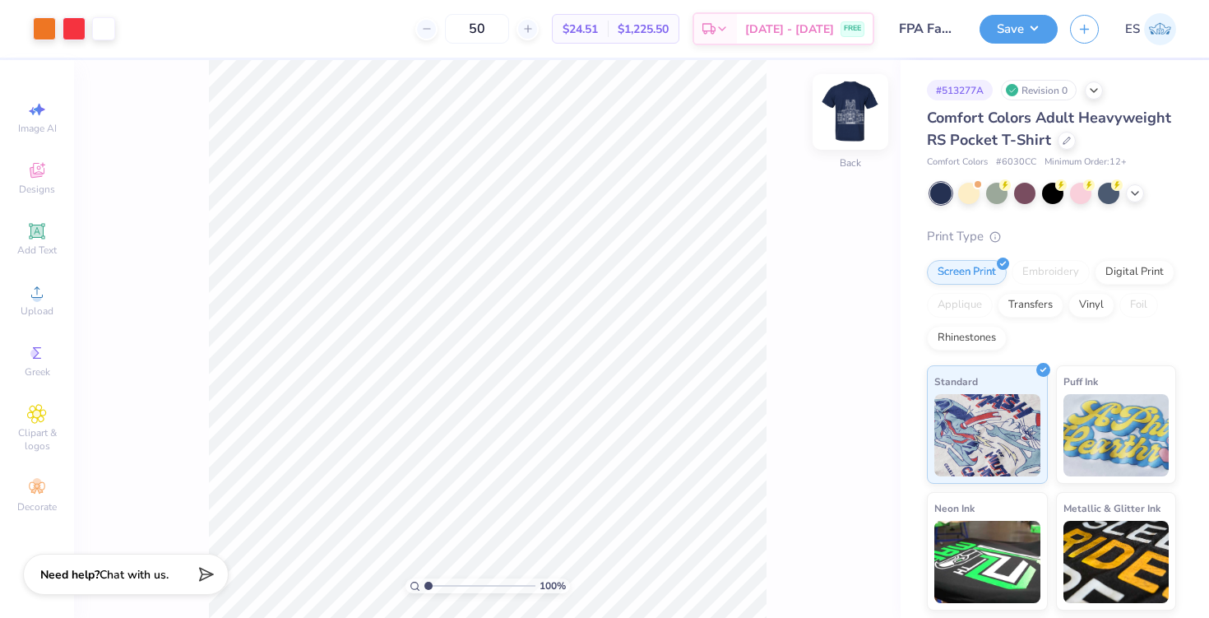
click at [861, 114] on img at bounding box center [851, 112] width 66 height 66
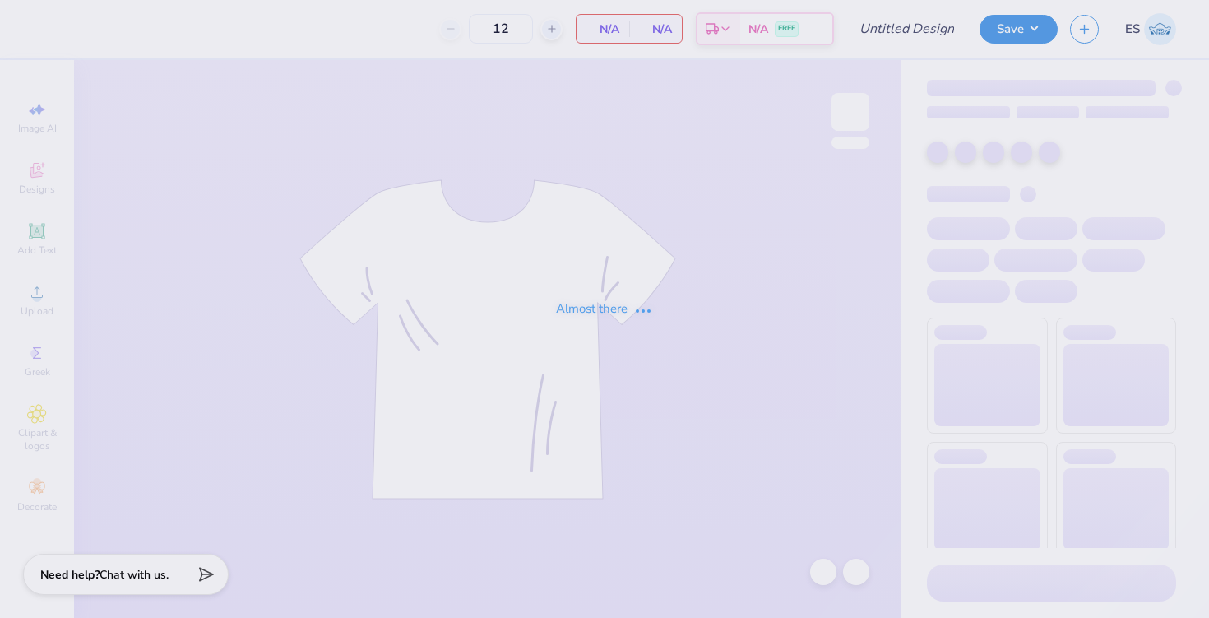
type input "FPA Fall 25 Shirts"
type input "50"
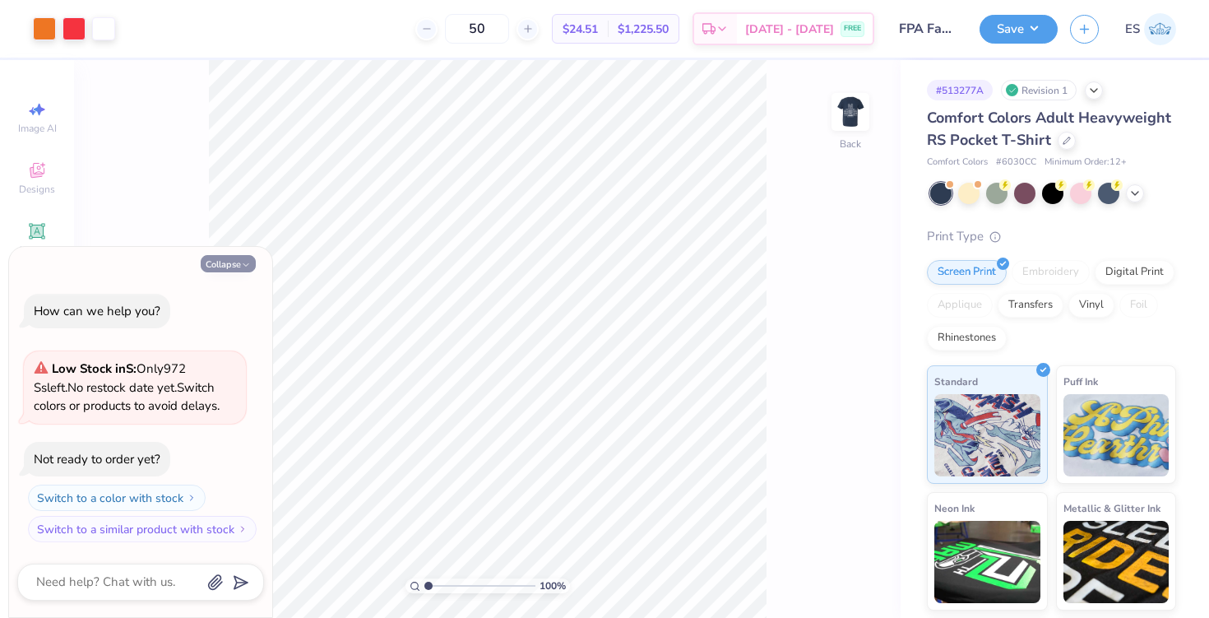
click at [246, 258] on button "Collapse" at bounding box center [228, 263] width 55 height 17
type textarea "x"
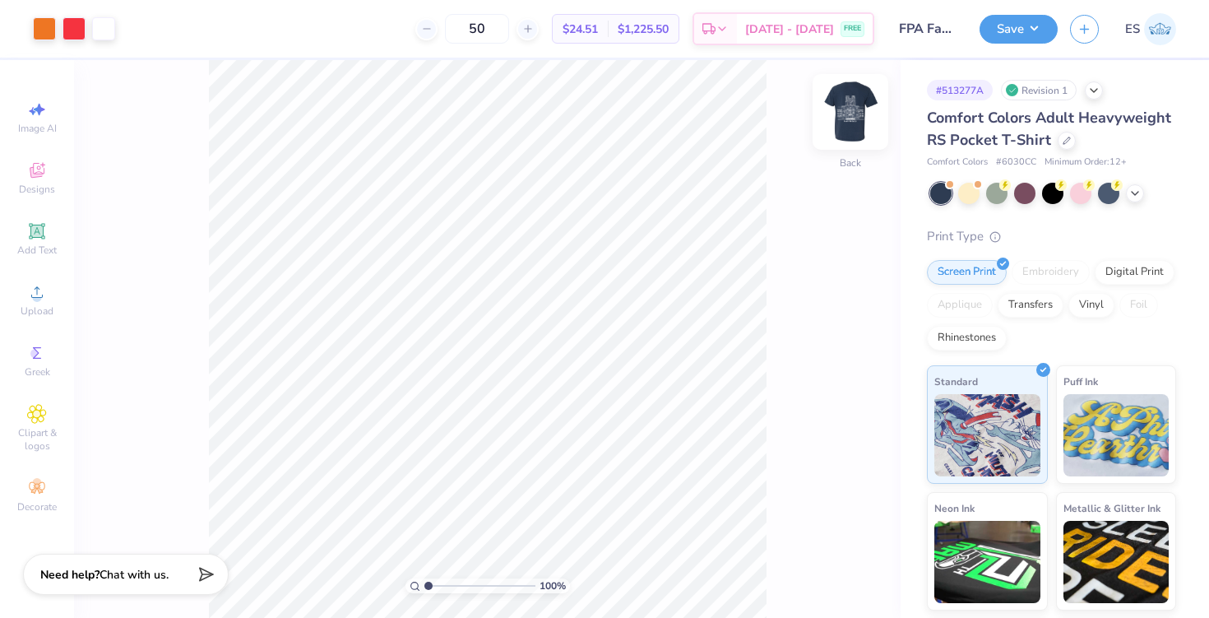
click at [865, 109] on img at bounding box center [851, 112] width 66 height 66
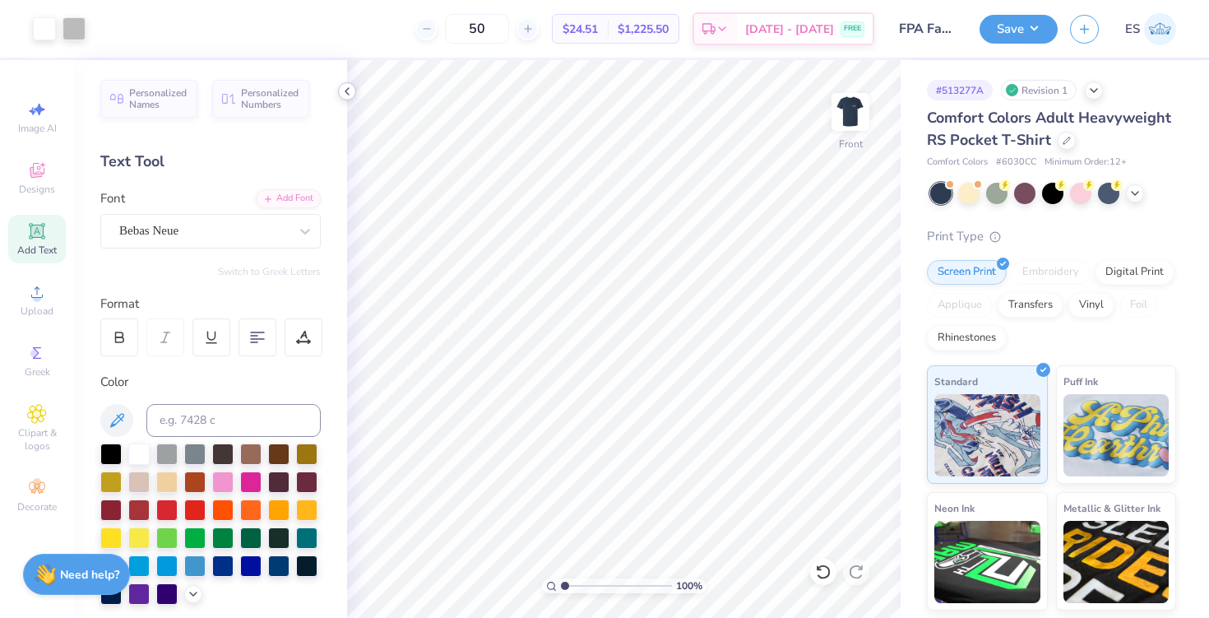
click at [347, 95] on icon at bounding box center [347, 91] width 13 height 13
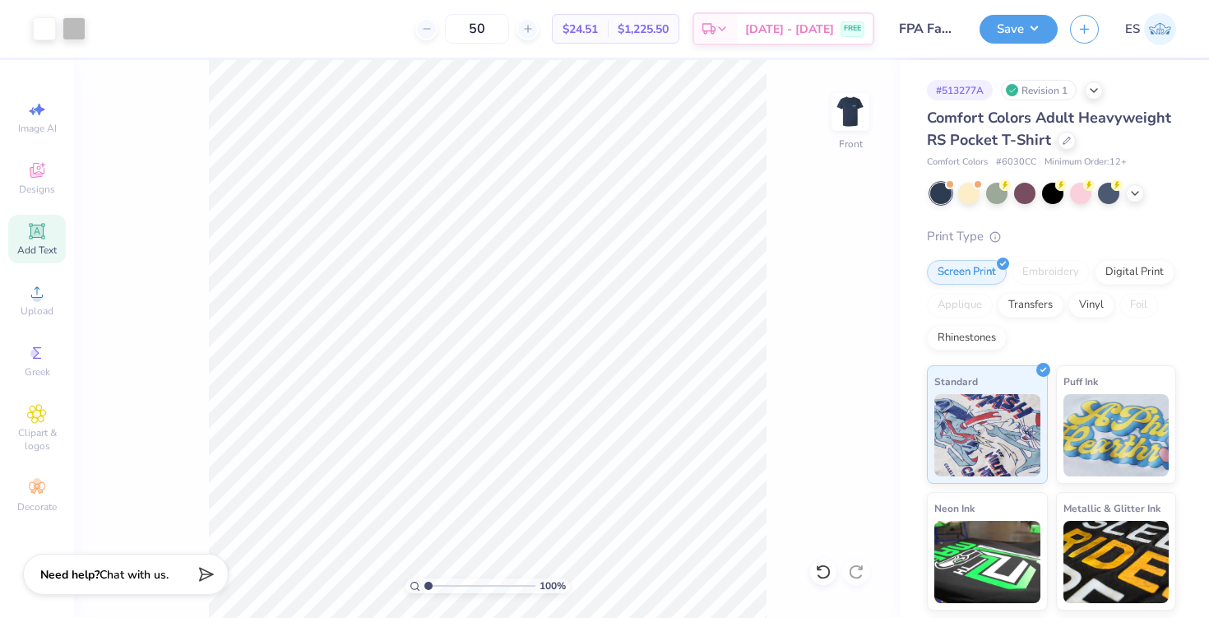
click at [848, 88] on div "100 % Front" at bounding box center [487, 339] width 827 height 558
click at [860, 109] on img at bounding box center [851, 112] width 66 height 66
click at [847, 118] on img at bounding box center [851, 112] width 66 height 66
click at [1067, 136] on icon at bounding box center [1067, 139] width 8 height 8
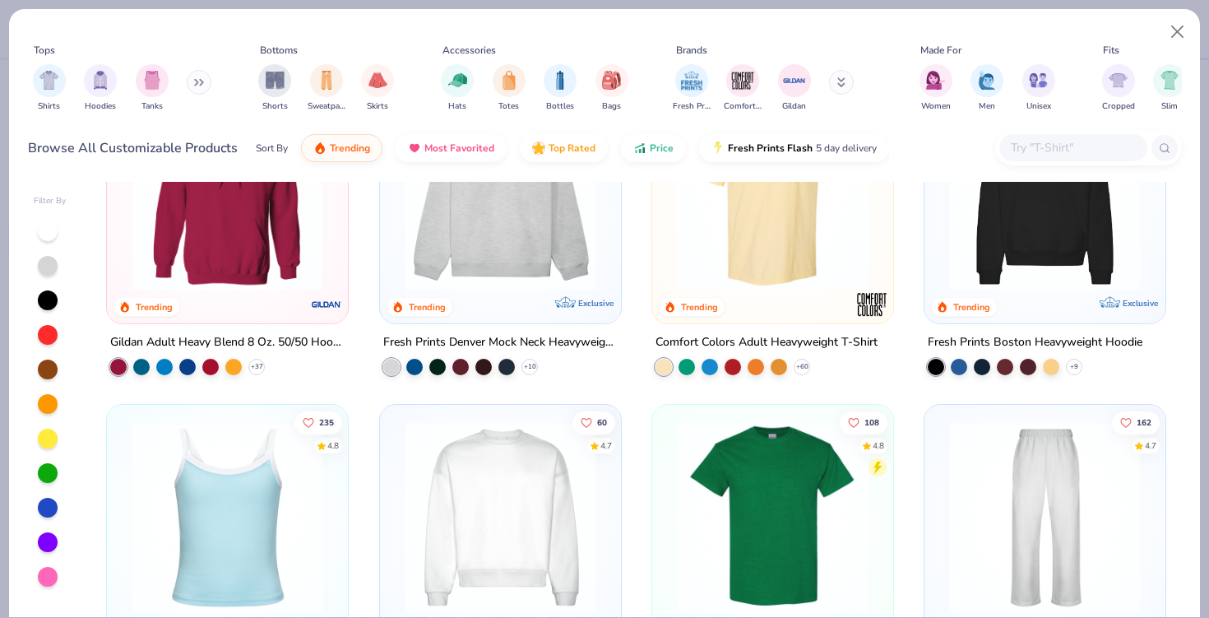
scroll to position [109, 0]
click at [39, 81] on img "filter for Shirts" at bounding box center [48, 78] width 19 height 19
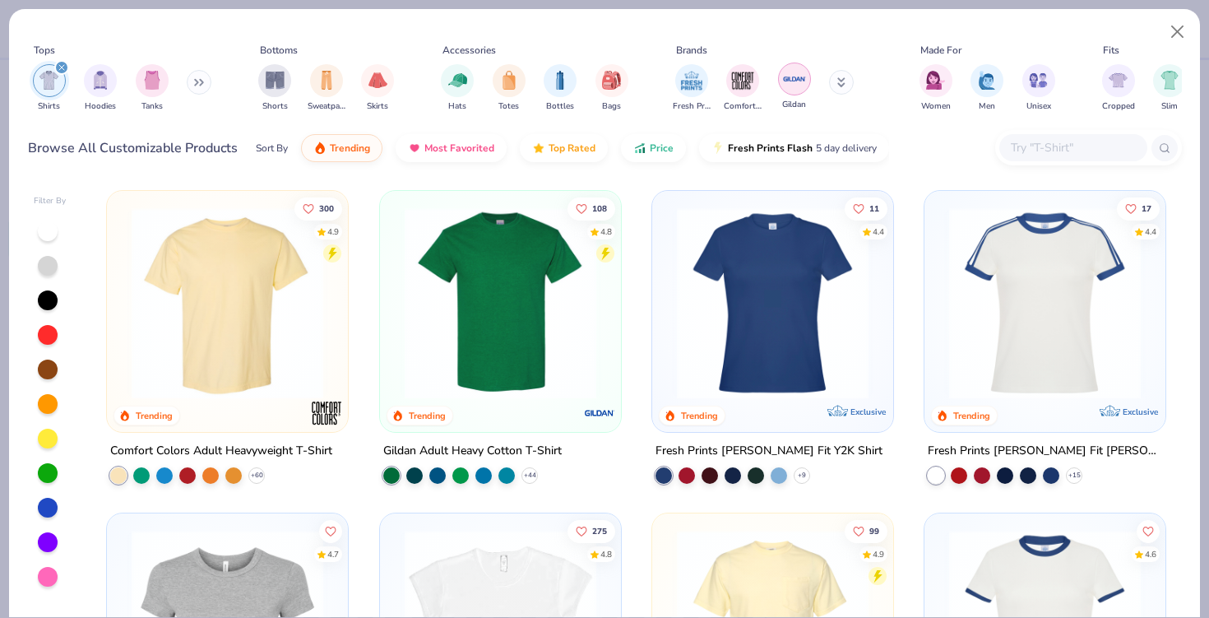
click at [787, 77] on img "filter for Gildan" at bounding box center [794, 79] width 25 height 25
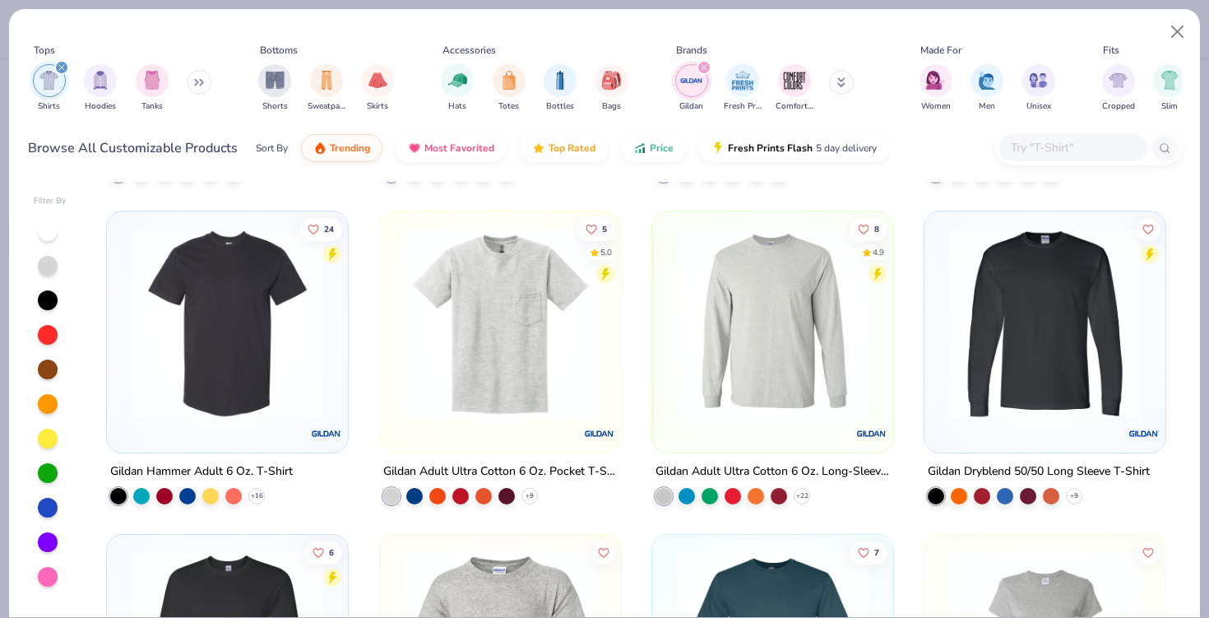
scroll to position [300, 0]
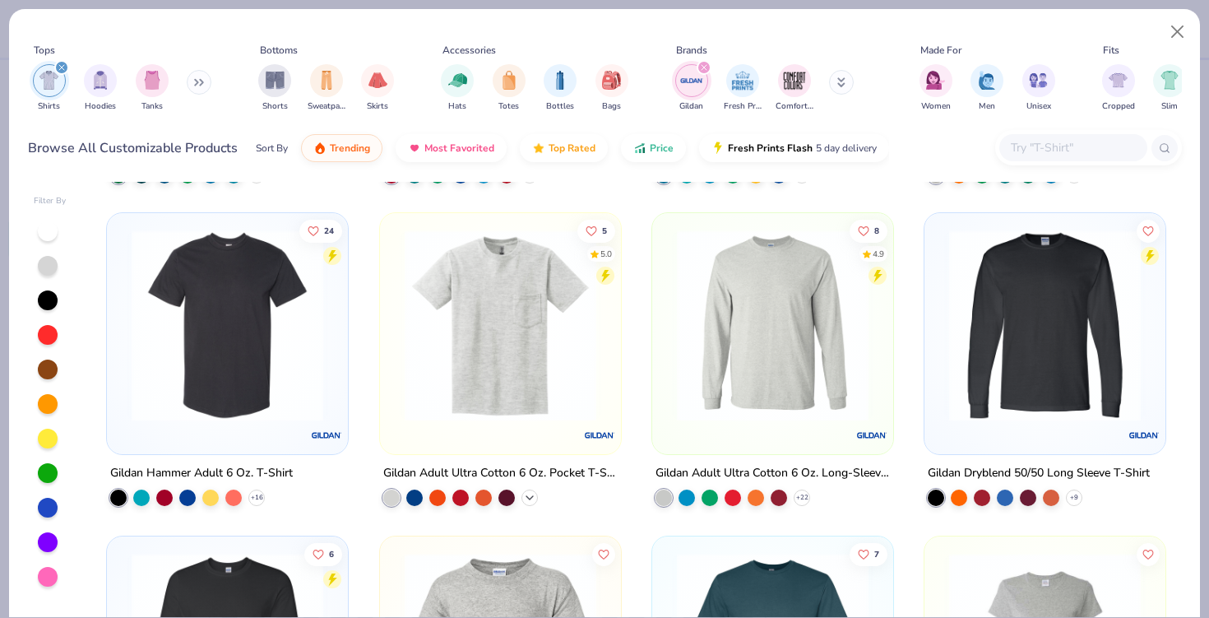
click at [526, 497] on icon at bounding box center [529, 497] width 13 height 13
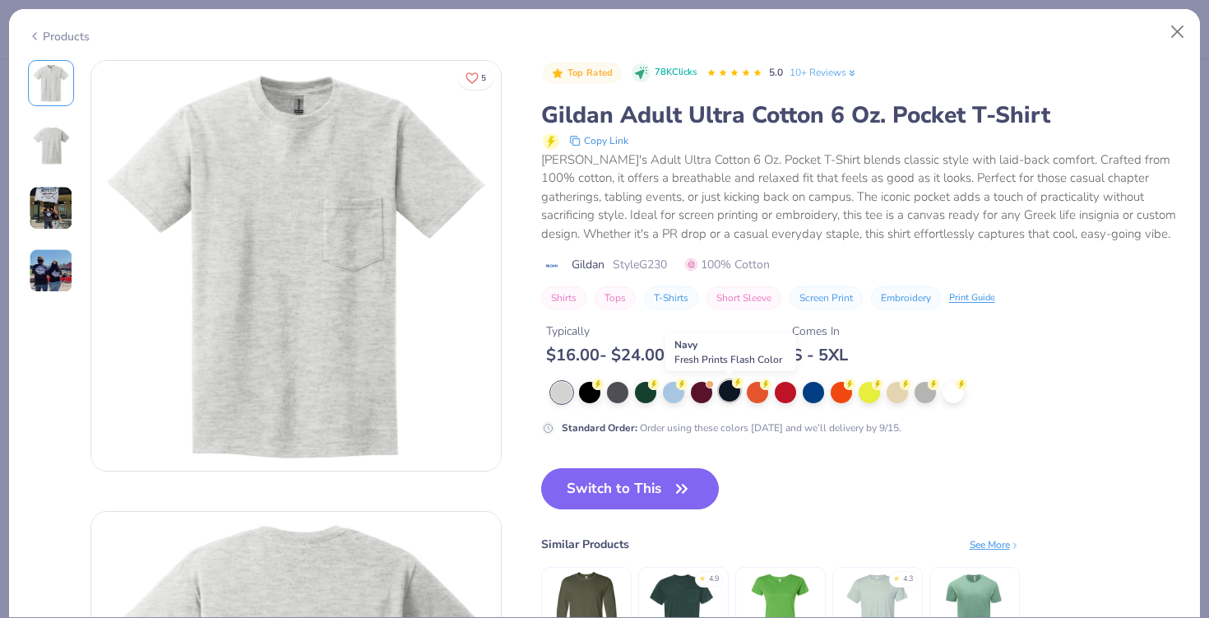
click at [726, 392] on div at bounding box center [729, 390] width 21 height 21
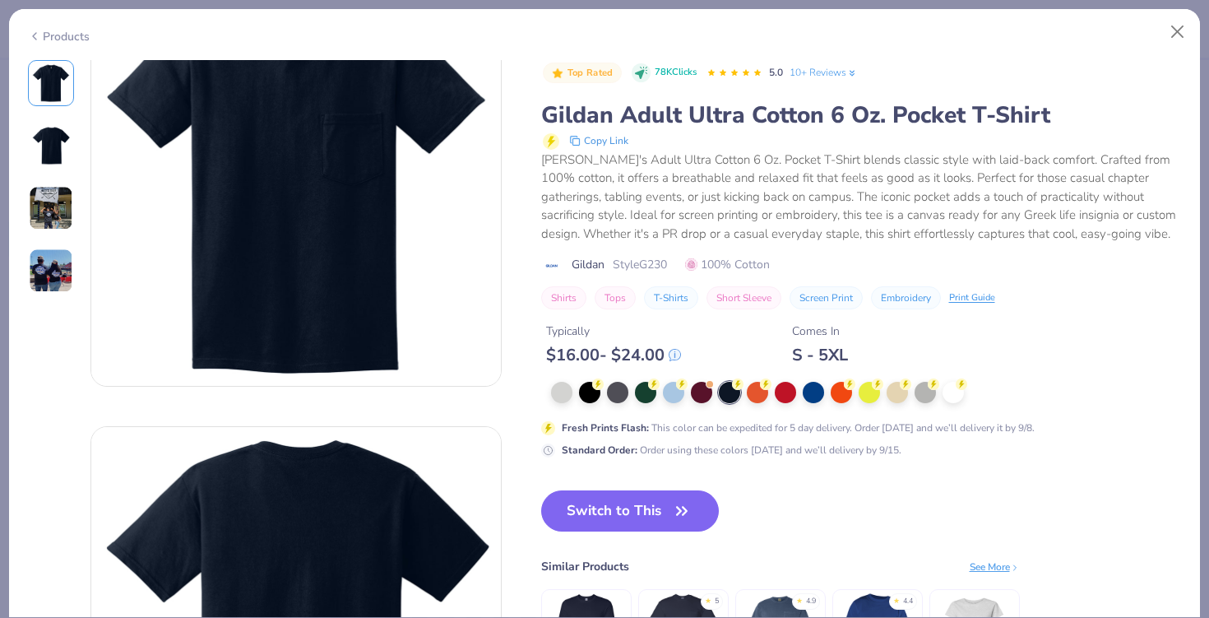
scroll to position [86, 0]
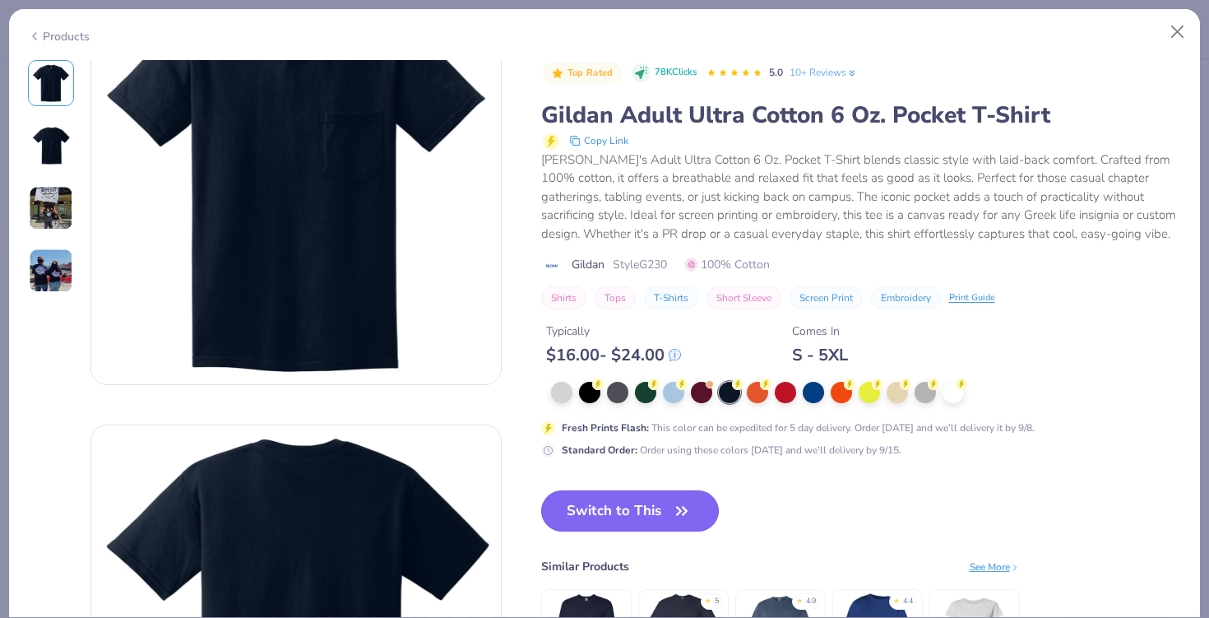
click at [651, 500] on button "Switch to This" at bounding box center [630, 510] width 179 height 41
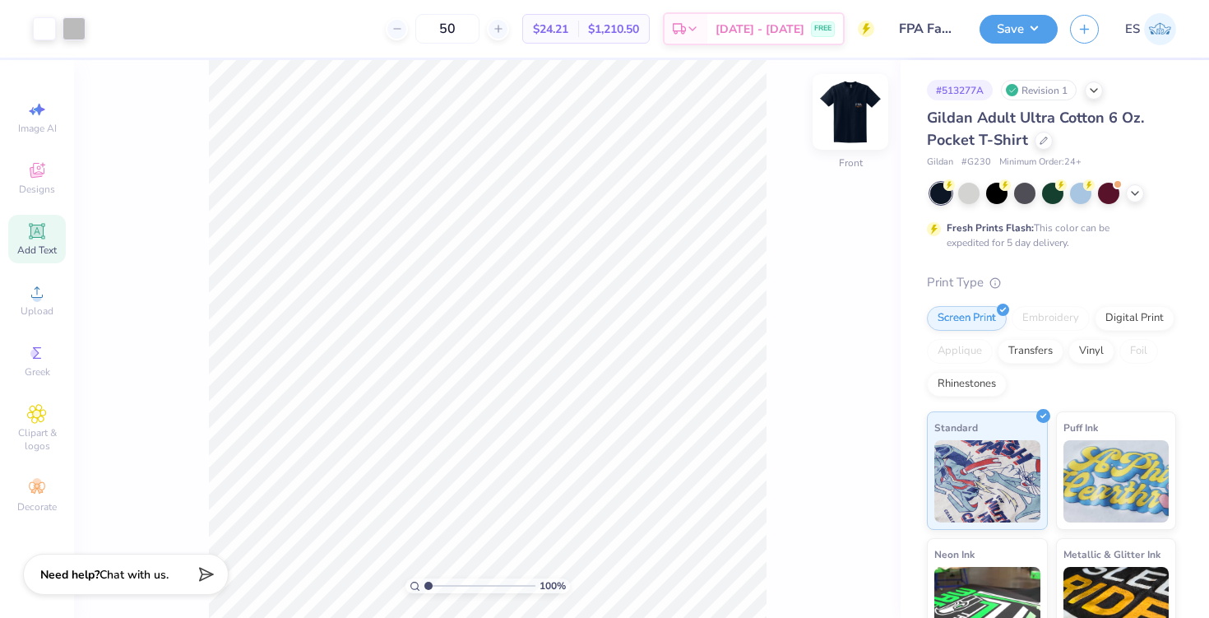
click at [847, 126] on img at bounding box center [851, 112] width 66 height 66
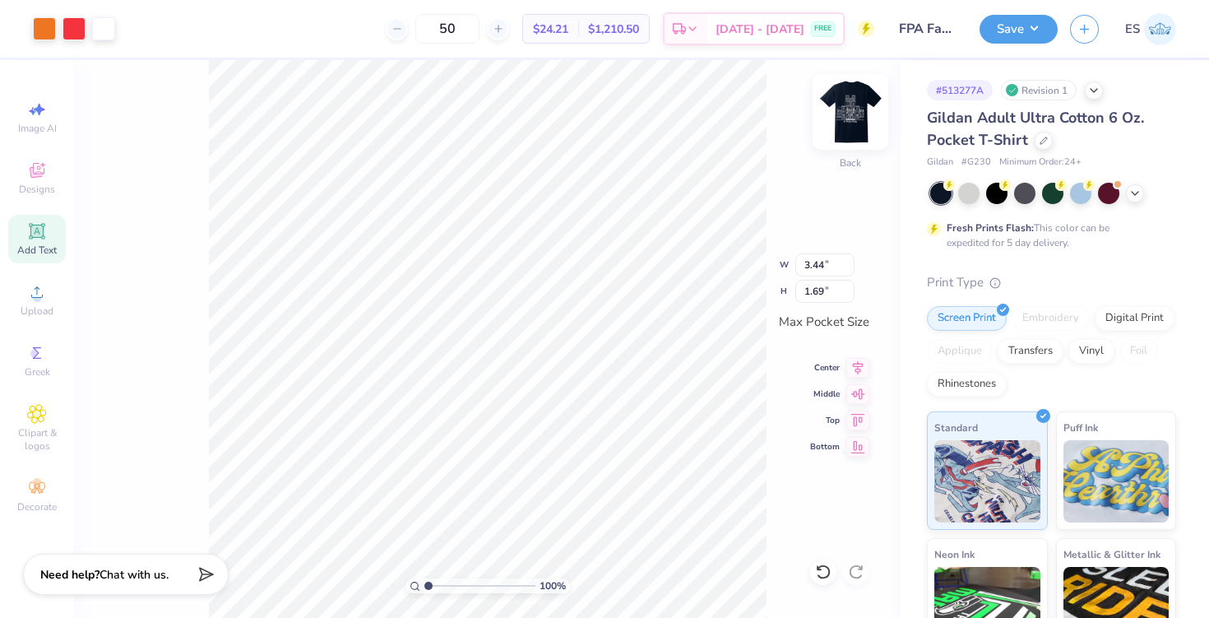
click at [838, 100] on img at bounding box center [851, 112] width 66 height 66
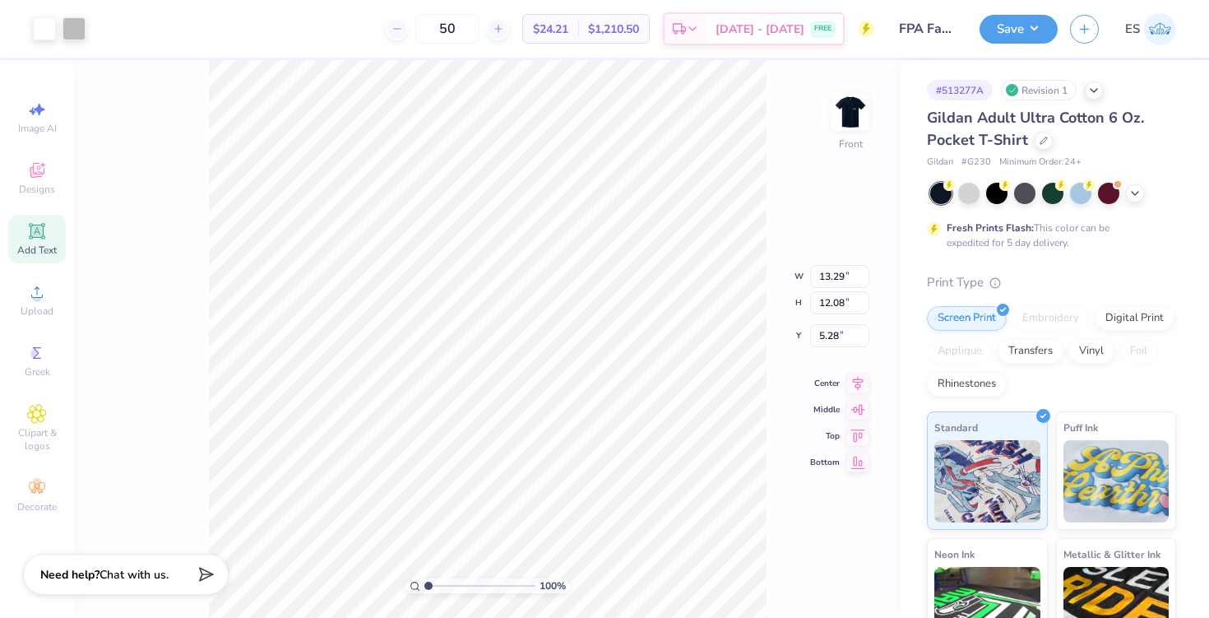
type input "5.07"
type input "13.89"
type input "12.63"
type input "4.65"
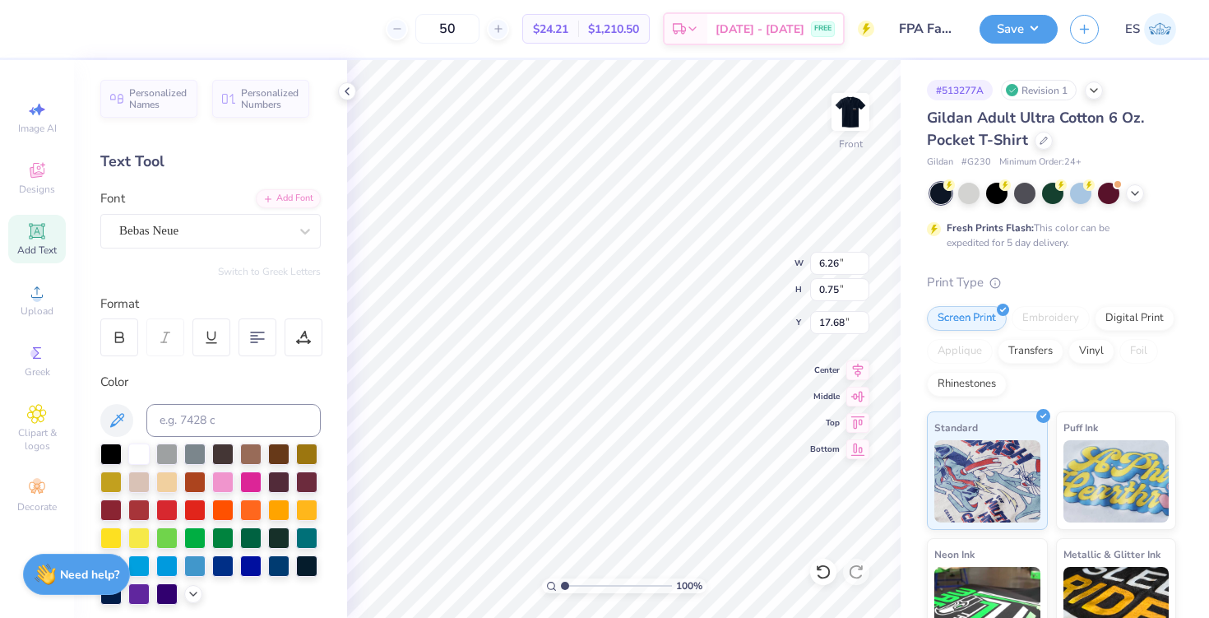
type input "17.67"
type input "13.89"
type input "12.63"
type input "4.65"
click at [343, 77] on div "Personalized Names Personalized Numbers Text Tool Add Font Font Bebas Neue Swit…" at bounding box center [210, 339] width 273 height 558
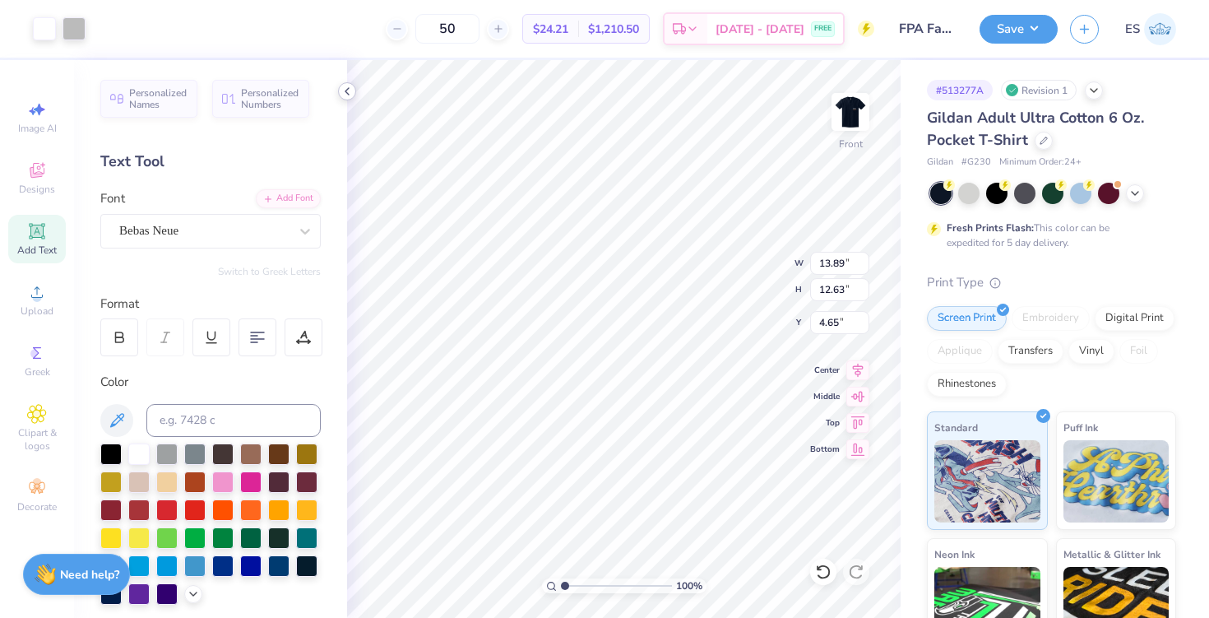
click at [346, 86] on icon at bounding box center [347, 91] width 13 height 13
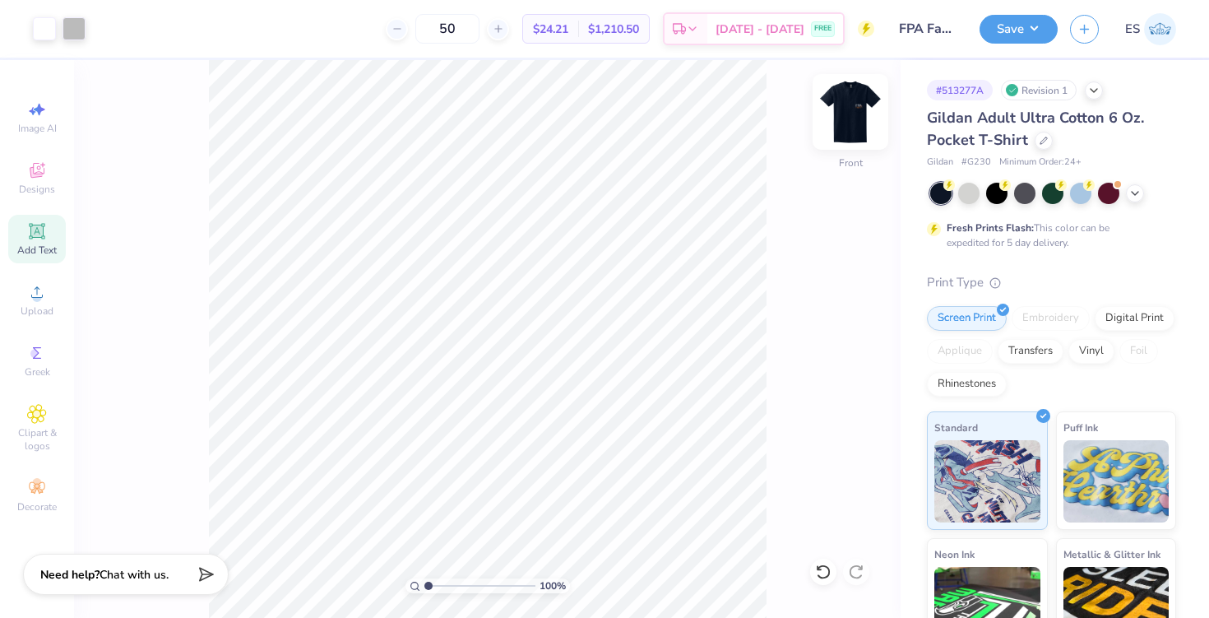
click at [835, 98] on img at bounding box center [851, 112] width 66 height 66
click at [845, 128] on img at bounding box center [851, 112] width 66 height 66
click at [847, 107] on img at bounding box center [851, 112] width 66 height 66
click at [835, 125] on img at bounding box center [851, 112] width 66 height 66
click at [835, 125] on img at bounding box center [850, 111] width 33 height 33
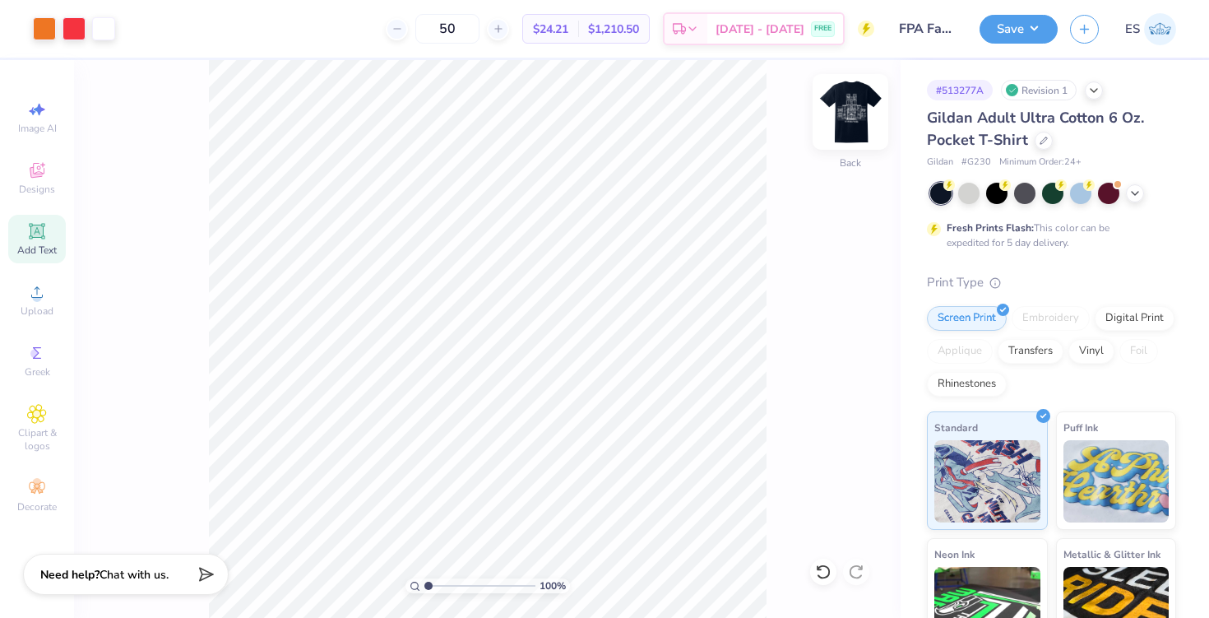
click at [851, 118] on img at bounding box center [851, 112] width 66 height 66
click at [1042, 33] on button "Save" at bounding box center [1019, 26] width 78 height 29
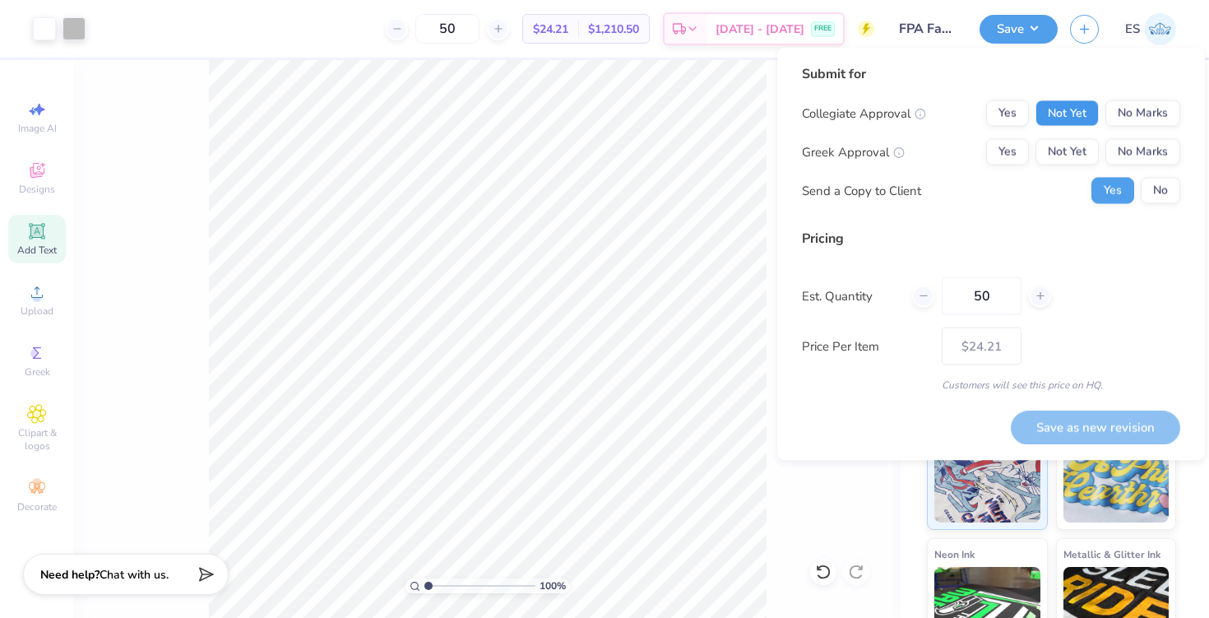
click at [1077, 120] on button "Not Yet" at bounding box center [1067, 113] width 63 height 26
click at [1134, 147] on button "No Marks" at bounding box center [1143, 152] width 75 height 26
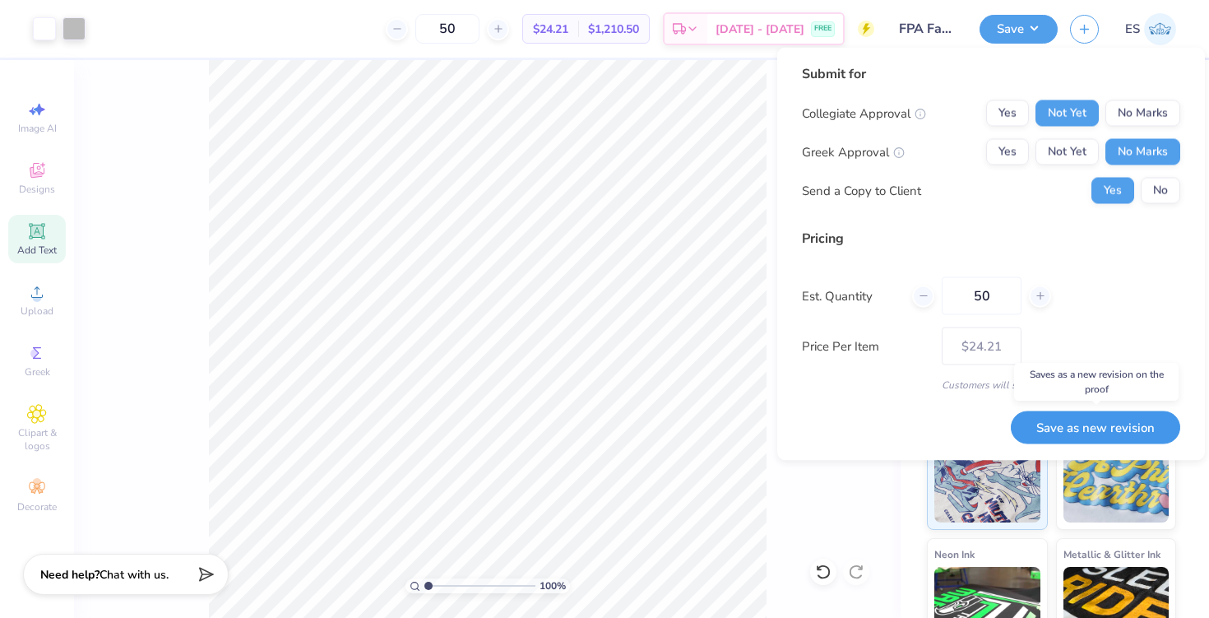
click at [1046, 426] on button "Save as new revision" at bounding box center [1095, 428] width 169 height 34
type input "$24.21"
